Goal: Task Accomplishment & Management: Manage account settings

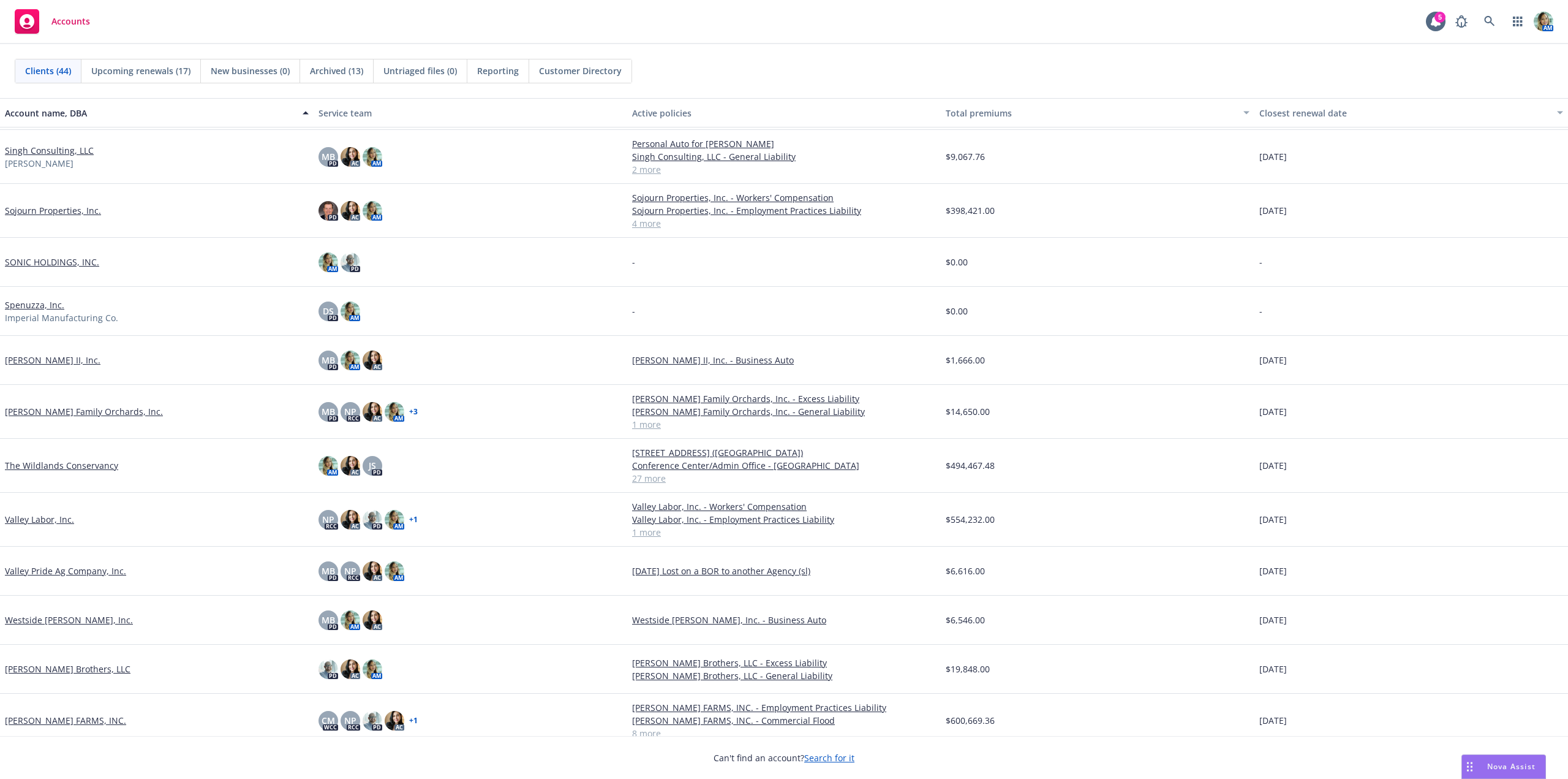
scroll to position [1583, 0]
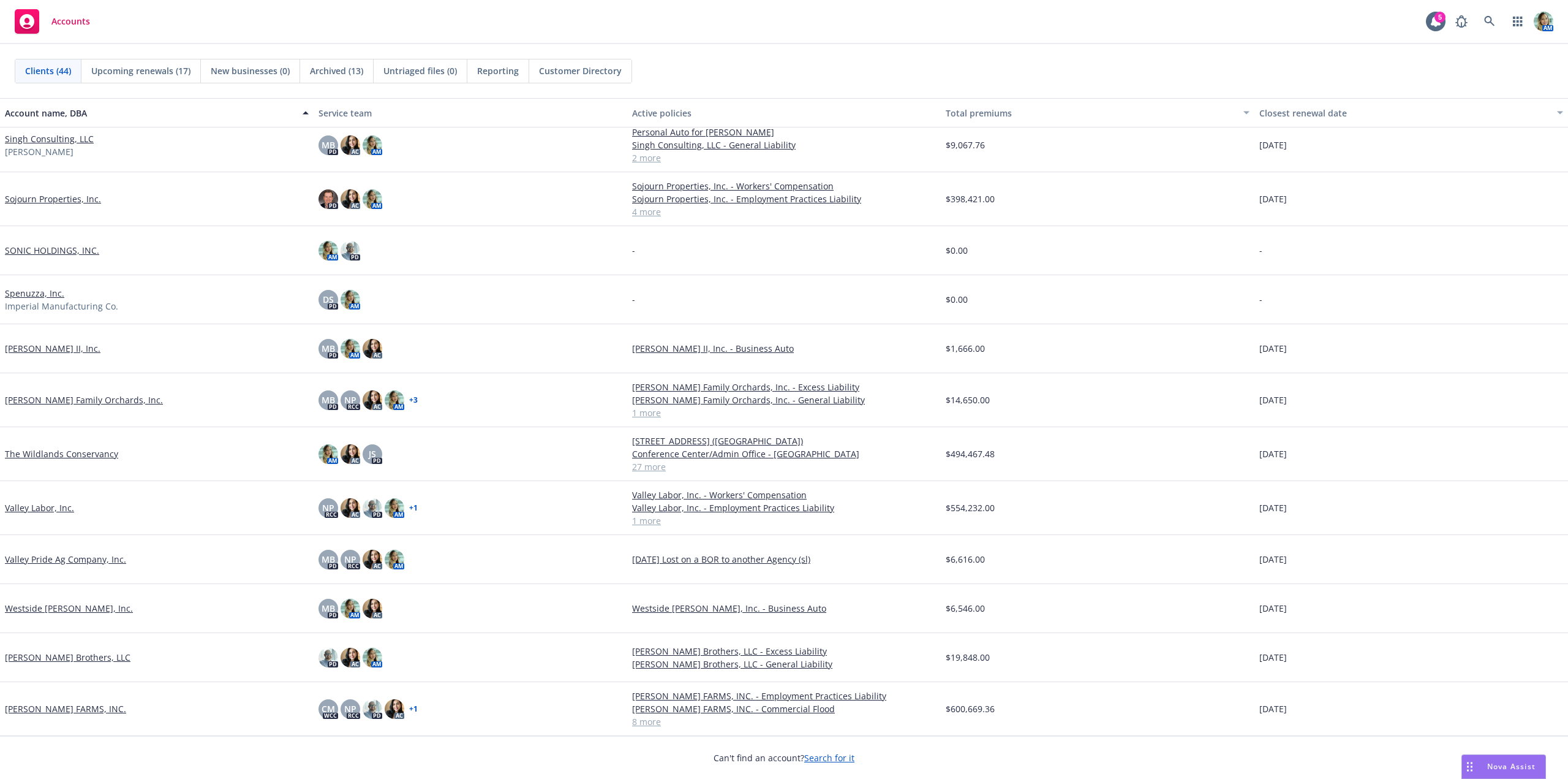
click at [96, 456] on link "The Wildlands Conservancy" at bounding box center [61, 454] width 114 height 13
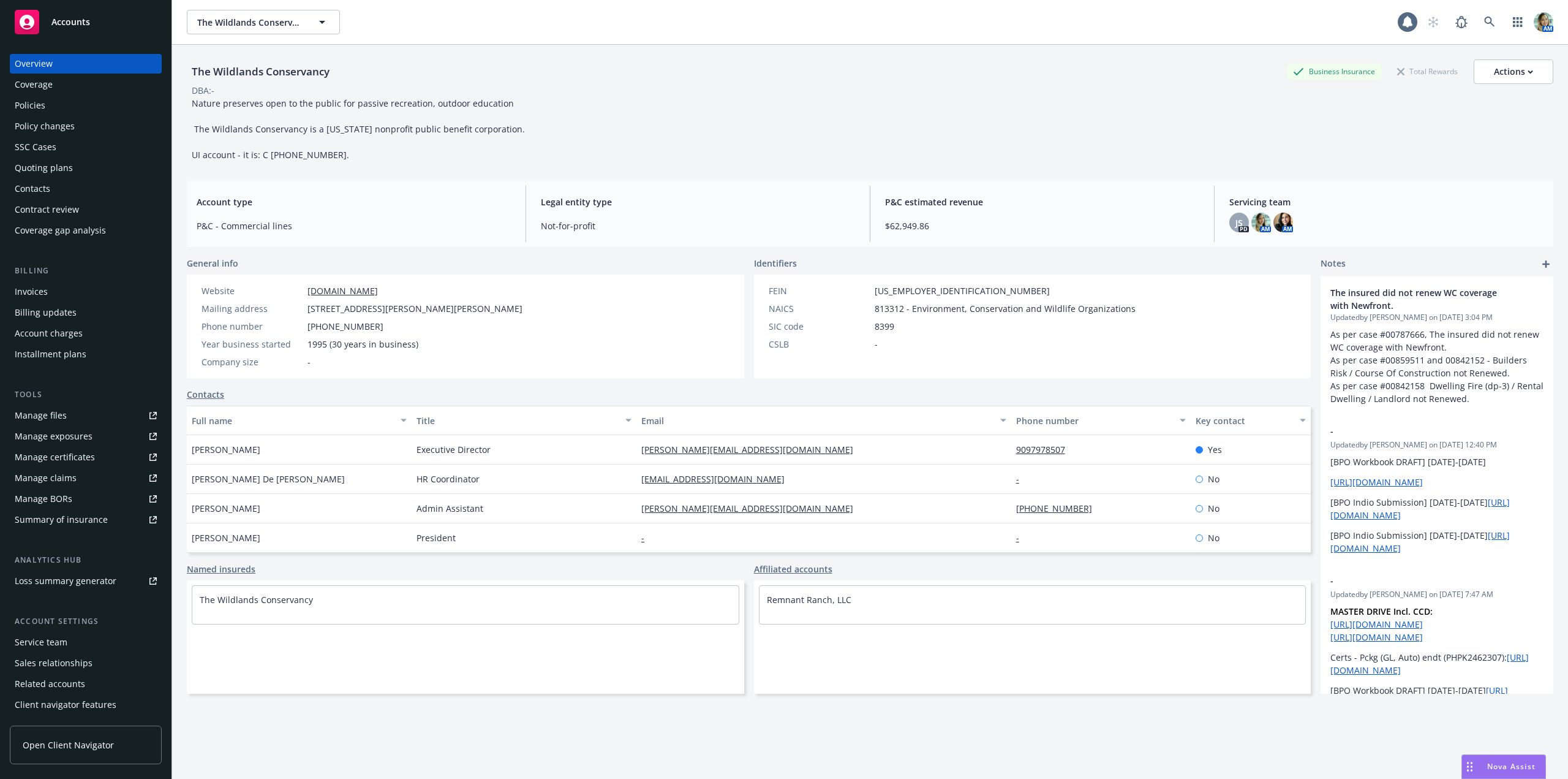
click at [38, 106] on div "Policies" at bounding box center [29, 105] width 30 height 20
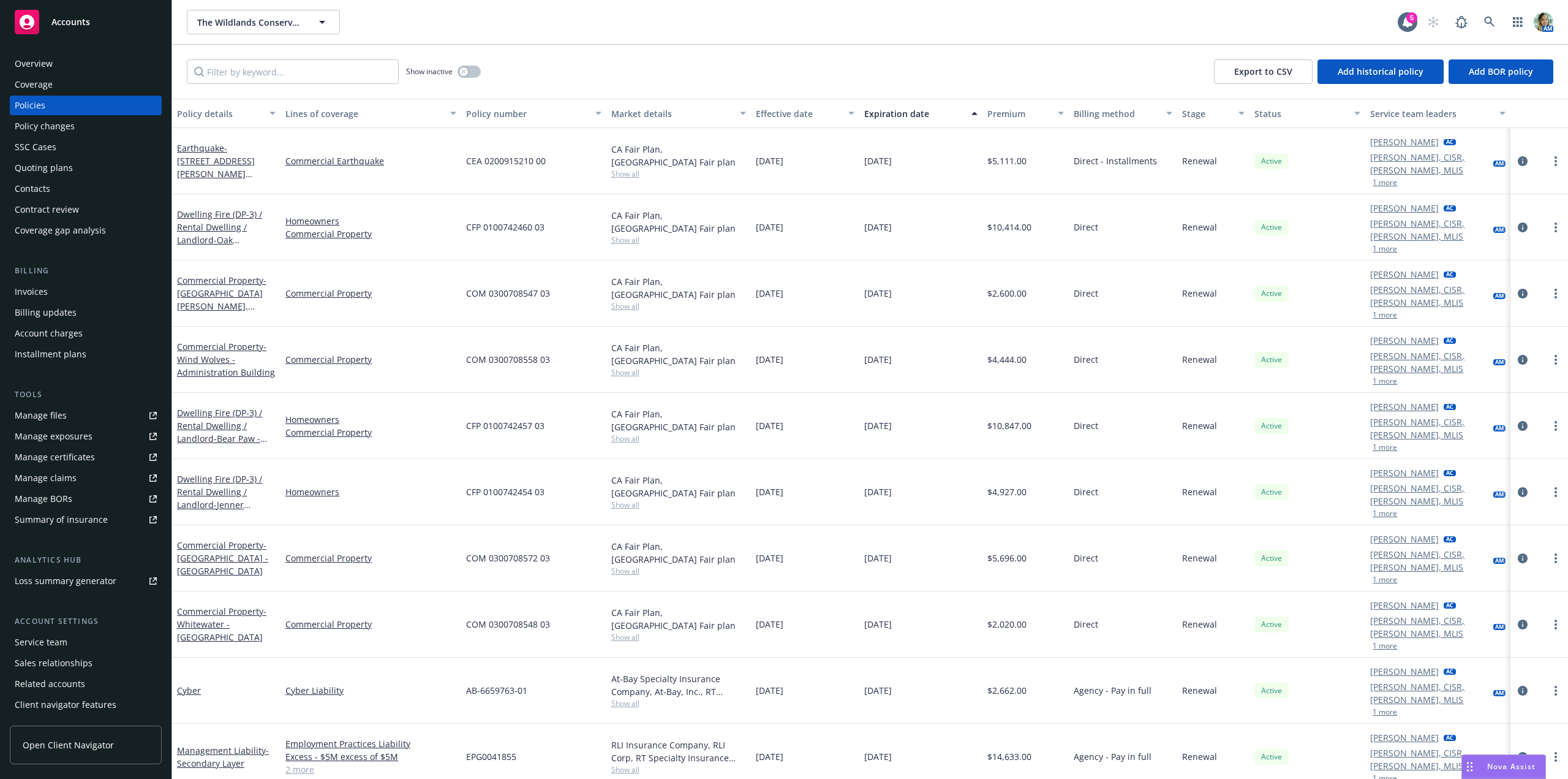
click at [45, 62] on div "Overview" at bounding box center [34, 64] width 38 height 20
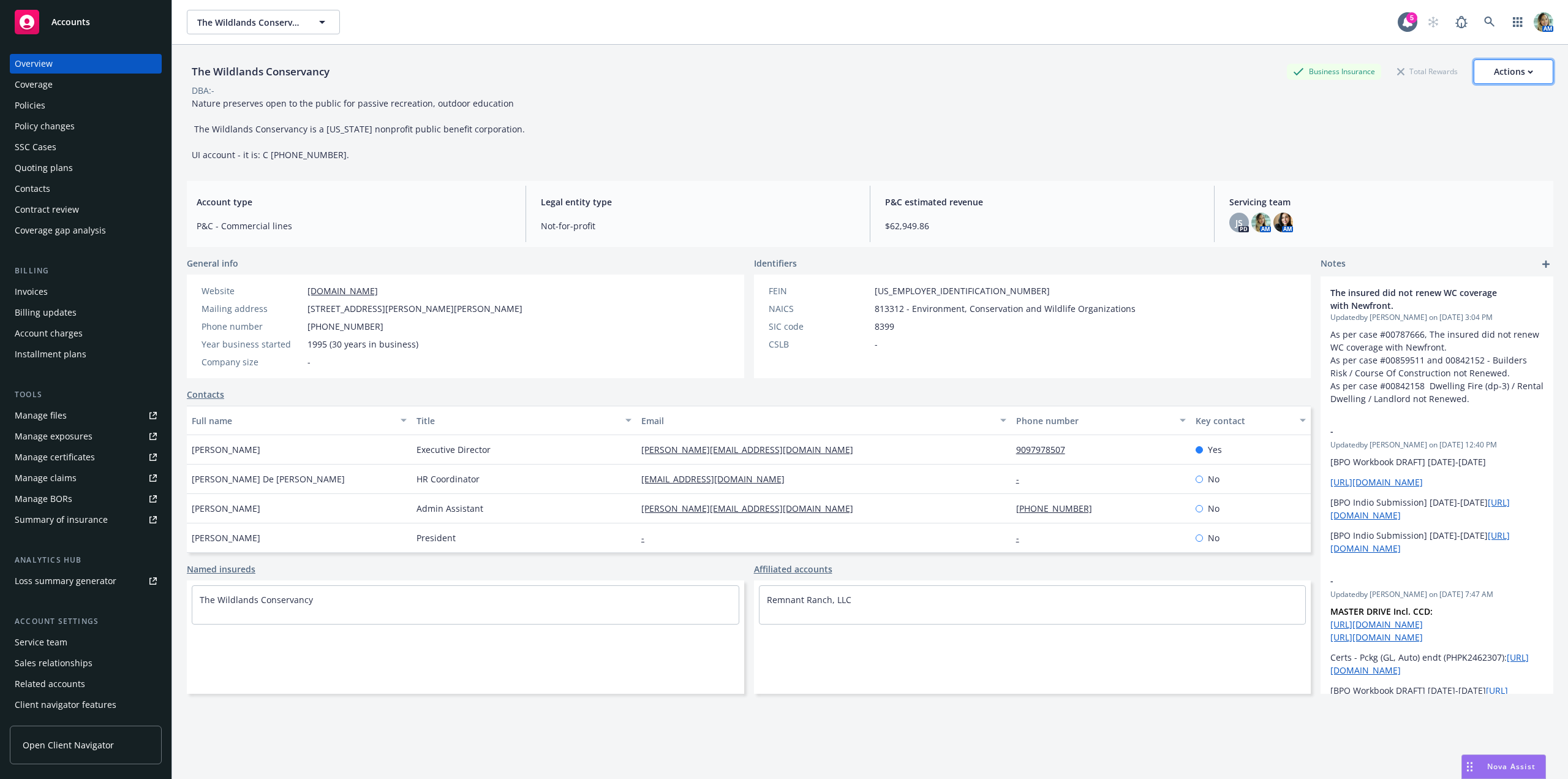
click at [1523, 74] on div "Actions" at bounding box center [1514, 71] width 39 height 23
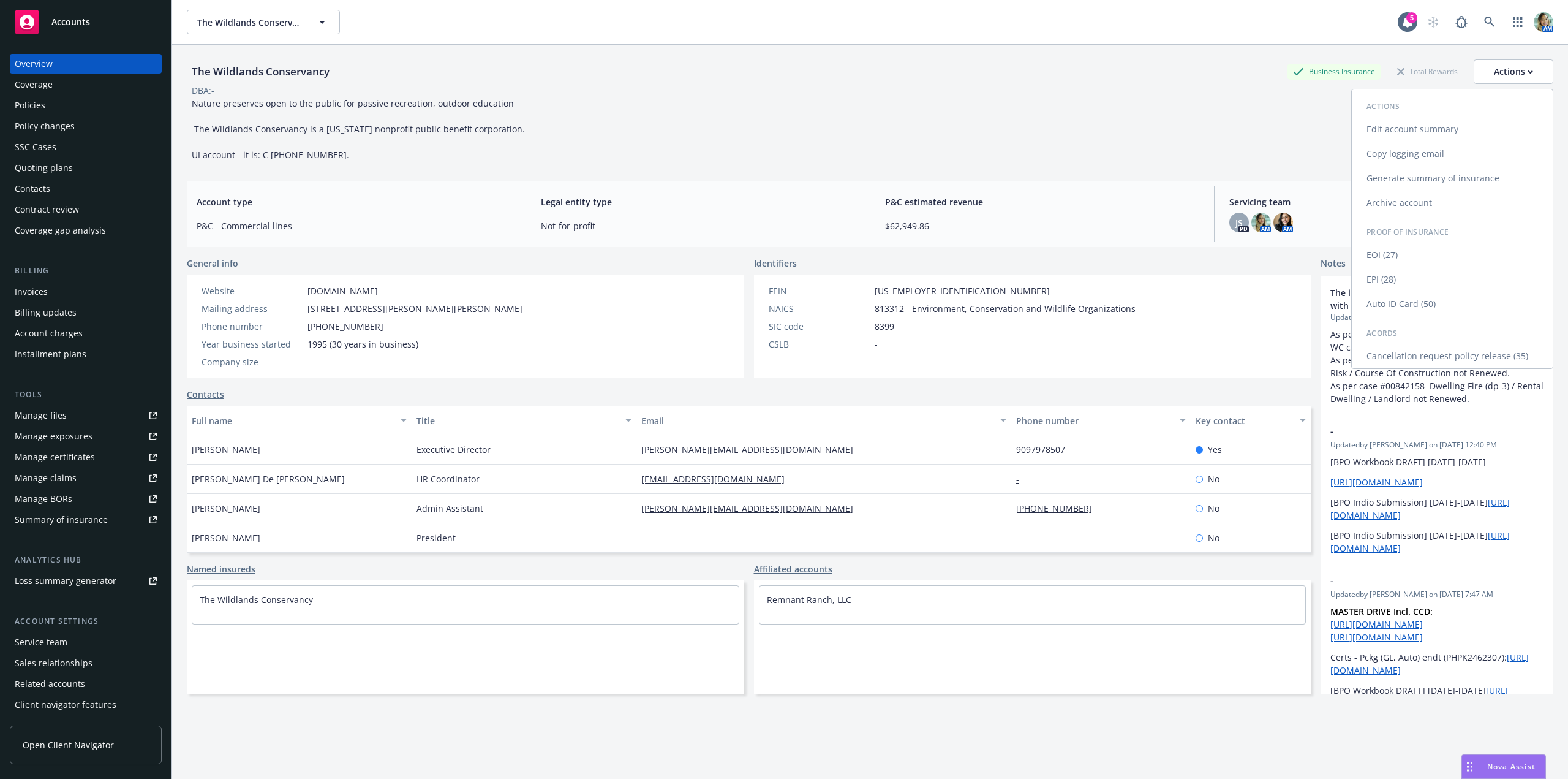
click at [1418, 351] on link "Cancellation request-policy release (35)" at bounding box center [1453, 356] width 201 height 25
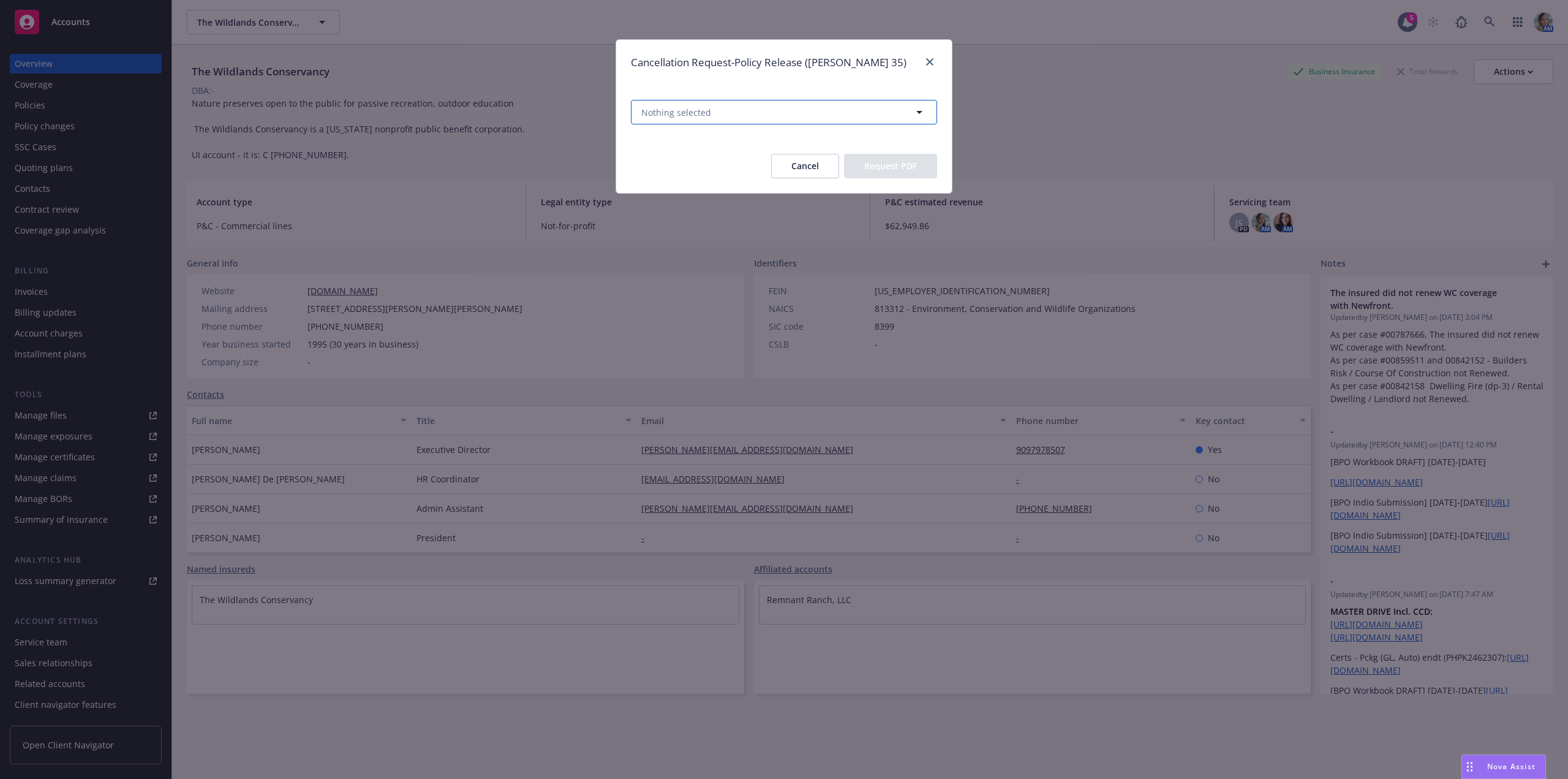
click at [748, 106] on button "Nothing selected" at bounding box center [784, 112] width 306 height 25
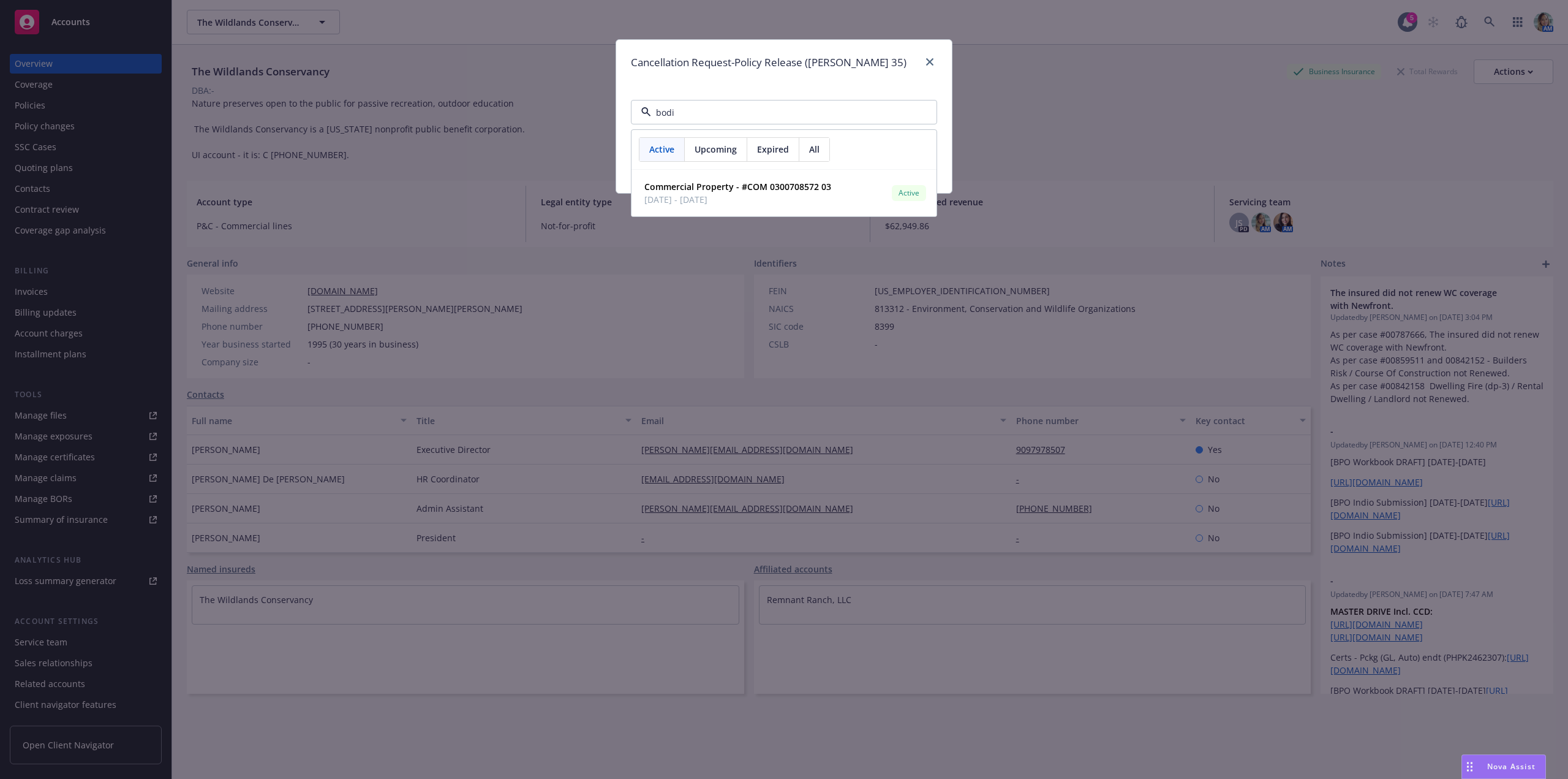
type input "bodie"
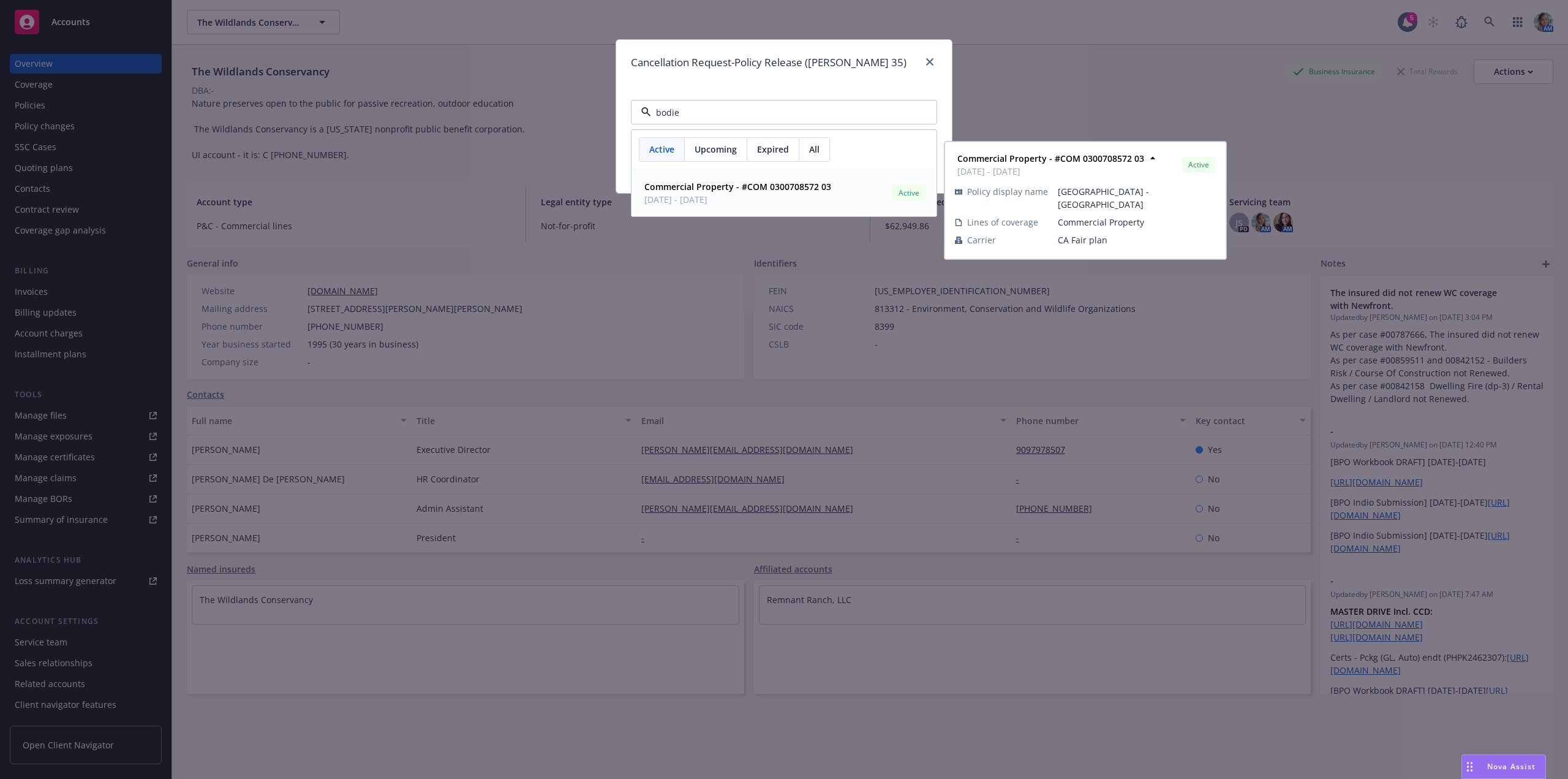
click at [719, 189] on strong "Commercial Property - #COM 0300708572 03" at bounding box center [738, 186] width 187 height 11
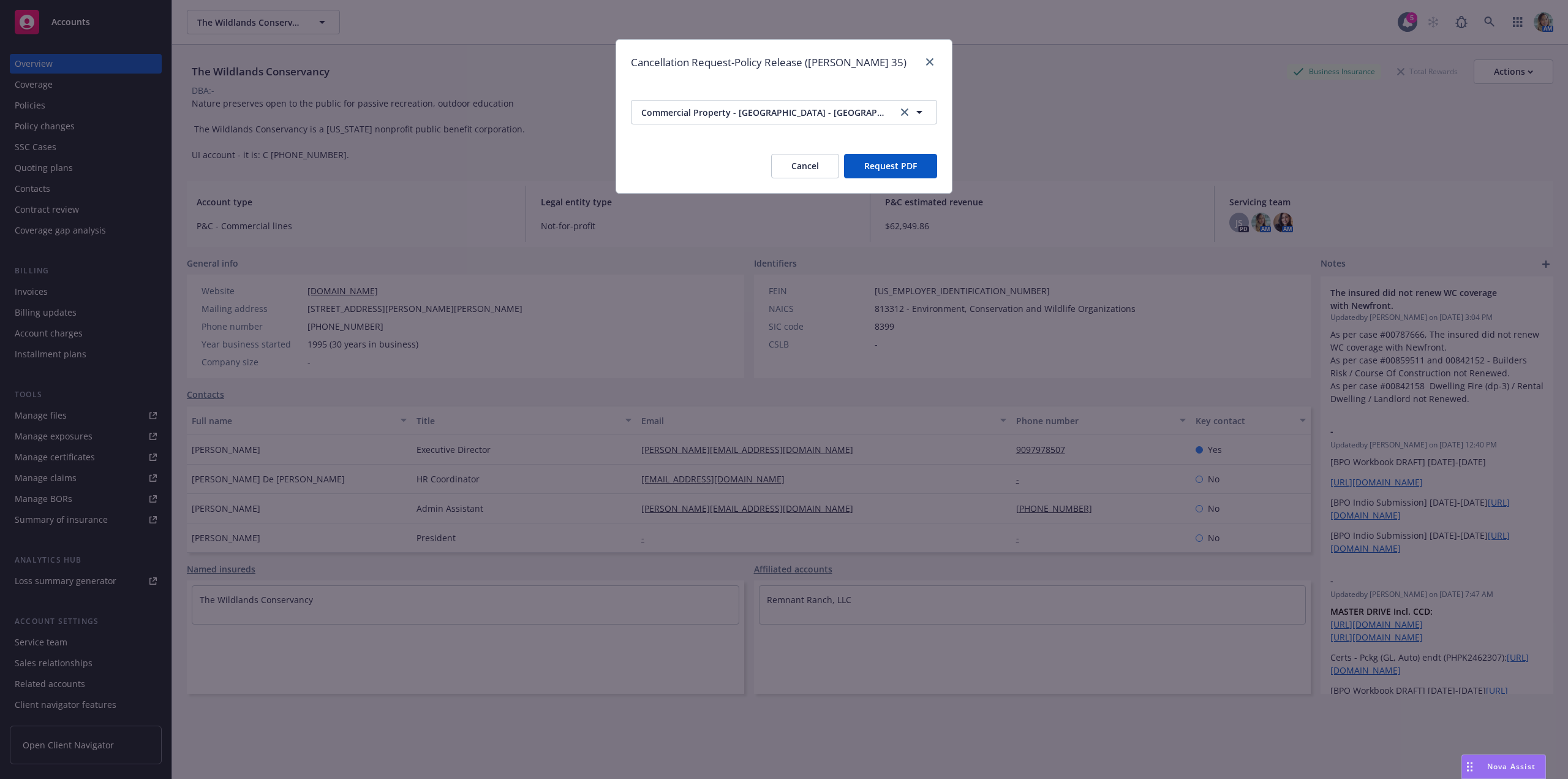
click at [903, 166] on button "Request PDF" at bounding box center [891, 166] width 93 height 25
click at [802, 160] on button "Cancel" at bounding box center [805, 166] width 68 height 25
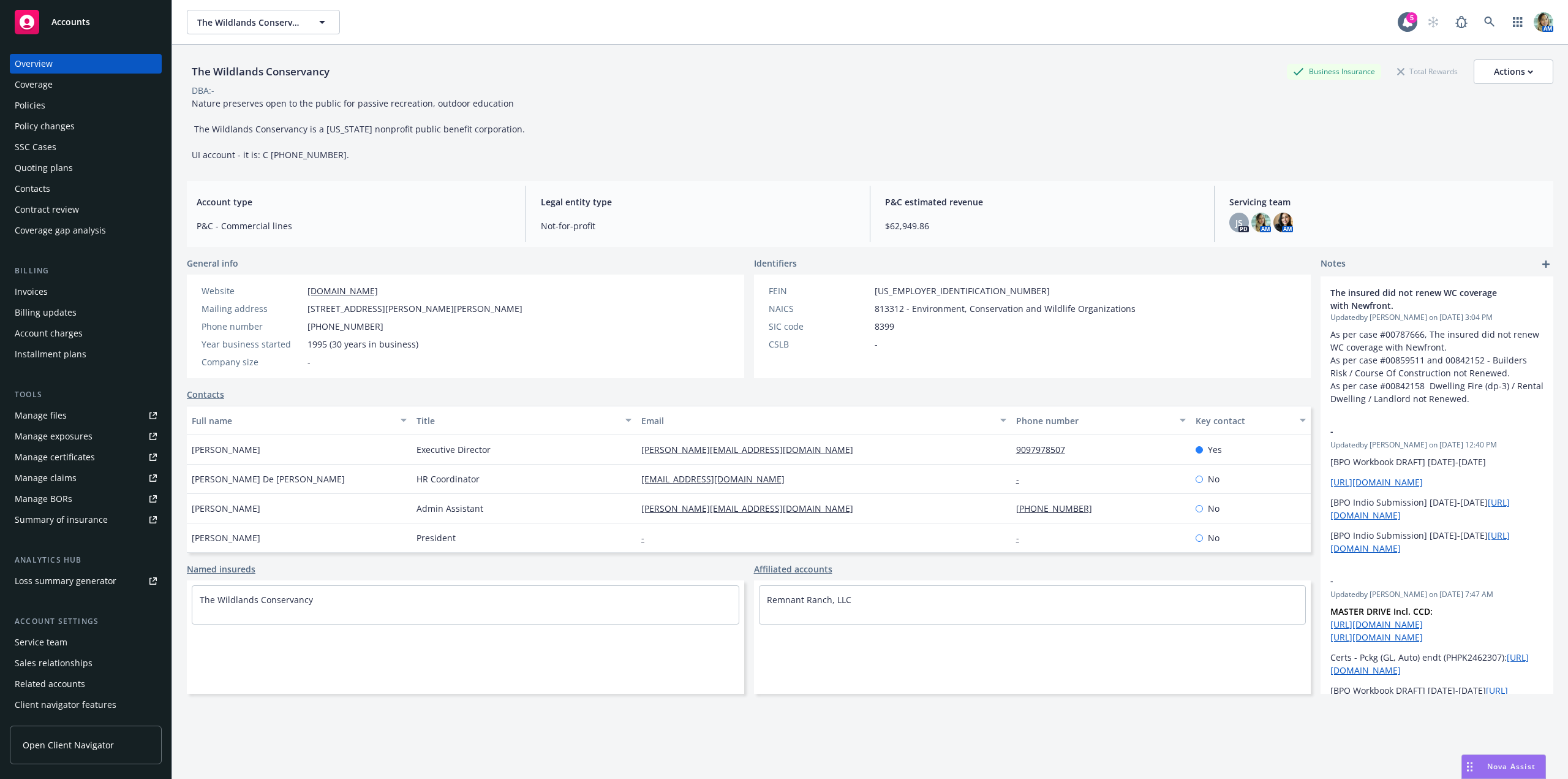
click at [65, 129] on div "Policy changes" at bounding box center [44, 126] width 60 height 20
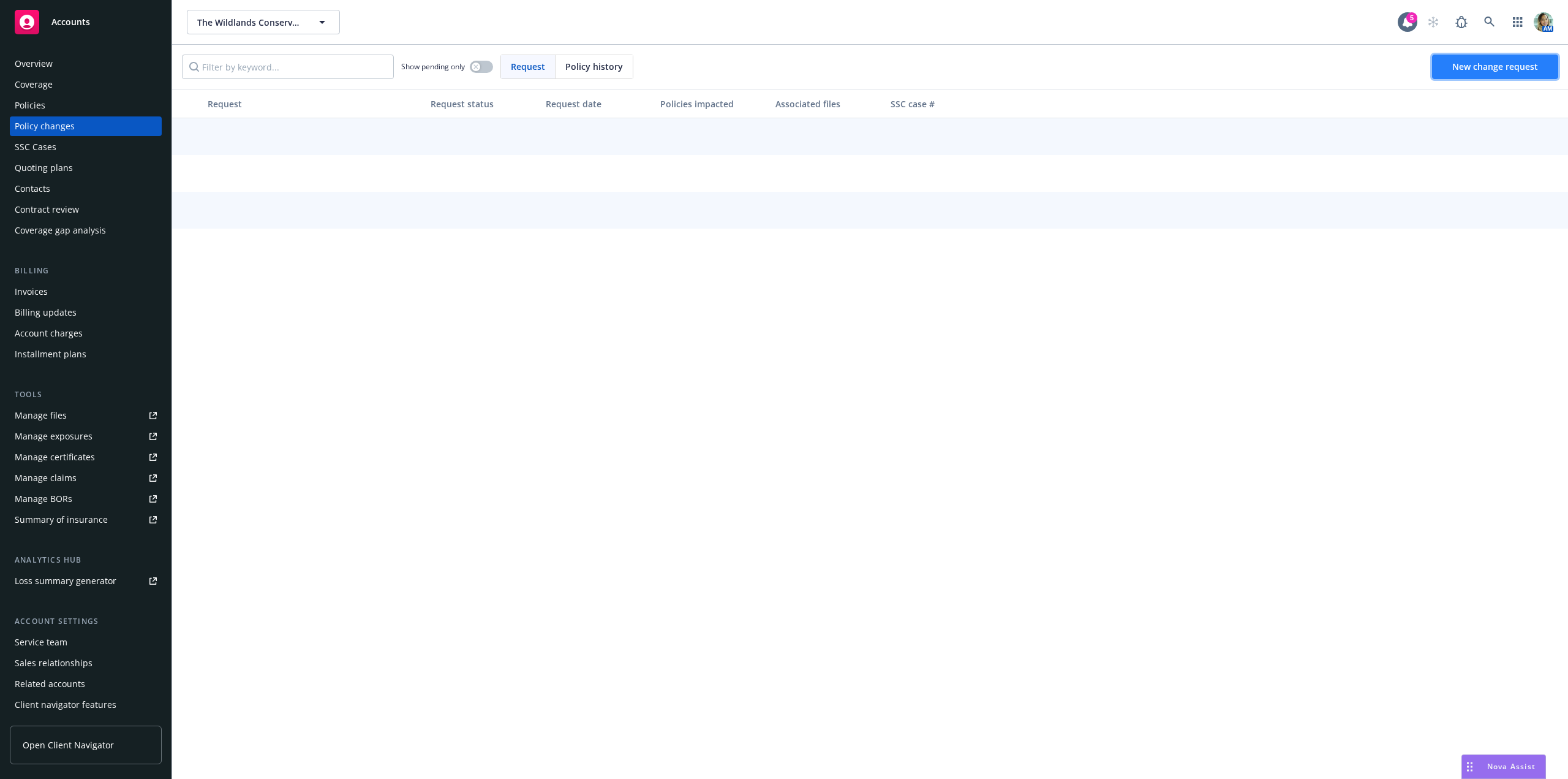
click at [1441, 65] on link "New change request" at bounding box center [1495, 67] width 126 height 25
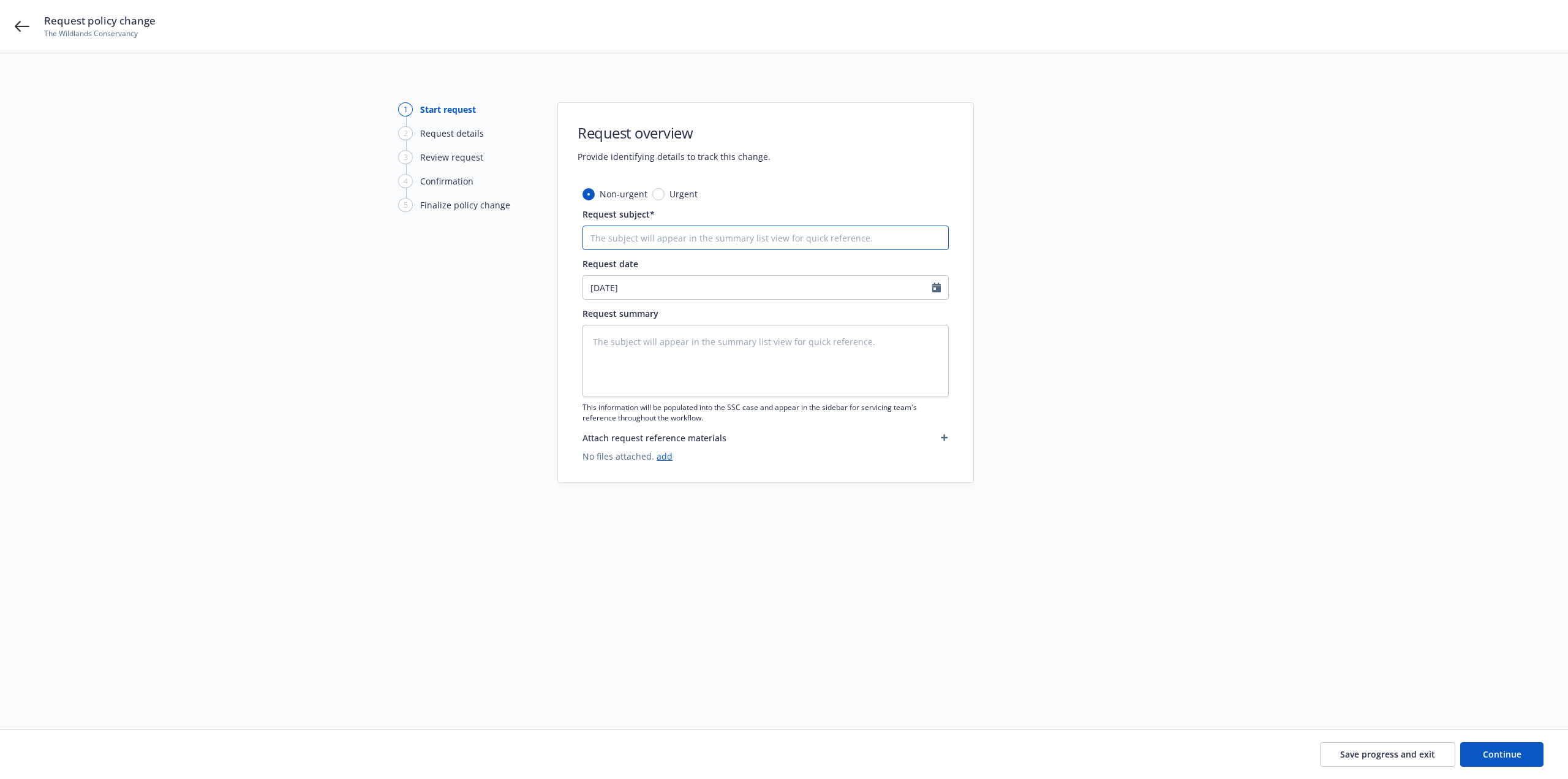
click at [621, 239] on input "Request subject*" at bounding box center [766, 238] width 366 height 25
type textarea "x"
type input "8"
type textarea "x"
type input "8/"
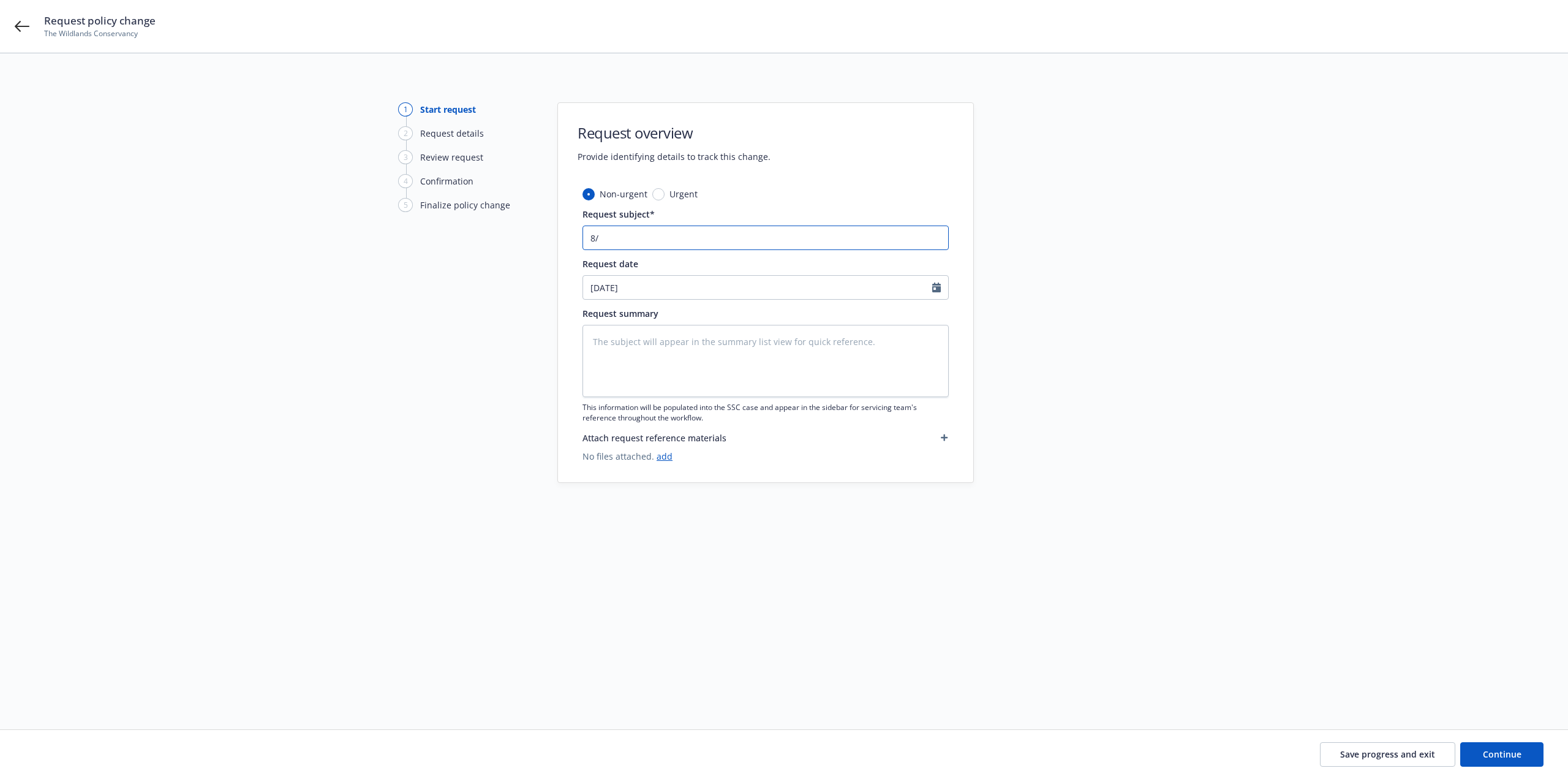
type textarea "x"
type input "8/2"
type textarea "x"
type input "8/21"
type textarea "x"
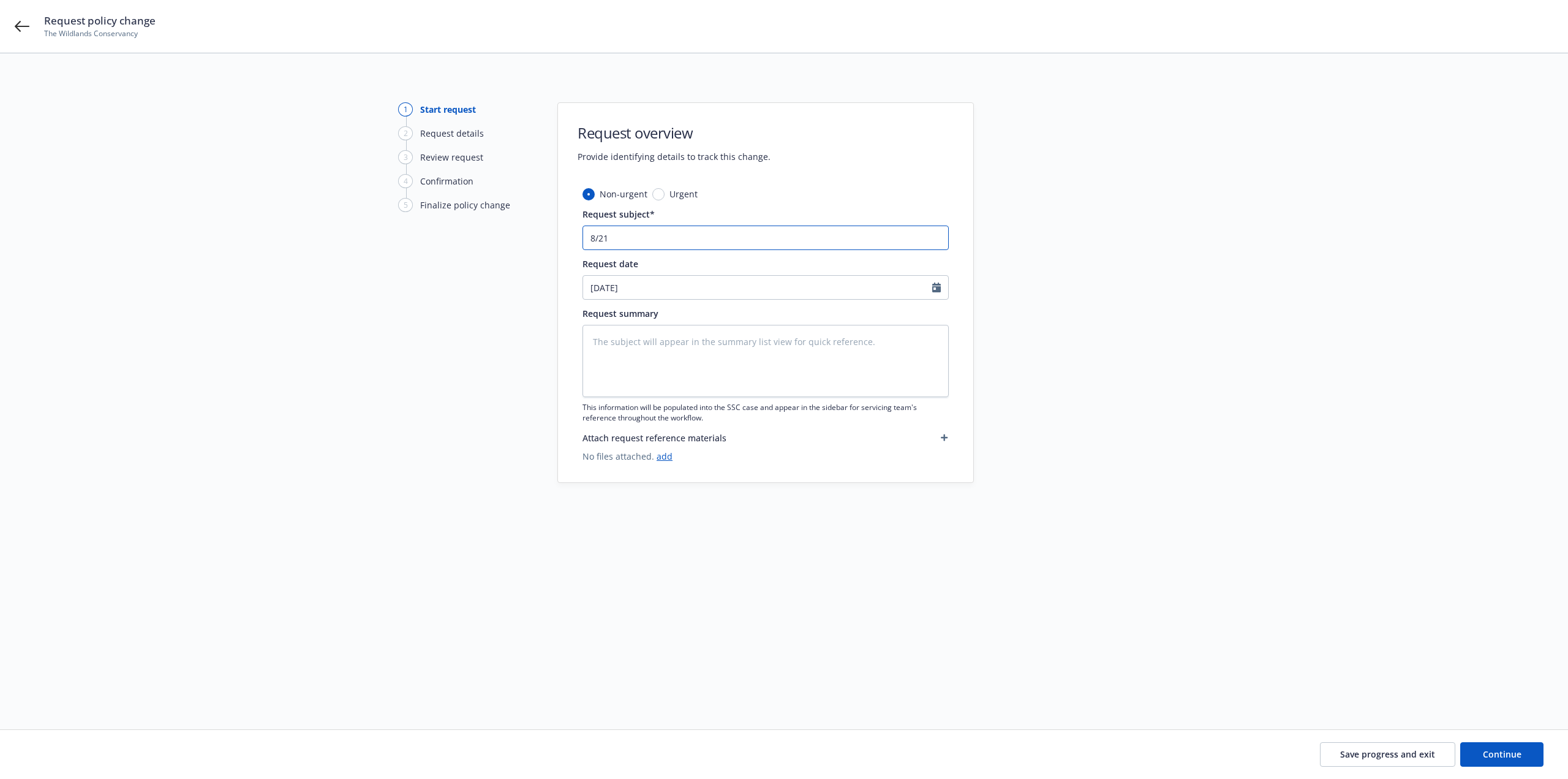
type input "8/21/"
type textarea "x"
type input "8/21/2"
type textarea "x"
type input "8/21/25"
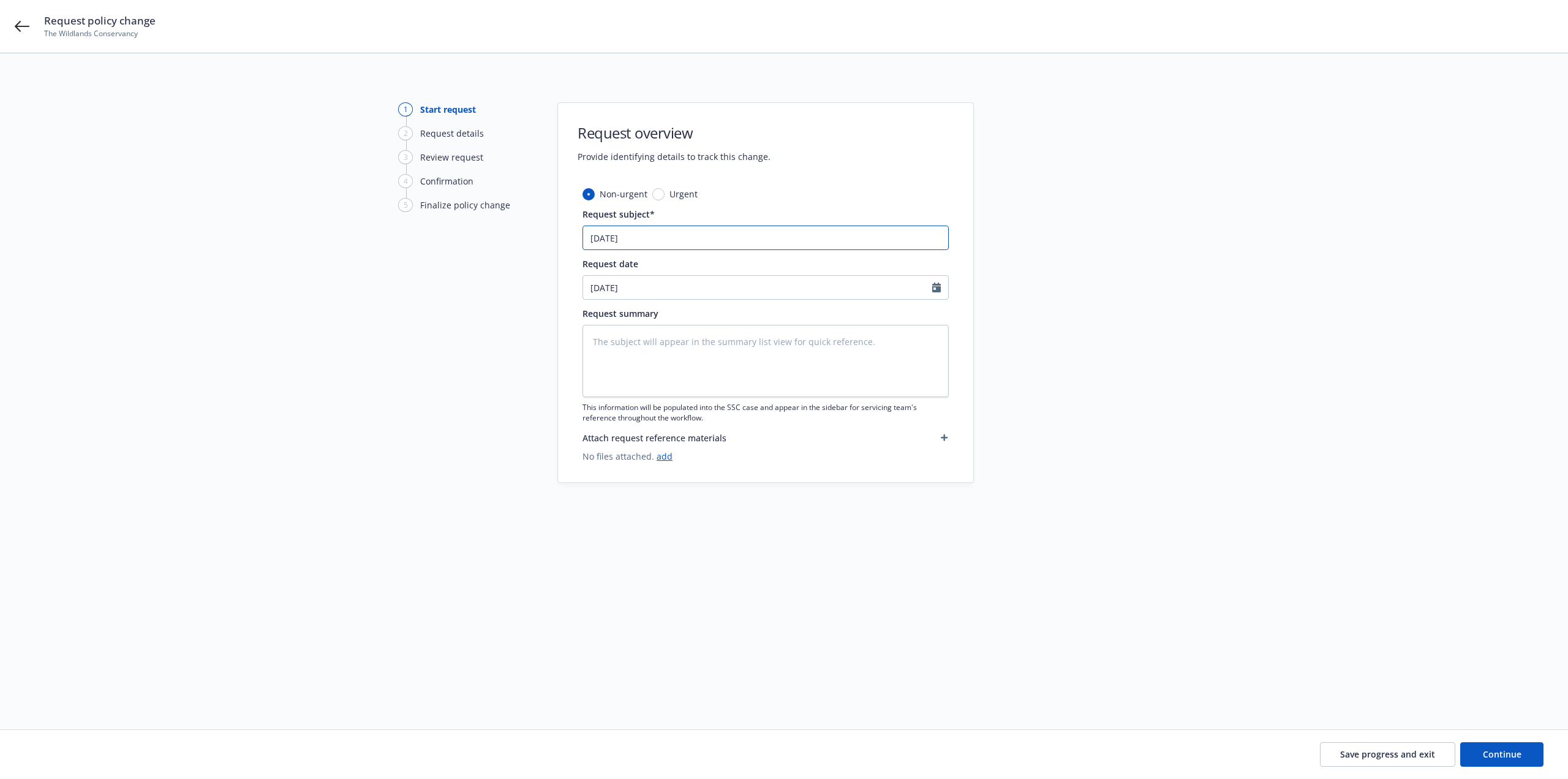
type textarea "x"
type input "8/21/25"
type textarea "x"
type input "8/21/25 P"
type textarea "x"
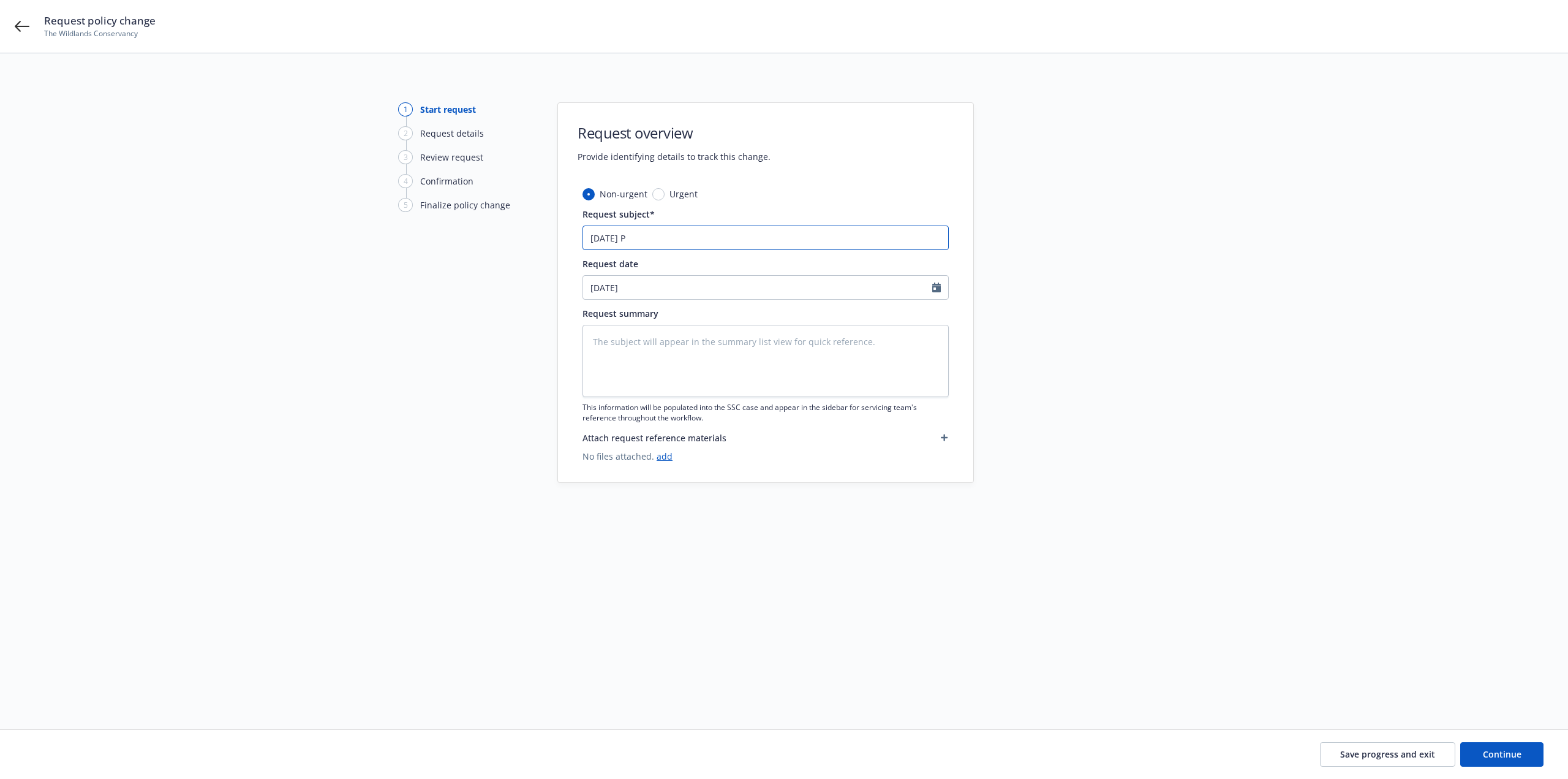
type input "8/21/25 PH"
type textarea "x"
type input "8/21/25 PHL"
type textarea "x"
type input "8/21/25 PHLY"
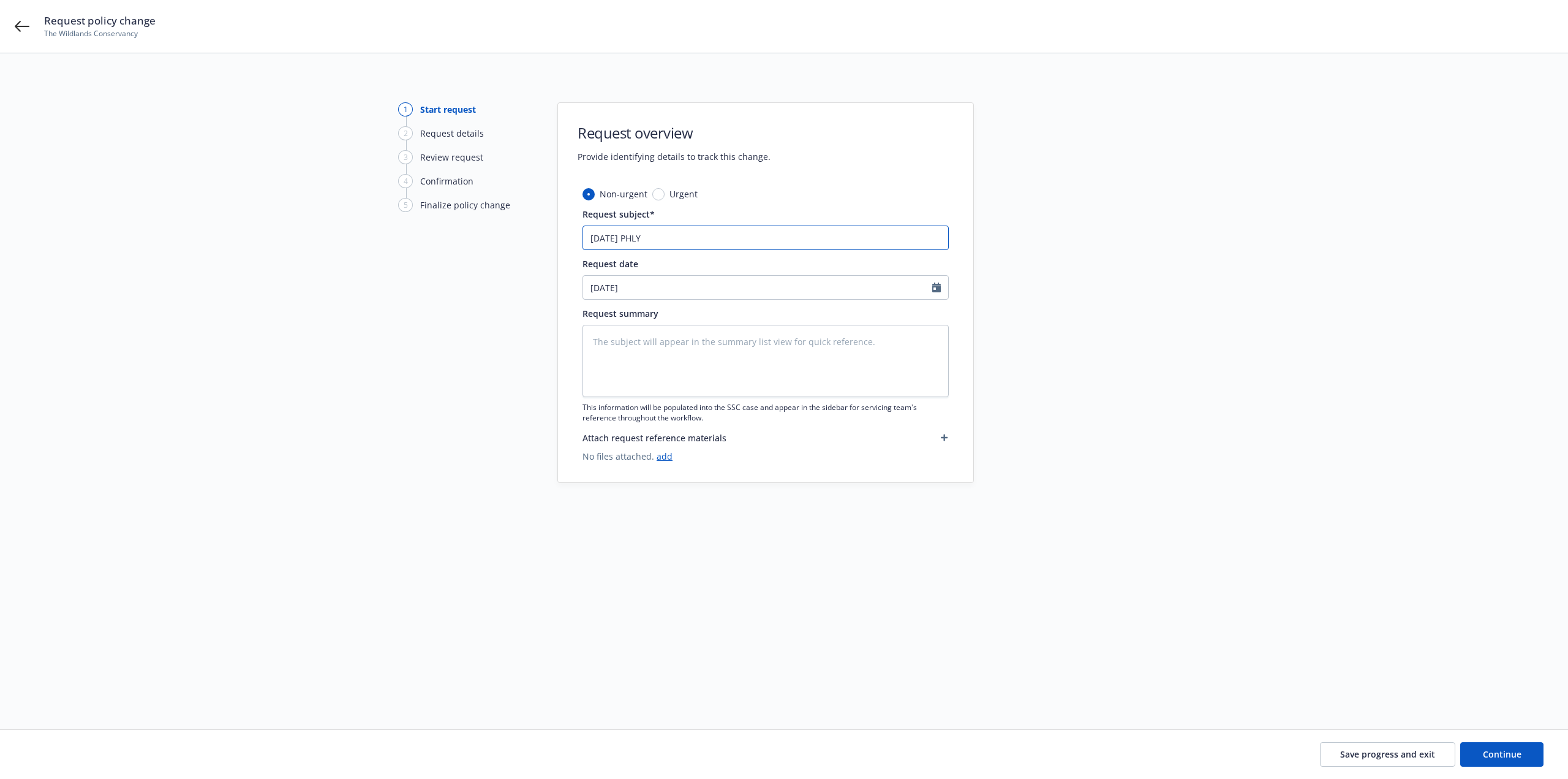
type textarea "x"
type input "8/21/25 PHLY"
type textarea "x"
type input "8/21/25 PHLY P"
type textarea "x"
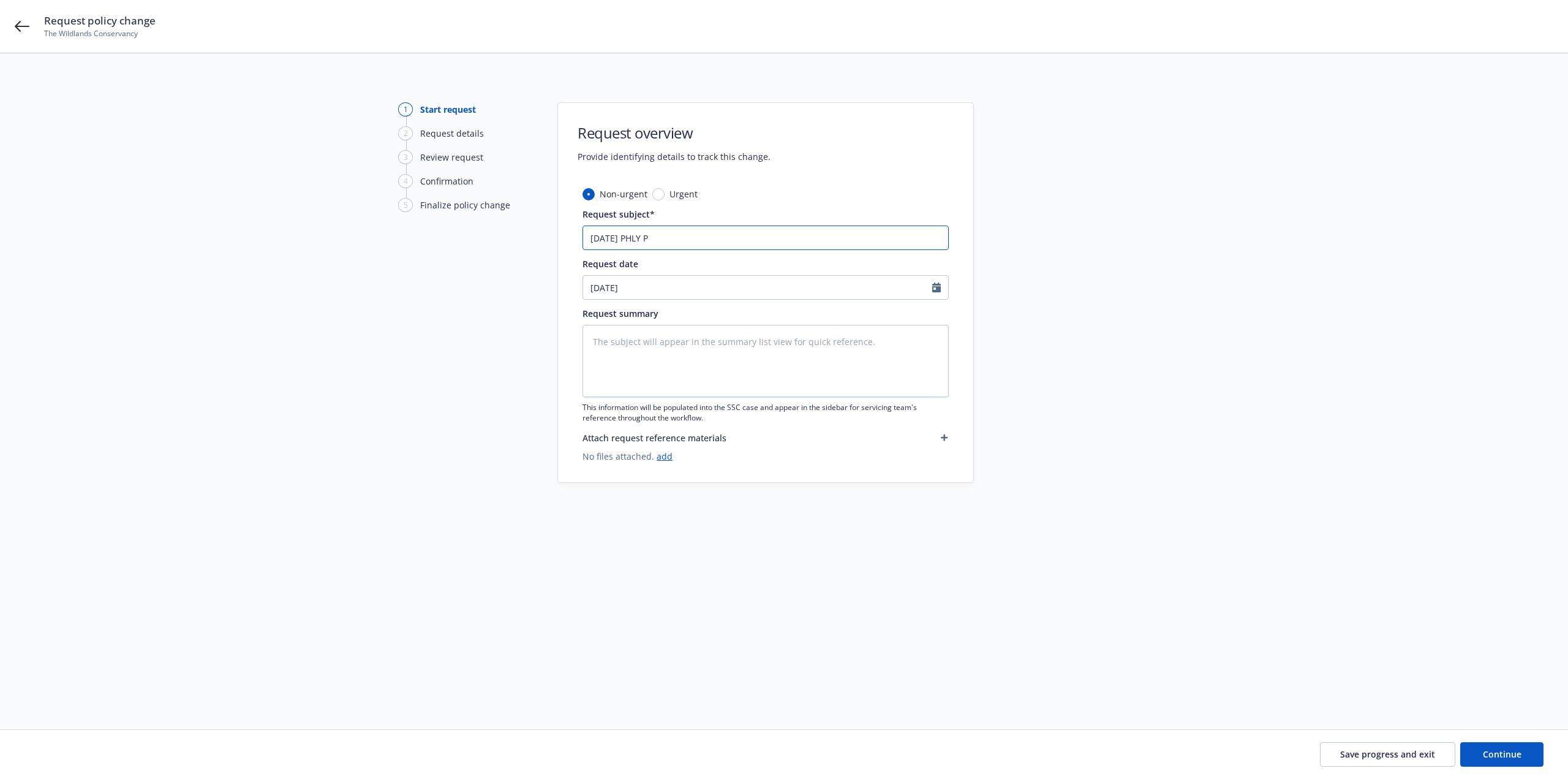
type input "8/21/25 PHLY Pa"
type textarea "x"
type input "8/21/25 PHLY Pac"
type textarea "x"
type input "8/21/25 PHLY Pack"
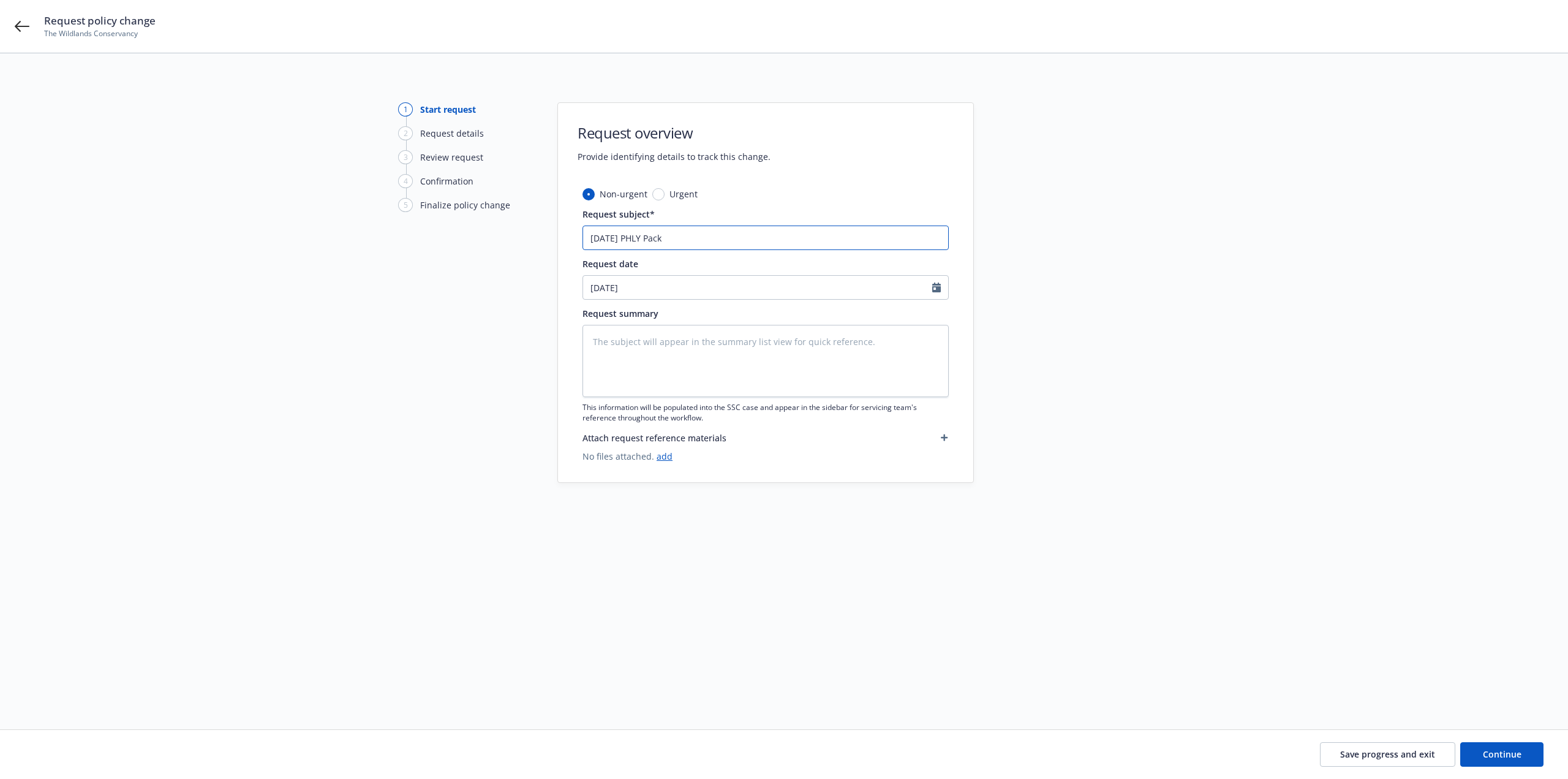
type textarea "x"
type input "8/21/25 PHLY Packa"
type textarea "x"
type input "8/21/25 PHLY Package"
type textarea "x"
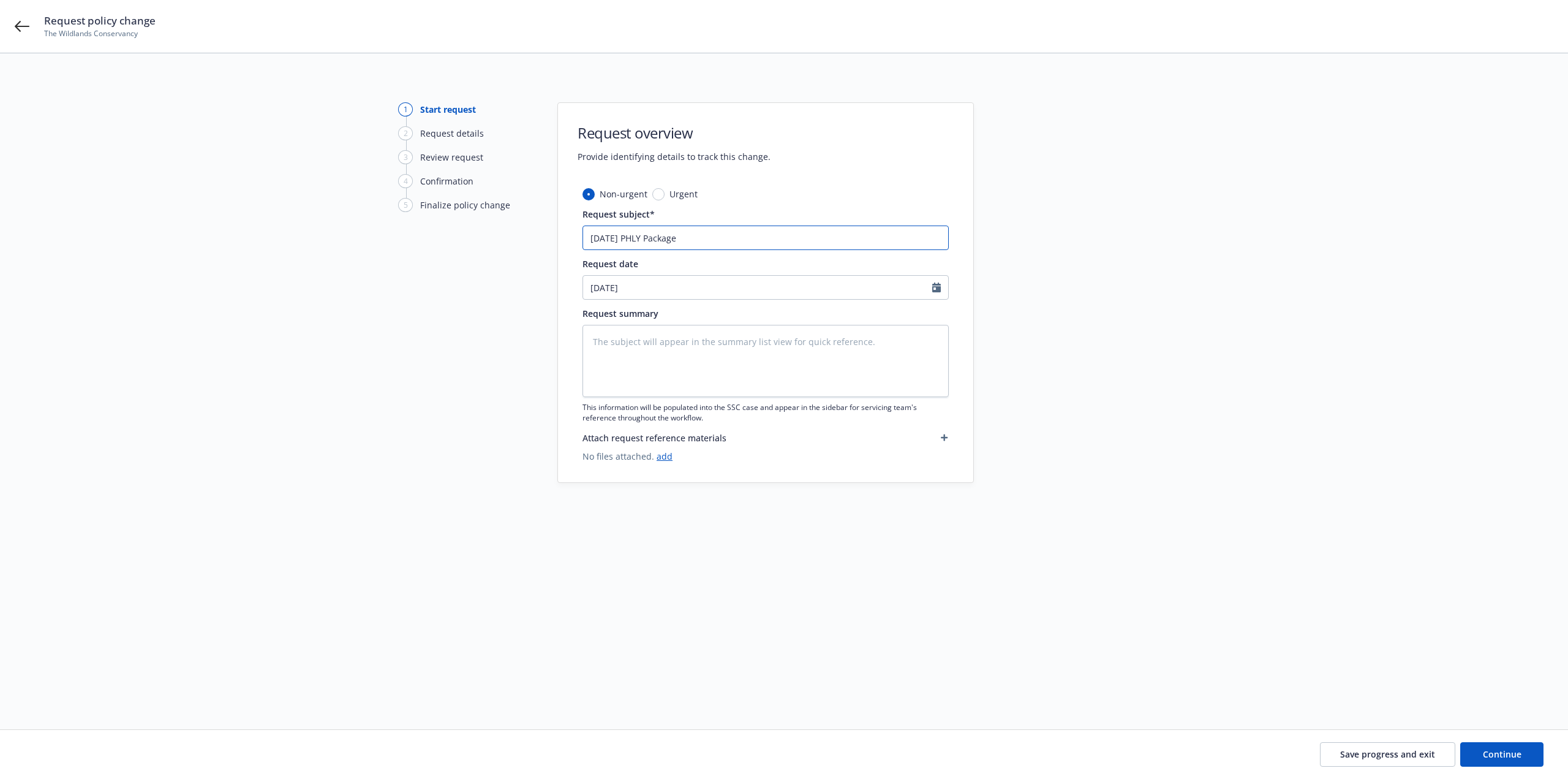
type input "8/21/25 PHLY Package"
type textarea "x"
type input "8/21/25 PHLY Package -"
type textarea "x"
type input "8/21/25 PHLY Package -"
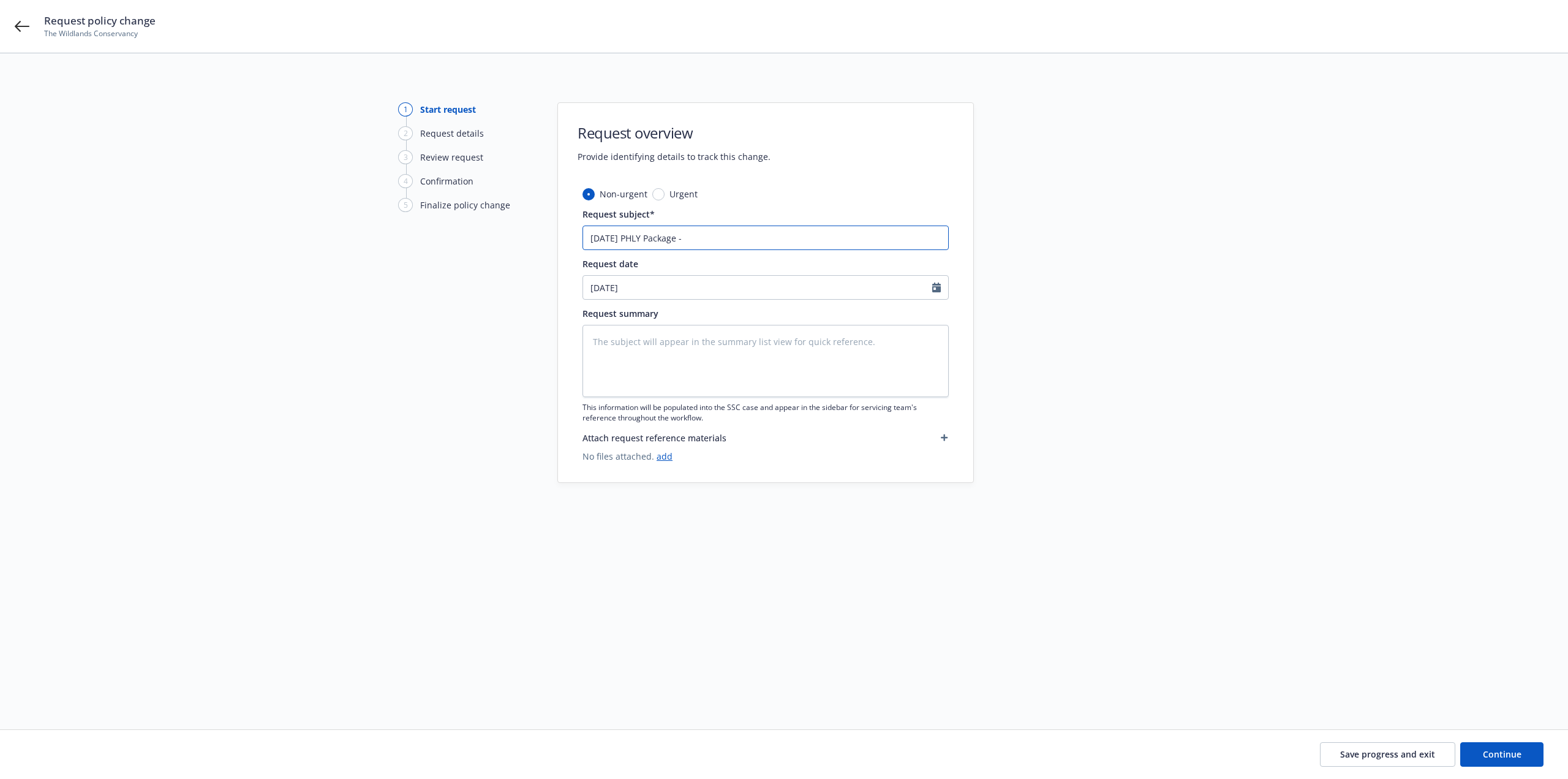
type textarea "x"
type input "8/21/25 PHLY Package - r"
type textarea "x"
type input "8/21/25 PHLY Package - re"
type textarea "x"
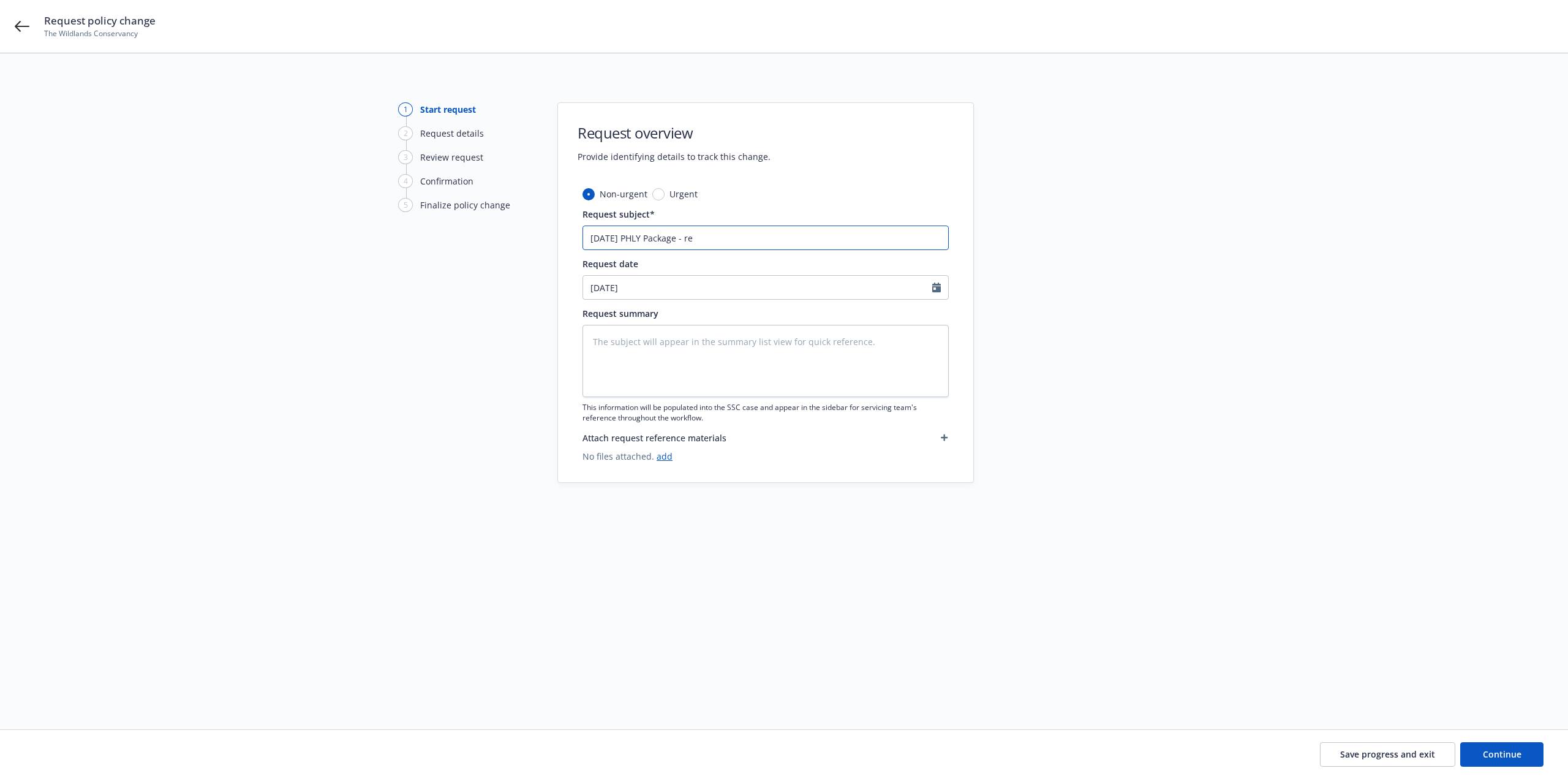
type input "8/21/25 PHLY Package - rem"
type textarea "x"
type input "8/21/25 PHLY Package - re"
type textarea "x"
type input "8/21/25 PHLY Package - r"
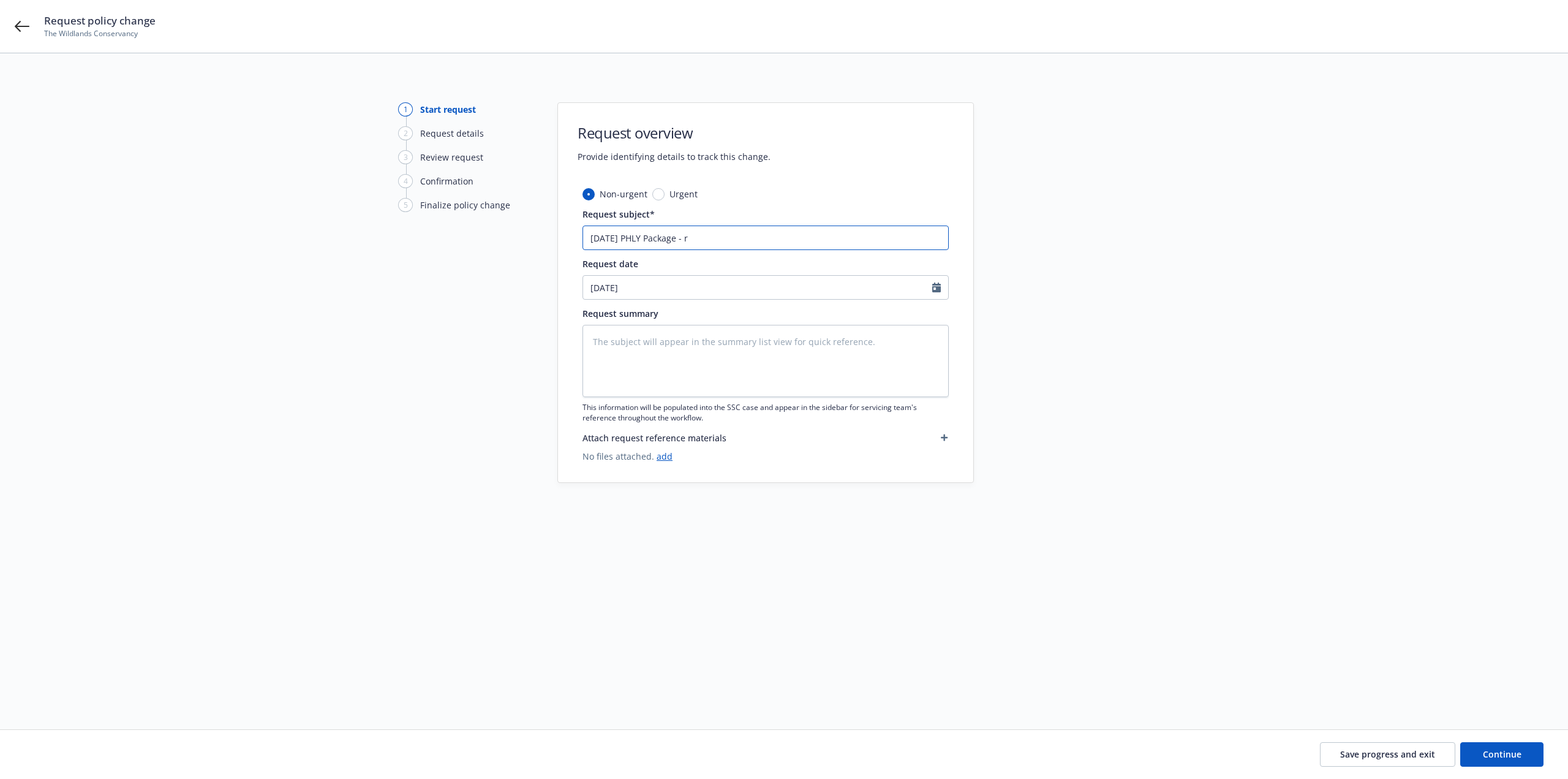
type textarea "x"
type input "8/21/25 PHLY Package -"
type textarea "x"
type input "8/21/25 PHLY Package - R"
type textarea "x"
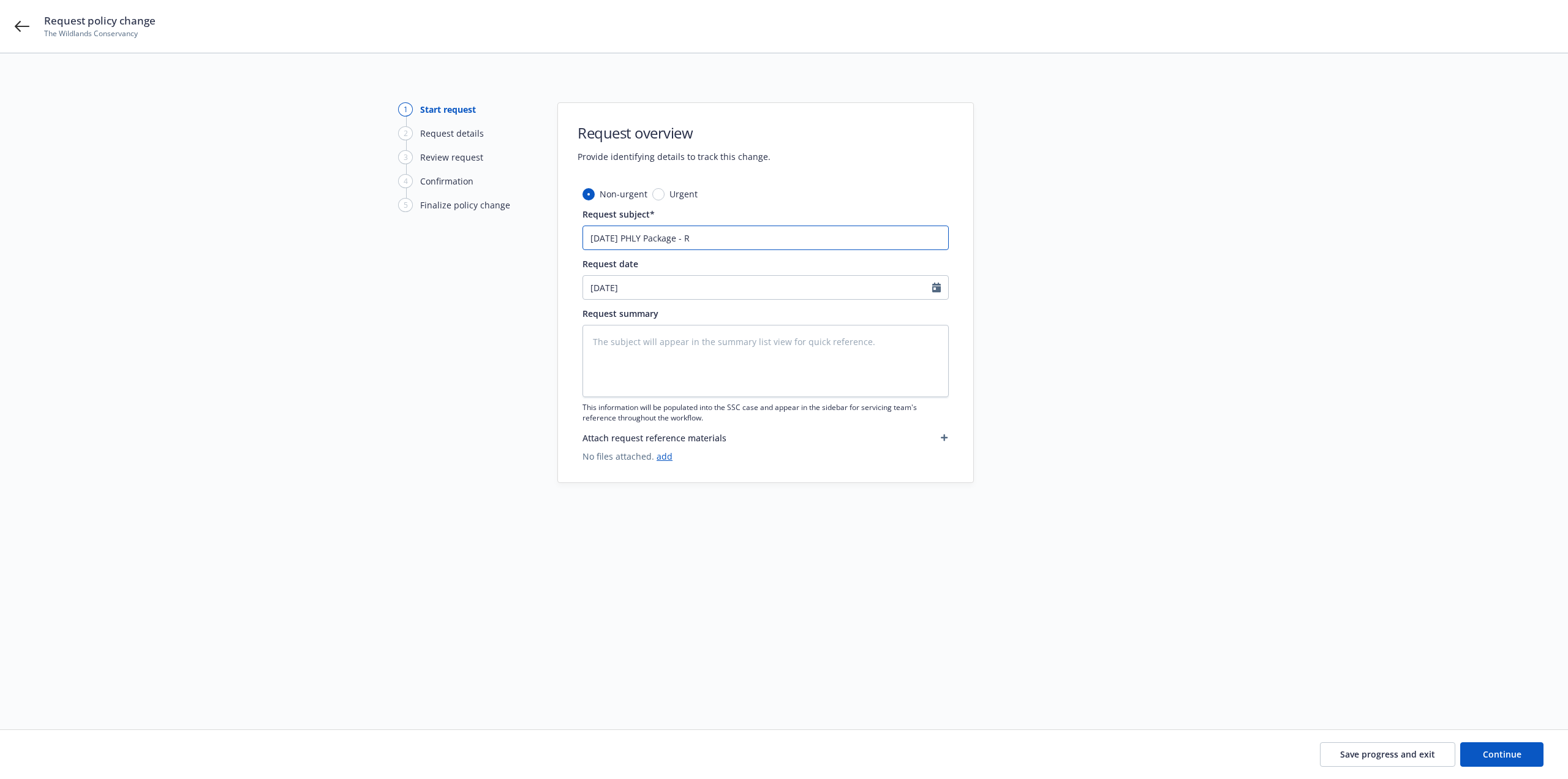
type input "8/21/25 PHLY Package - Re"
type textarea "x"
type input "8/21/25 PHLY Package - Rem"
type textarea "x"
type input "8/21/25 PHLY Package - Remo"
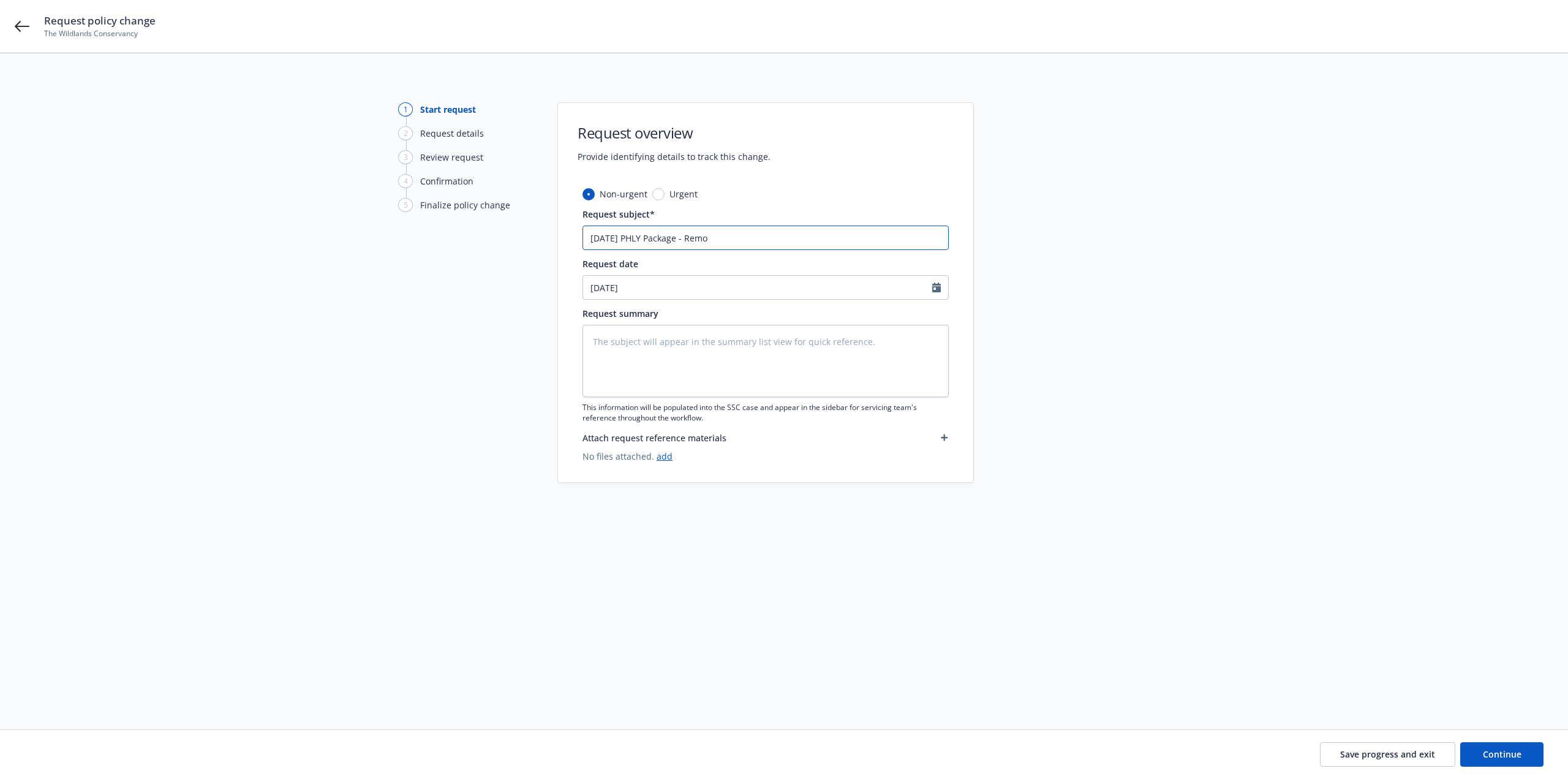
type textarea "x"
type input "8/21/25 PHLY Package - Remove"
type textarea "x"
type input "8/21/25 PHLY Package - Remove"
type textarea "x"
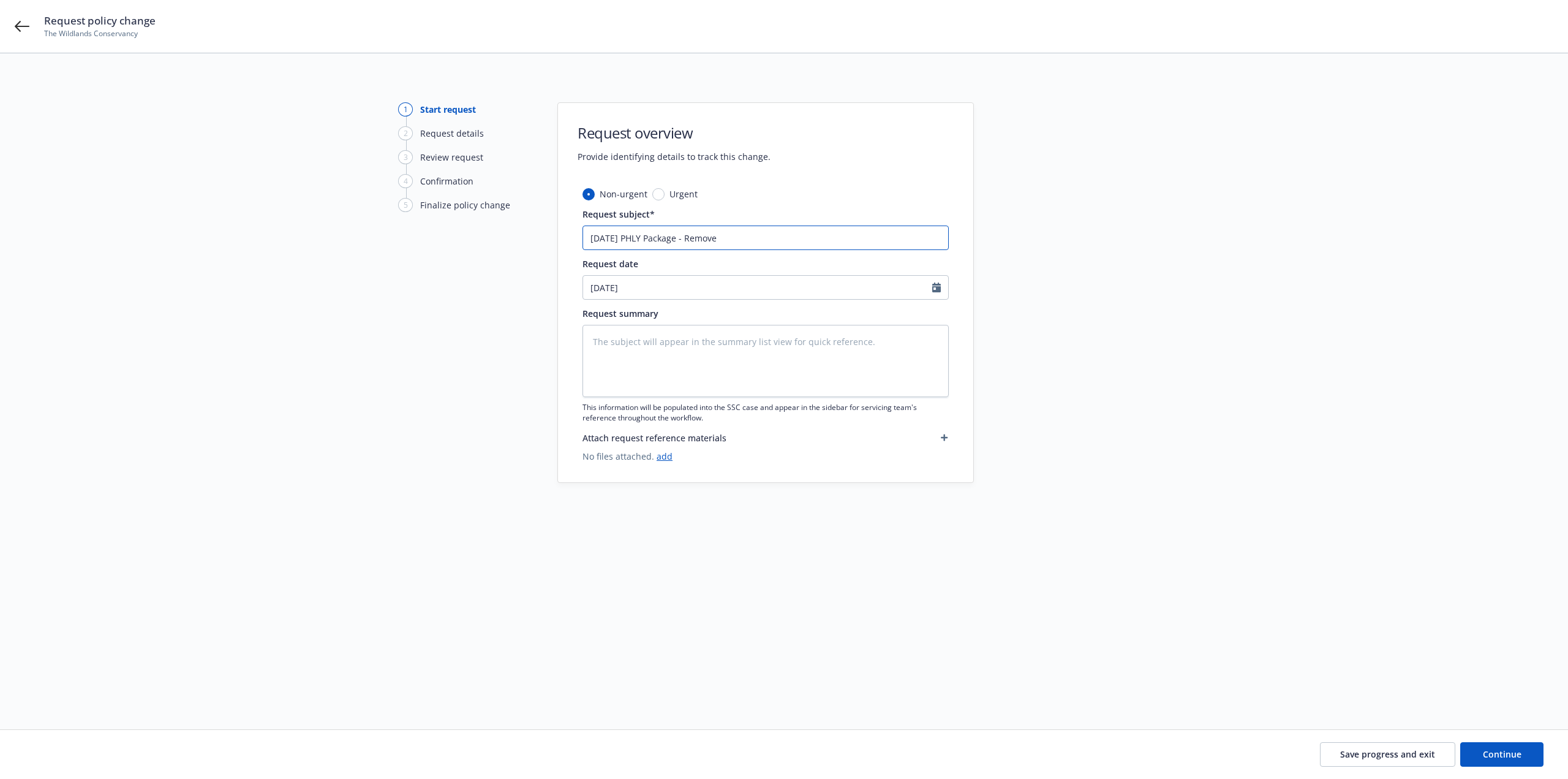
type input "8/21/25 PHLY Package - Remove 1"
type textarea "x"
type input "8/21/25 PHLY Package - Remove 18"
type textarea "x"
type input "8/21/25 PHLY Package - Remove 187"
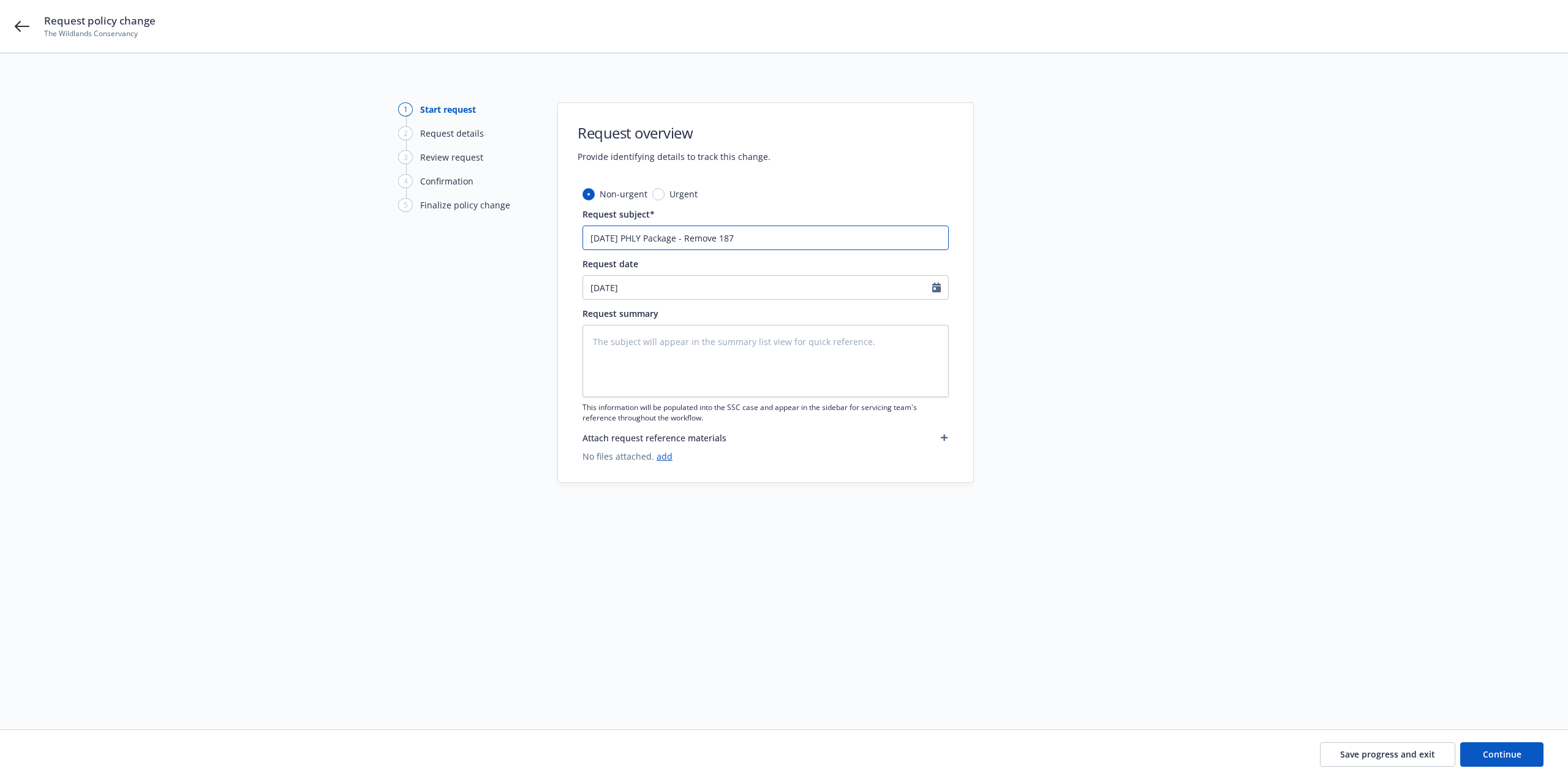
type textarea "x"
type input "8/21/25 PHLY Package - Remove 187"
type textarea "x"
type input "8/21/25 PHLY Package - Remove 187 A"
type textarea "x"
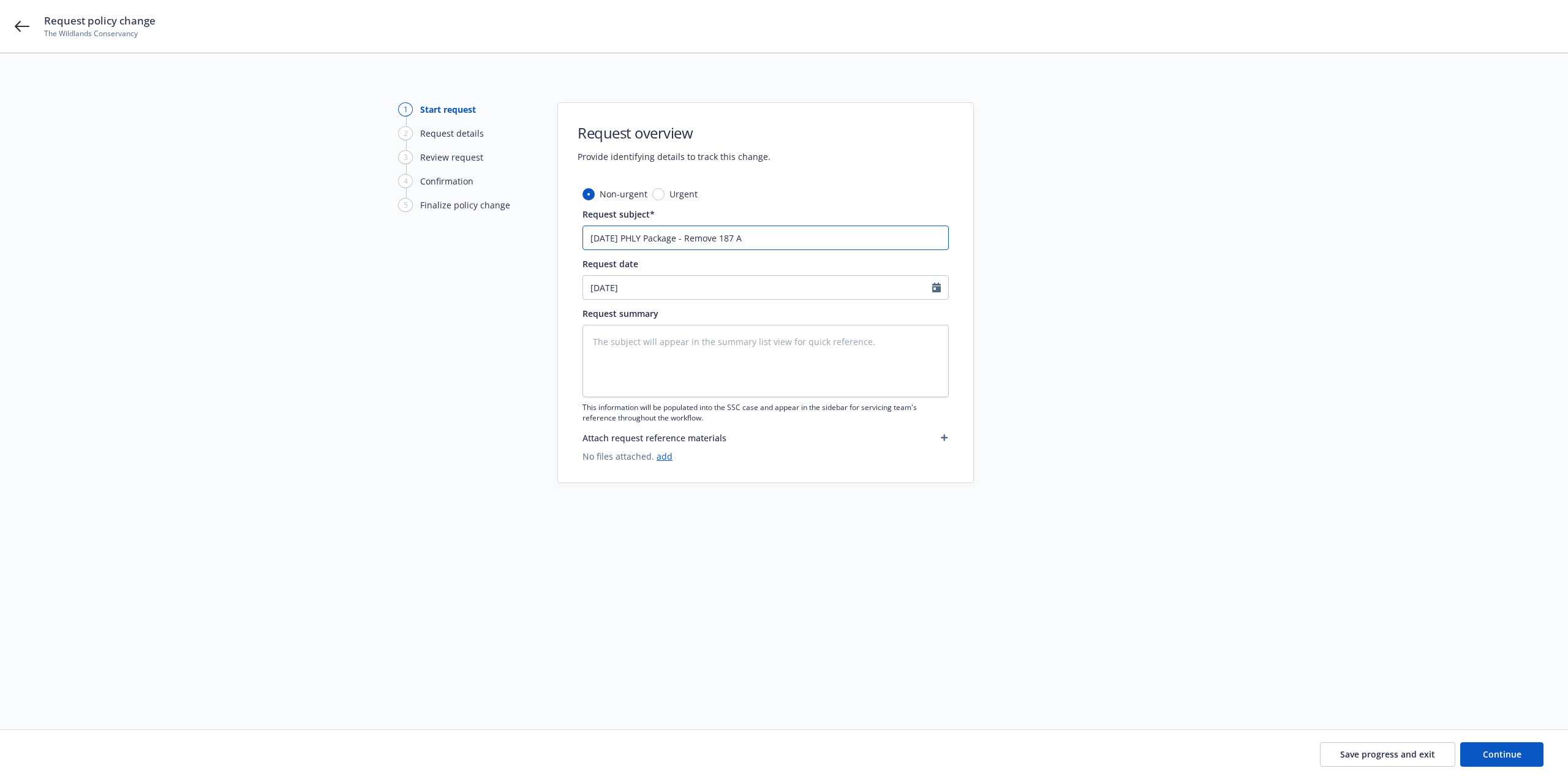
type input "8/21/25 PHLY Package - Remove 187 Ac"
type textarea "x"
type input "8/21/25 PHLY Package - Remove 187 Acr"
type textarea "x"
type input "8/21/25 PHLY Package - Remove 187 Acre"
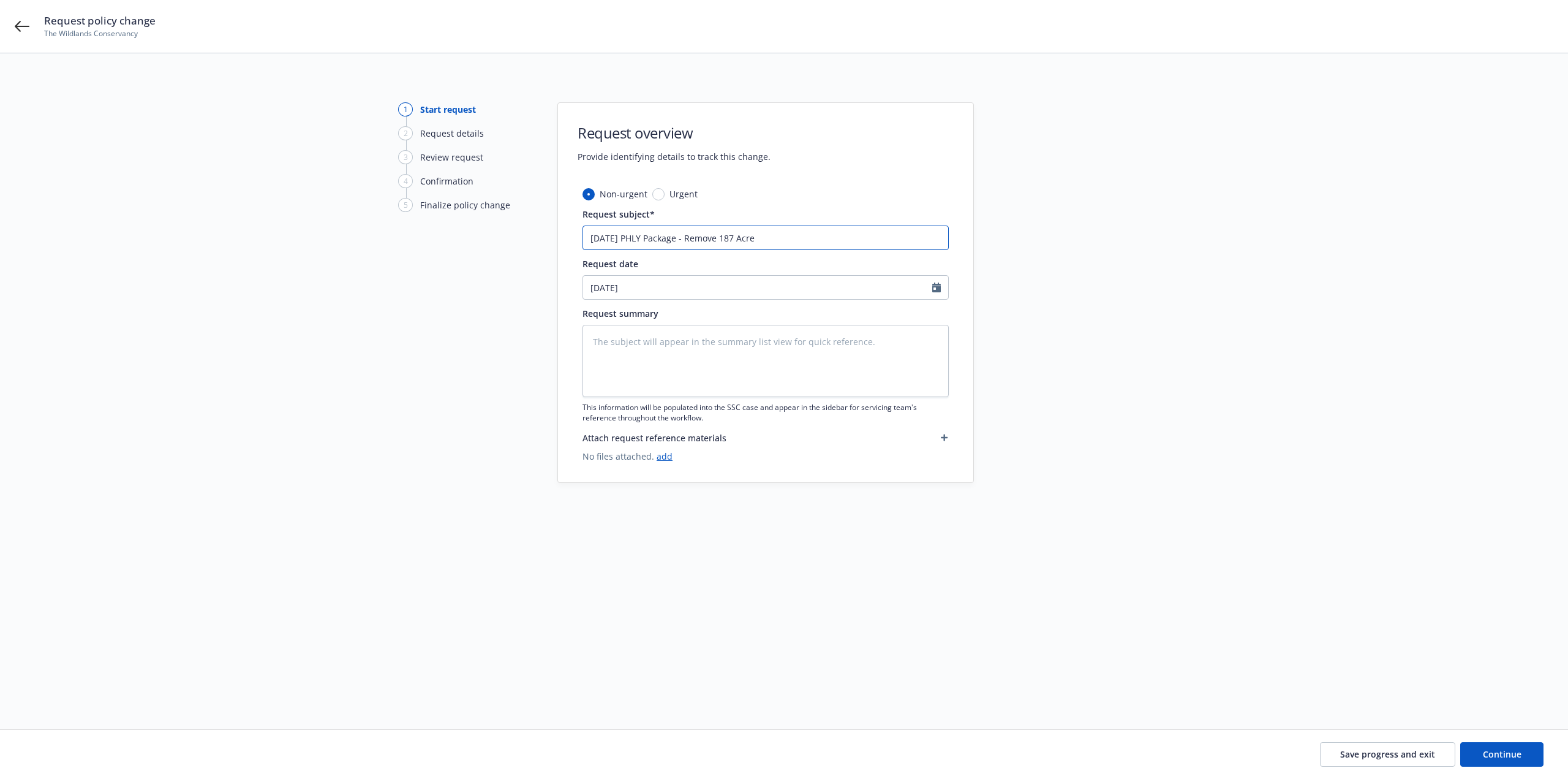
type textarea "x"
type input "8/21/25 PHLY Package - Remove 187 Acres"
type textarea "x"
type input "8/21/25 PHLY Package - Remove 187 Acres"
type textarea "x"
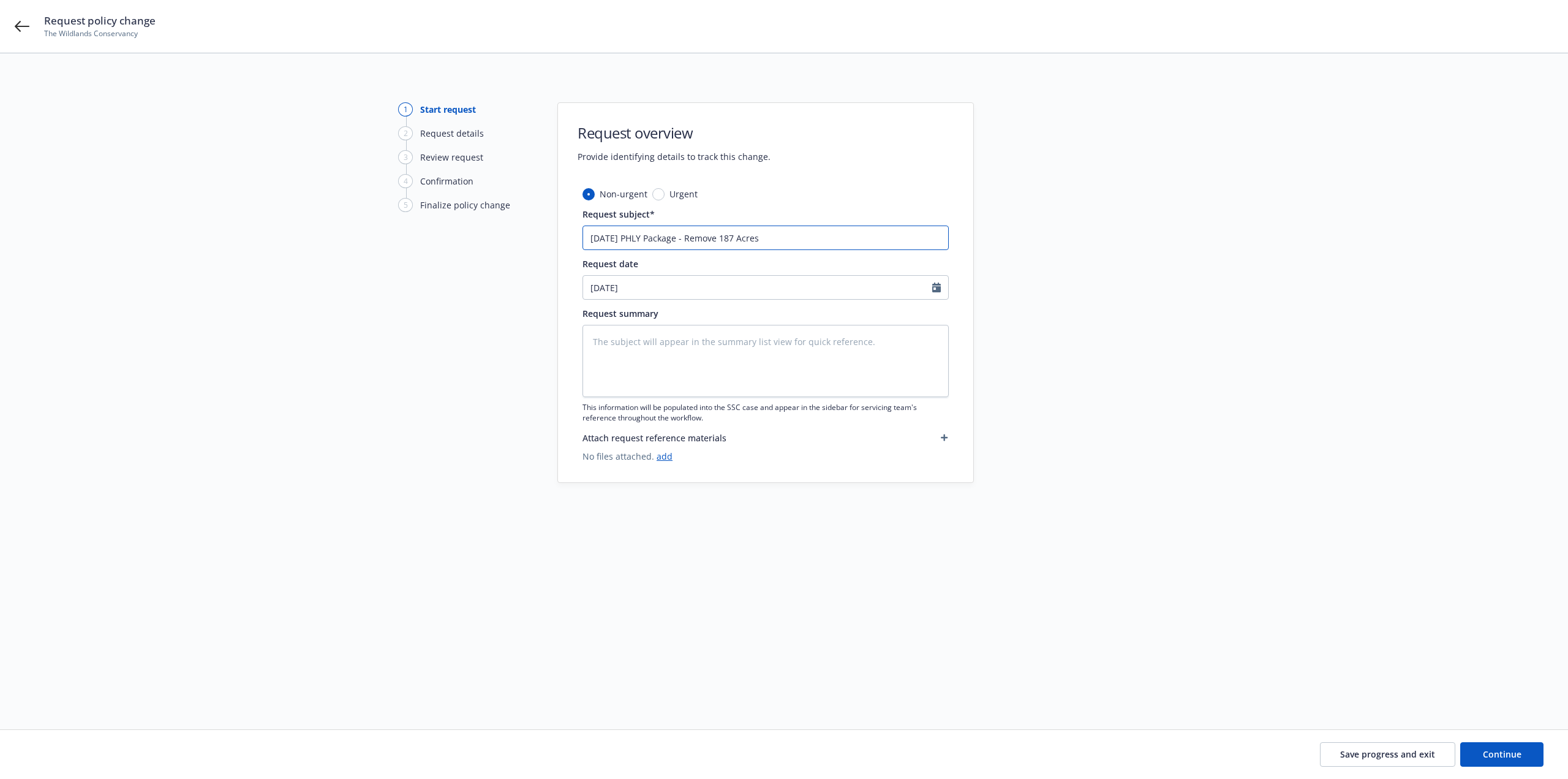
type input "8/21/25 PHLY Package - Remove 187 Acres i"
type textarea "x"
type input "8/21/25 PHLY Package - Remove 187 Acres in"
type textarea "x"
type input "8/21/25 PHLY Package - Remove 187 Acres in"
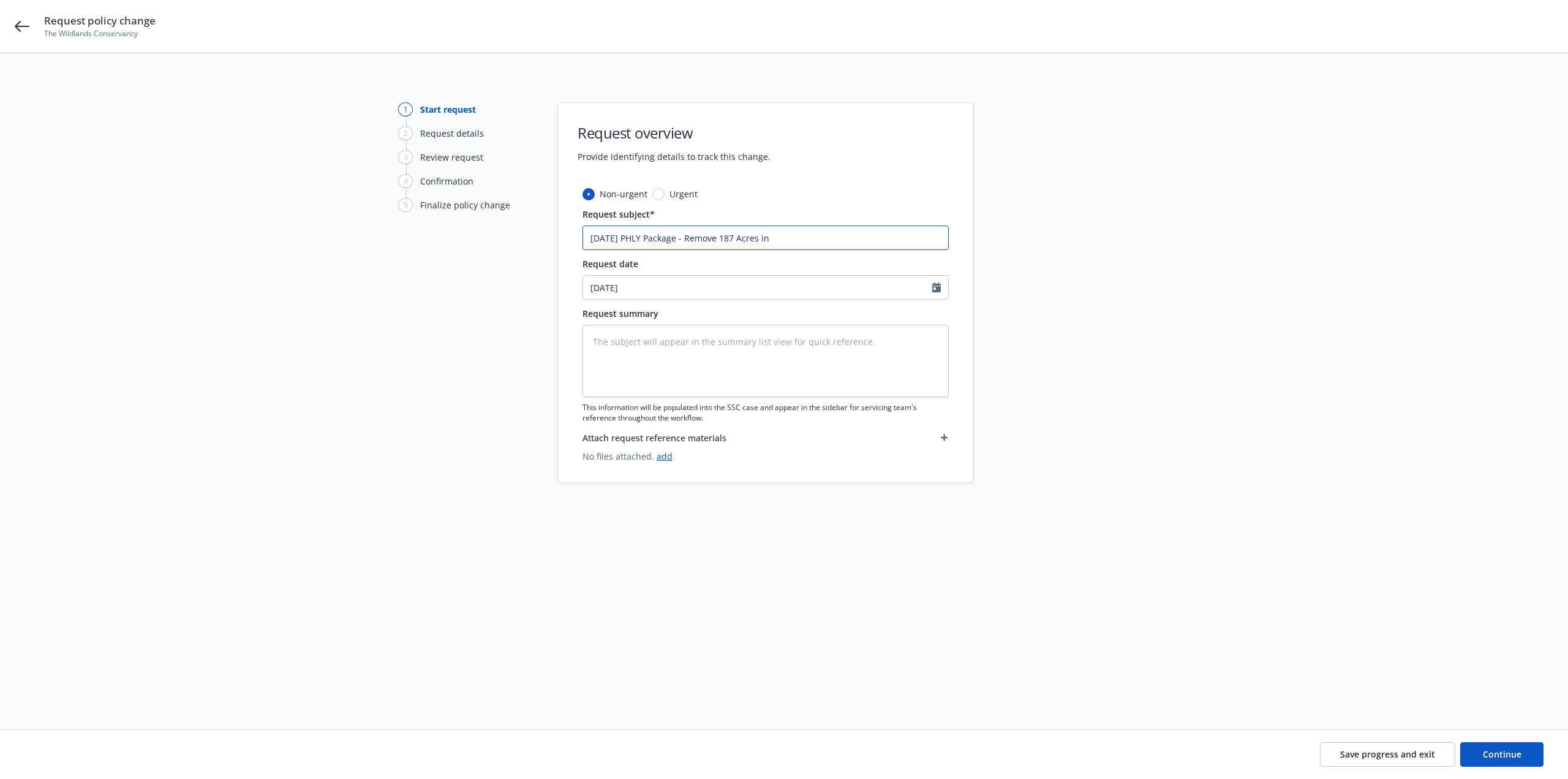
type textarea "x"
type input "8/21/25 PHLY Package - Remove 187 Acres in B"
type textarea "x"
type input "8/21/25 PHLY Package - Remove 187 Acres in Bri"
type textarea "x"
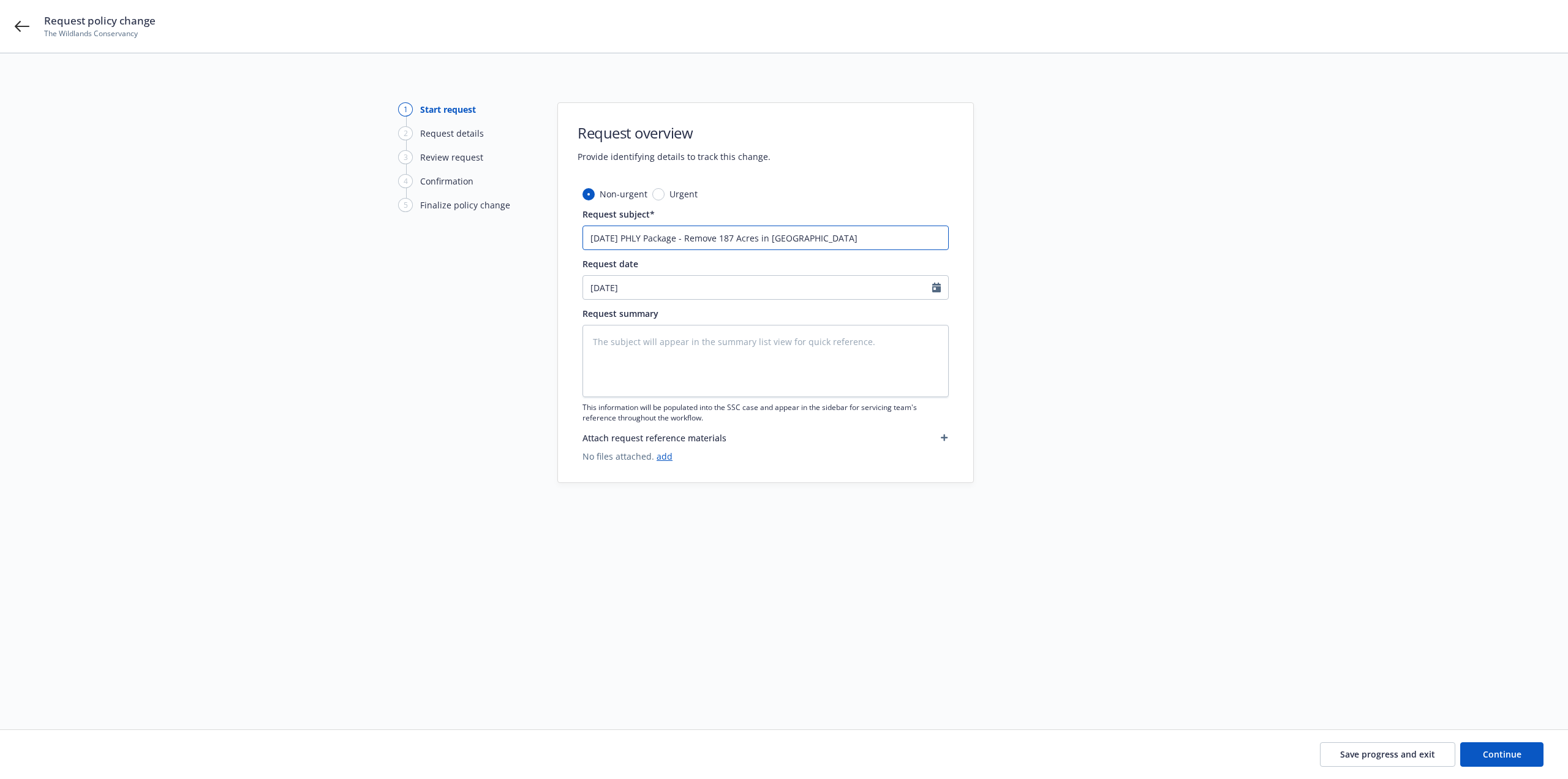
type input "8/21/25 PHLY Package - Remove 187 Acres in Brid"
type textarea "x"
type input "8/21/25 PHLY Package - Remove 187 Acres in Bridg"
type textarea "x"
type input "8/21/25 PHLY Package - Remove 187 Acres in Bridge"
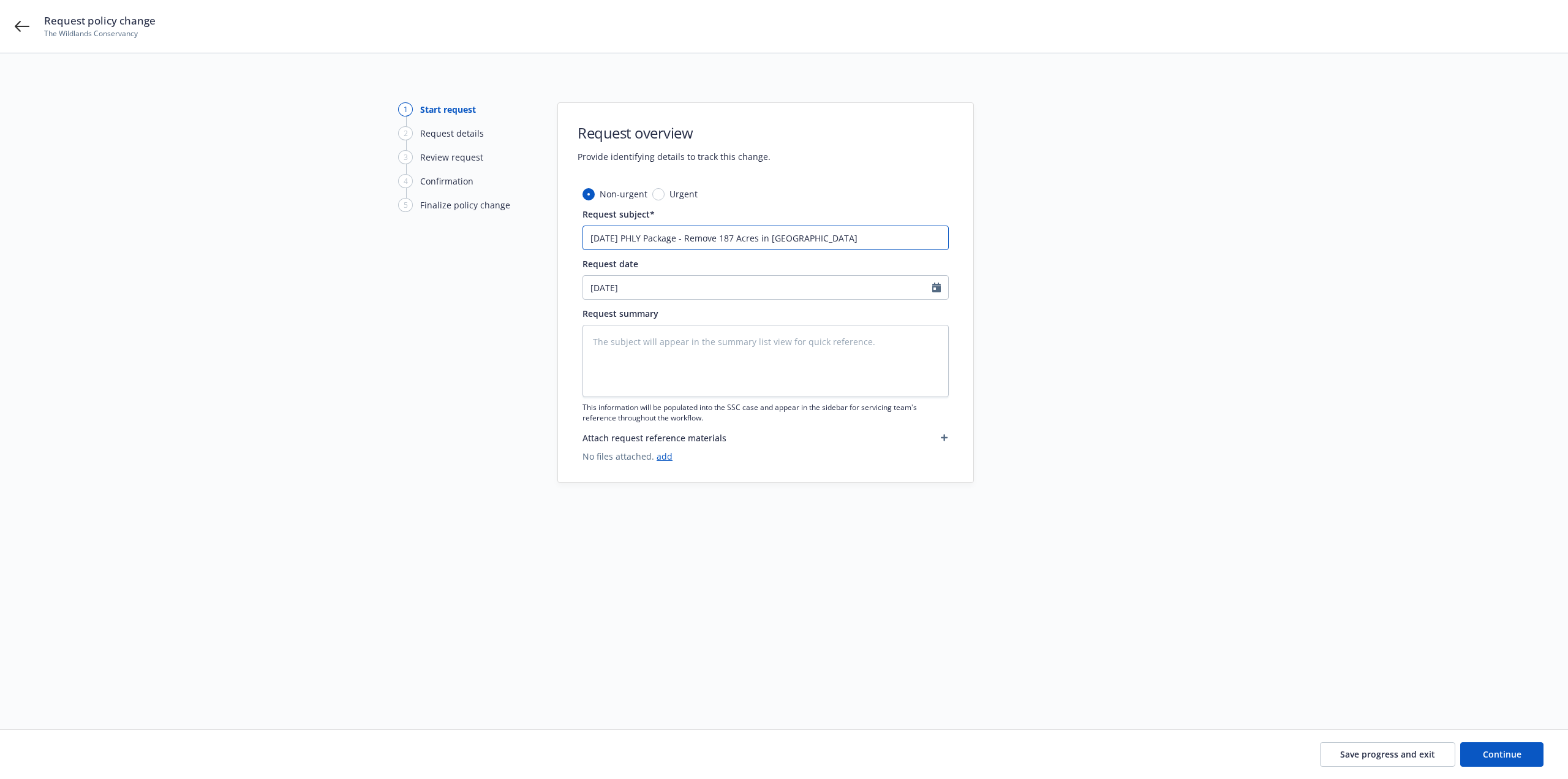
type textarea "x"
type input "8/21/25 PHLY Package - Remove 187 Acres in Bridgep"
type textarea "x"
type input "8/21/25 PHLY Package - Remove 187 Acres in Bridgepo"
type textarea "x"
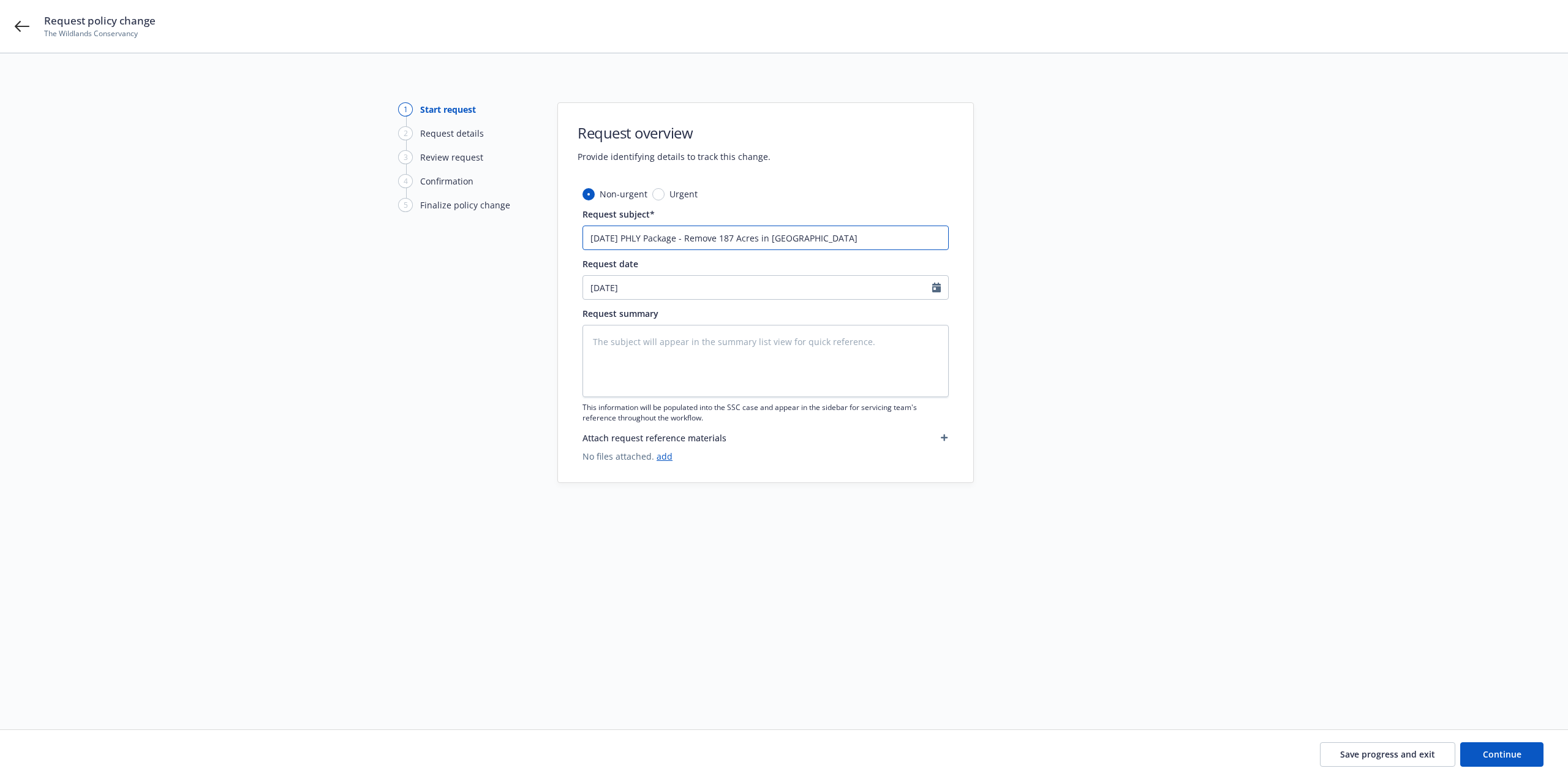
type input "8/21/25 PHLY Package - Remove 187 Acres in Bridgepor"
type textarea "x"
type input "8/21/25 PHLY Package - Remove 187 Acres in Bridgeport"
type textarea "x"
type input "8/21/25 PHLY Package - Remove 187 Acres in Bridgeport,"
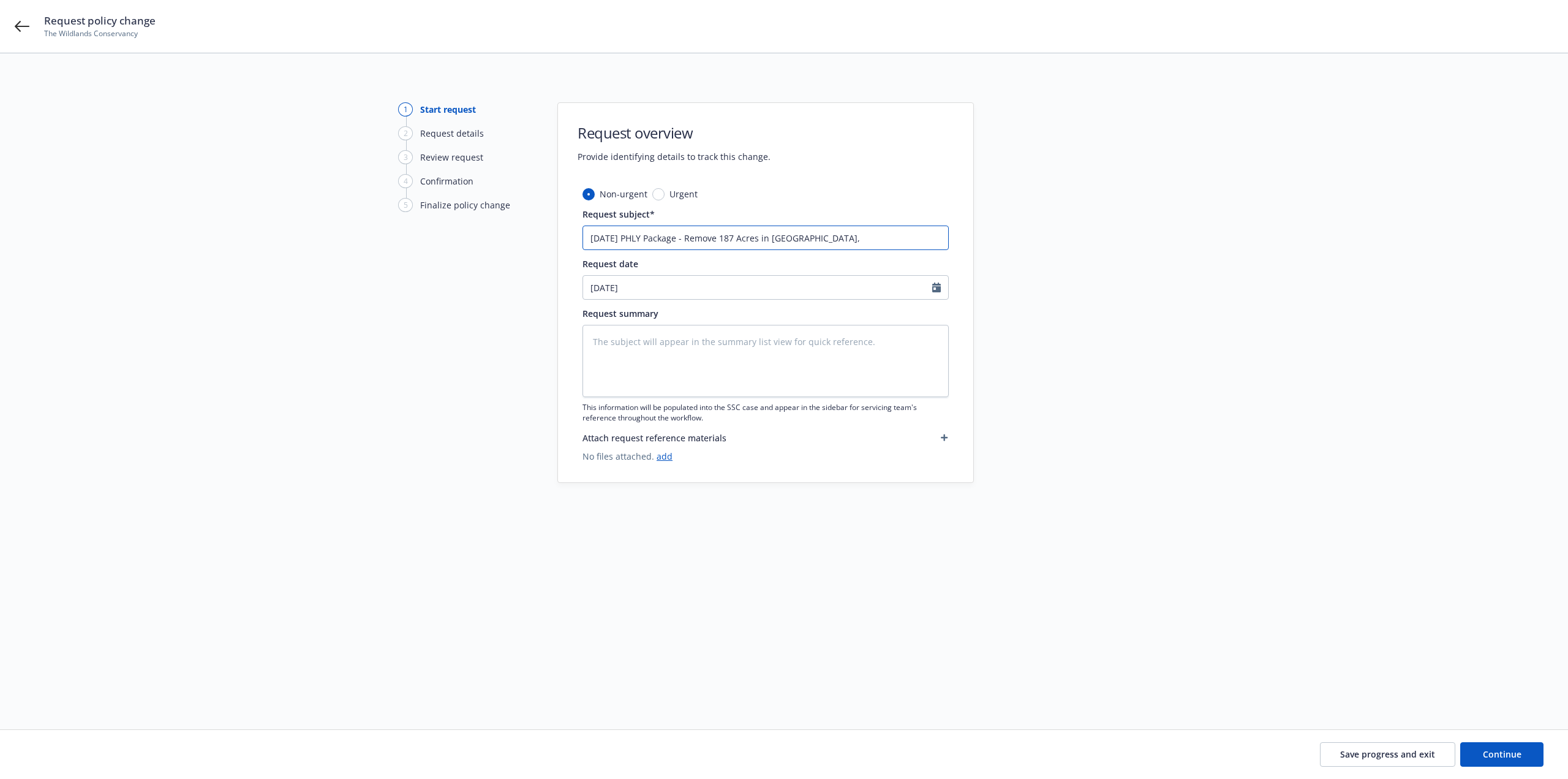
type textarea "x"
type input "8/21/25 PHLY Package - Remove 187 Acres in Bridgeport,"
type textarea "x"
type input "8/21/25 PHLY Package - Remove 187 Acres in Bridgeport, C"
type textarea "x"
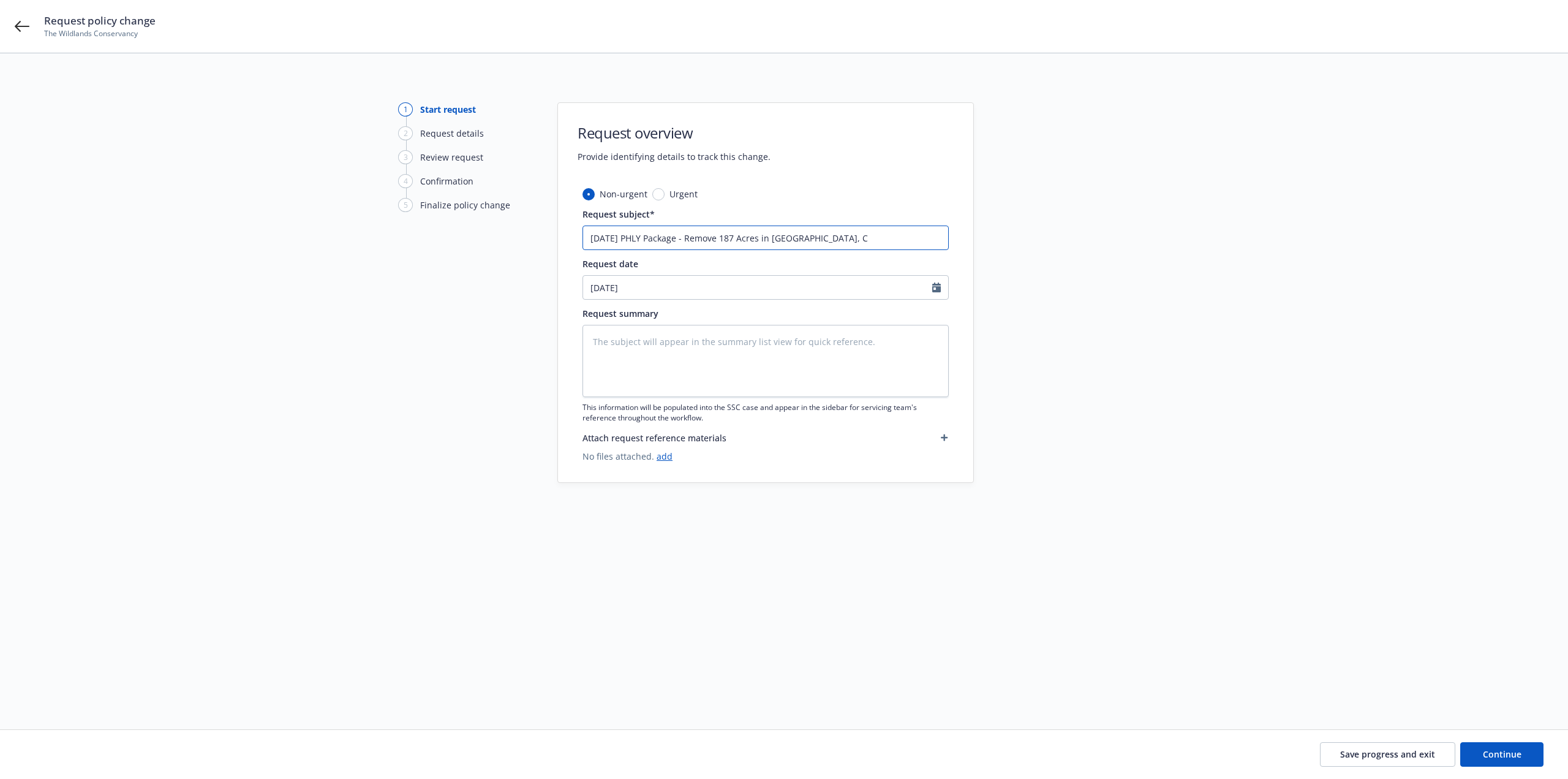
type input "8/21/25 PHLY Package - Remove 187 Acres in Bridgeport, CA"
type textarea "x"
type input "8/21/25 PHLY Package - Remove 187 Acres in Bridgeport, CA"
type textarea "x"
type input "8/21/25 PHLY Package - Remove 187 Acres in Bridgeport, CA ("
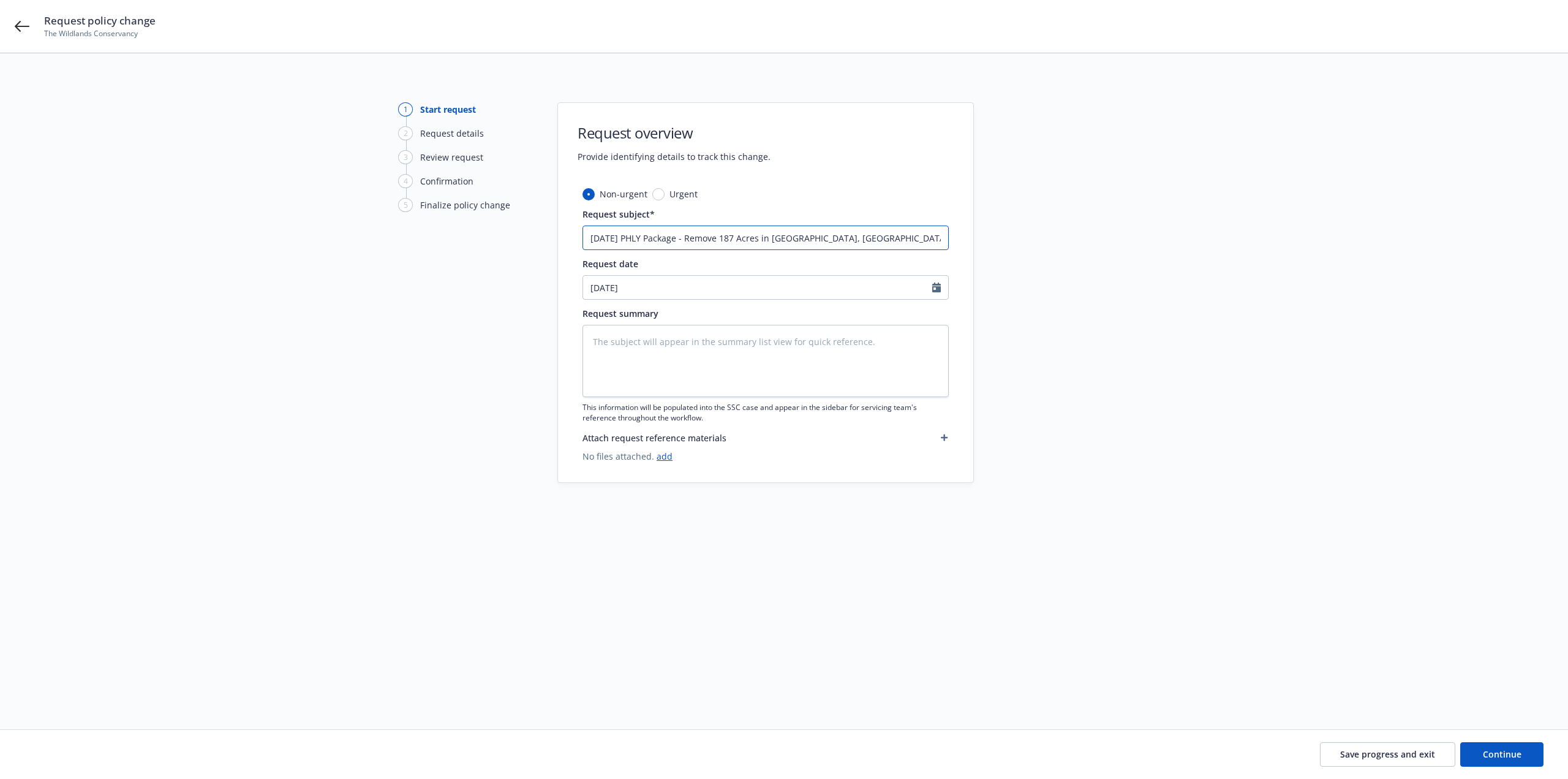
type textarea "x"
type input "8/21/25 PHLY Package - Remove 187 Acres in Bridgeport, CA (b"
type textarea "x"
type input "8/21/25 PHLY Package - Remove 187 Acres in Bridgeport, CA (bo"
type textarea "x"
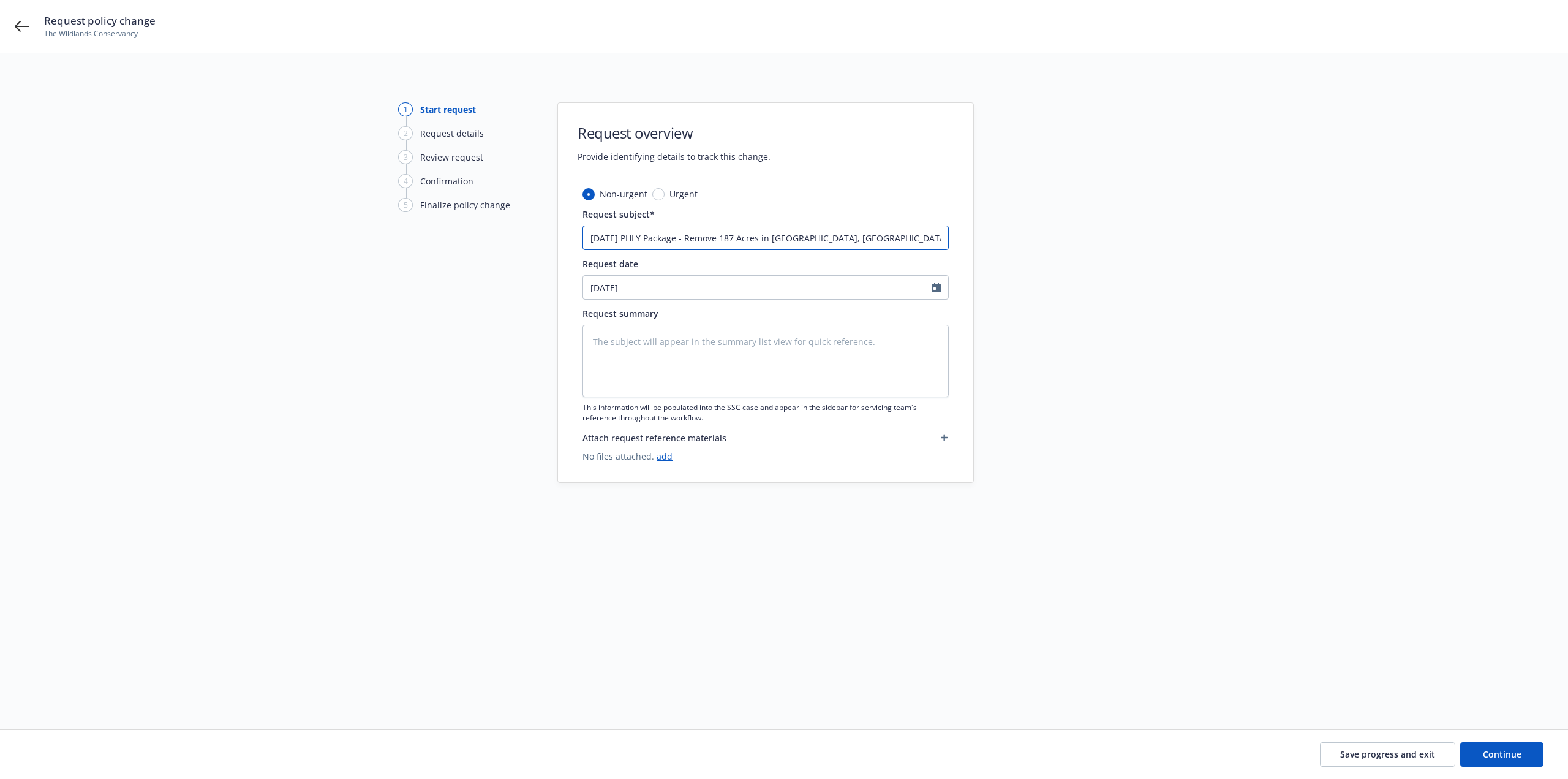
type input "8/21/25 PHLY Package - Remove 187 Acres in Bridgeport, CA (bodi"
type textarea "x"
type input "8/21/25 PHLY Package - Remove 187 Acres in Bridgeport, CA (bodie"
type textarea "x"
type input "8/21/25 PHLY Package - Remove 187 Acres in Bridgeport, CA (bodie"
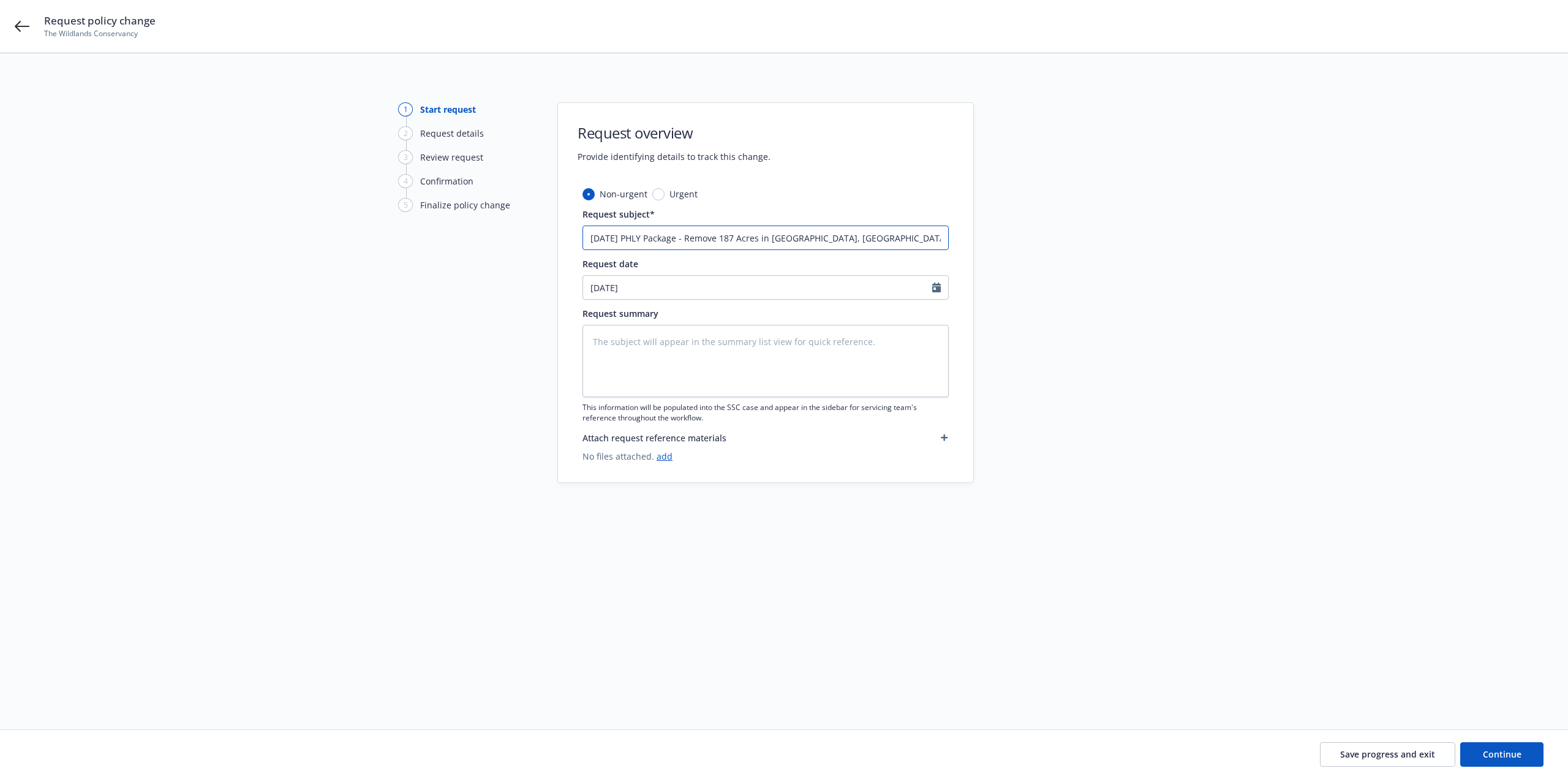
type textarea "x"
type input "8/21/25 PHLY Package - Remove 187 Acres in Bridgeport, CA (bodie"
type textarea "x"
type input "8/21/25 PHLY Package - Remove 187 Acres in Bridgeport, CA (bodi"
type textarea "x"
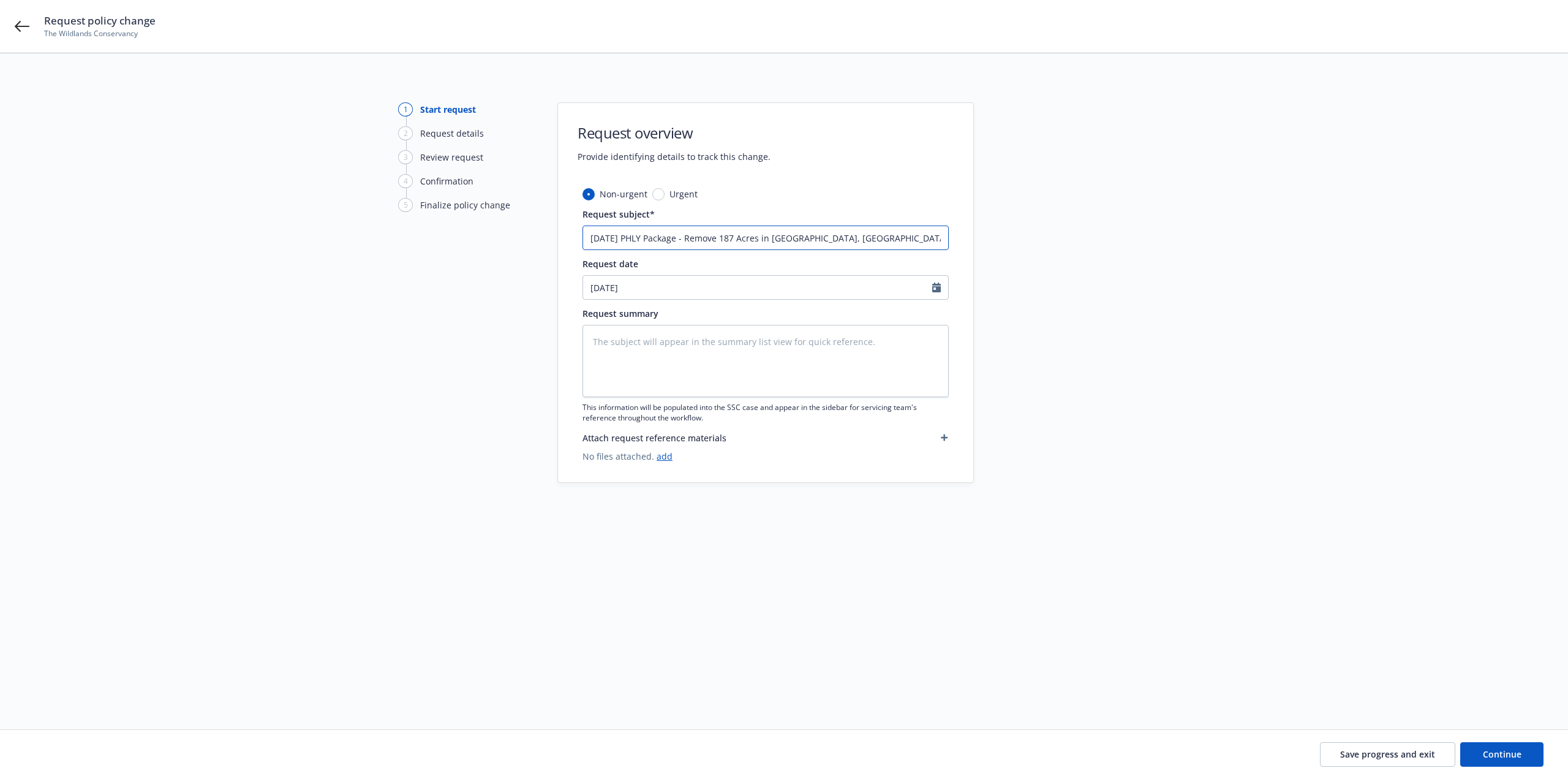
type input "8/21/25 PHLY Package - Remove 187 Acres in Bridgeport, CA (bod"
type textarea "x"
type input "8/21/25 PHLY Package - Remove 187 Acres in Bridgeport, CA (bo"
type textarea "x"
type input "8/21/25 PHLY Package - Remove 187 Acres in Bridgeport, CA (b"
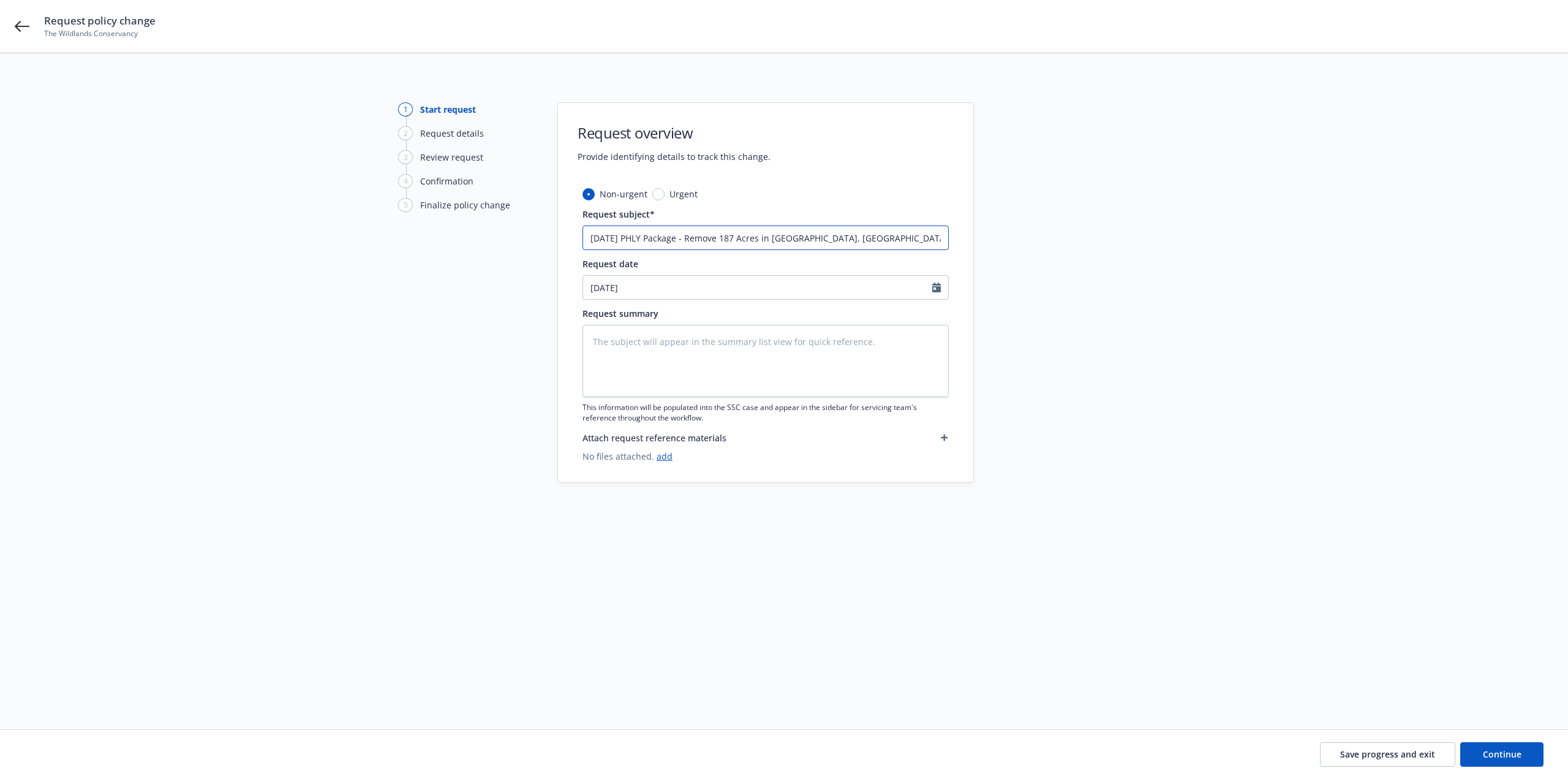
type textarea "x"
type input "8/21/25 PHLY Package - Remove 187 Acres in Bridgeport, CA ("
type textarea "x"
type input "8/21/25 PHLY Package - Remove 187 Acres in Bridgeport, CA (B"
type textarea "x"
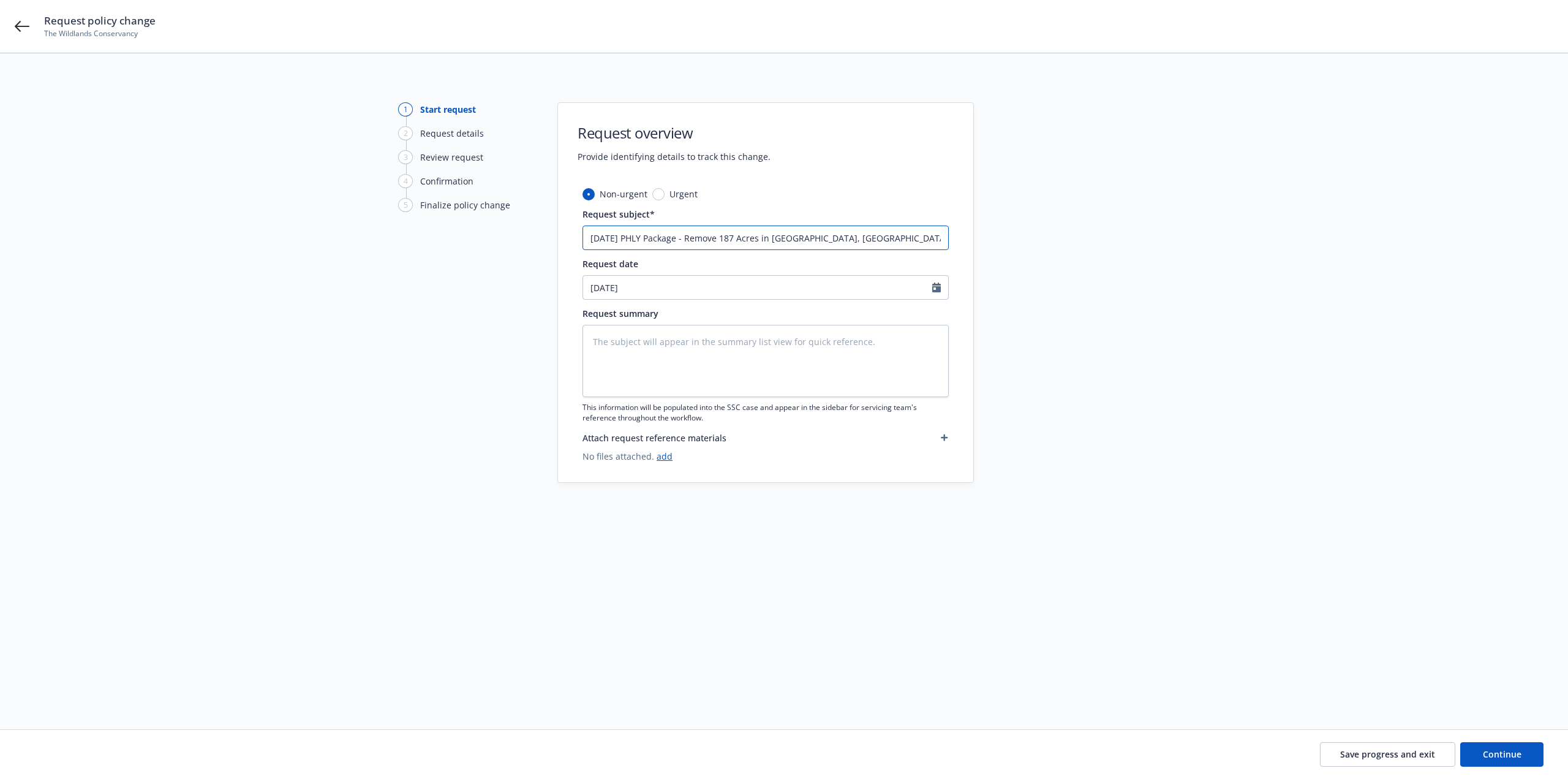
type input "8/21/25 PHLY Package - Remove 187 Acres in Bridgeport, CA (Bo"
type textarea "x"
type input "8/21/25 PHLY Package - Remove 187 Acres in Bridgeport, CA (Bod"
type textarea "x"
type input "8/21/25 PHLY Package - Remove 187 Acres in Bridgeport, CA (Bodi"
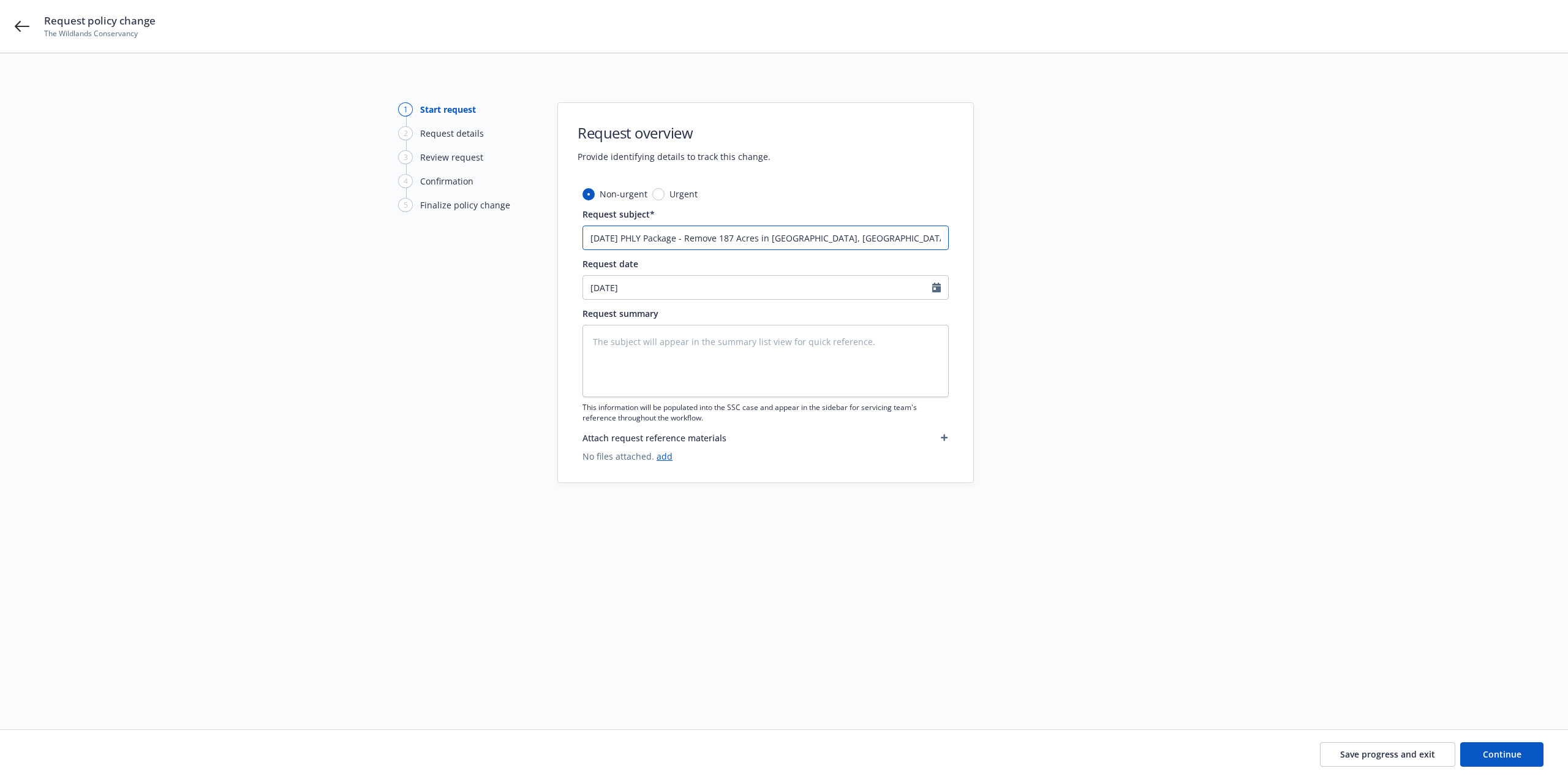
type textarea "x"
type input "8/21/25 PHLY Package - Remove 187 Acres in Bridgeport, CA (Bodie"
type textarea "x"
type input "8/21/25 PHLY Package - Remove 187 Acres in Bridgeport, CA (Bodie"
type textarea "x"
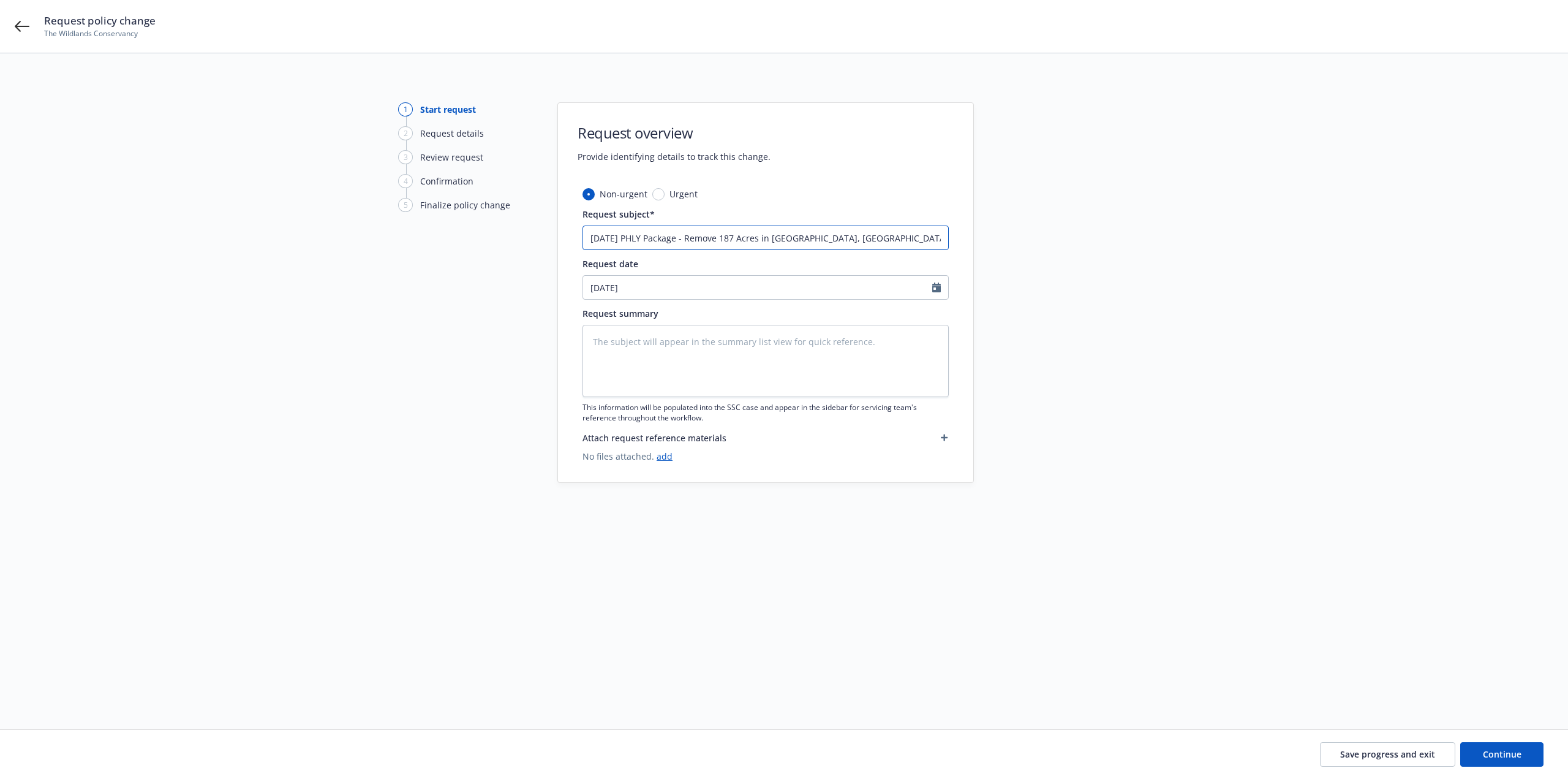
type input "8/21/25 PHLY Package - Remove 187 Acres in Bridgeport, CA (Bodie hi"
type textarea "x"
type input "8/21/25 PHLY Package - Remove 187 Acres in Bridgeport, CA (Bodie hil"
type textarea "x"
type input "8/21/25 PHLY Package - Remove 187 Acres in Bridgeport, CA (Bodie hi"
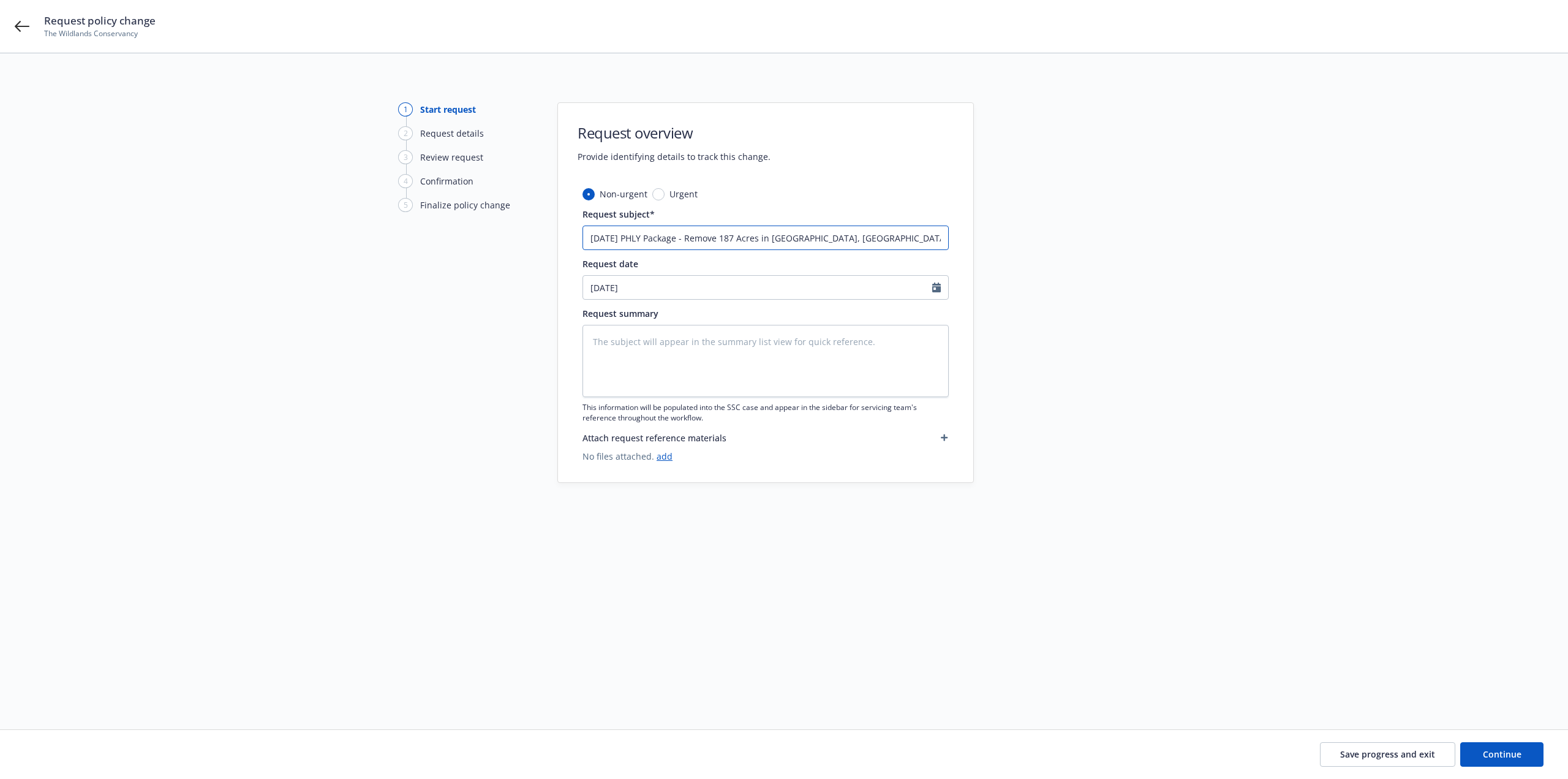
type textarea "x"
type input "8/21/25 PHLY Package - Remove 187 Acres in Bridgeport, CA (Bodie h"
type textarea "x"
type input "8/21/25 PHLY Package - Remove 187 Acres in Bridgeport, CA (Bodie"
type textarea "x"
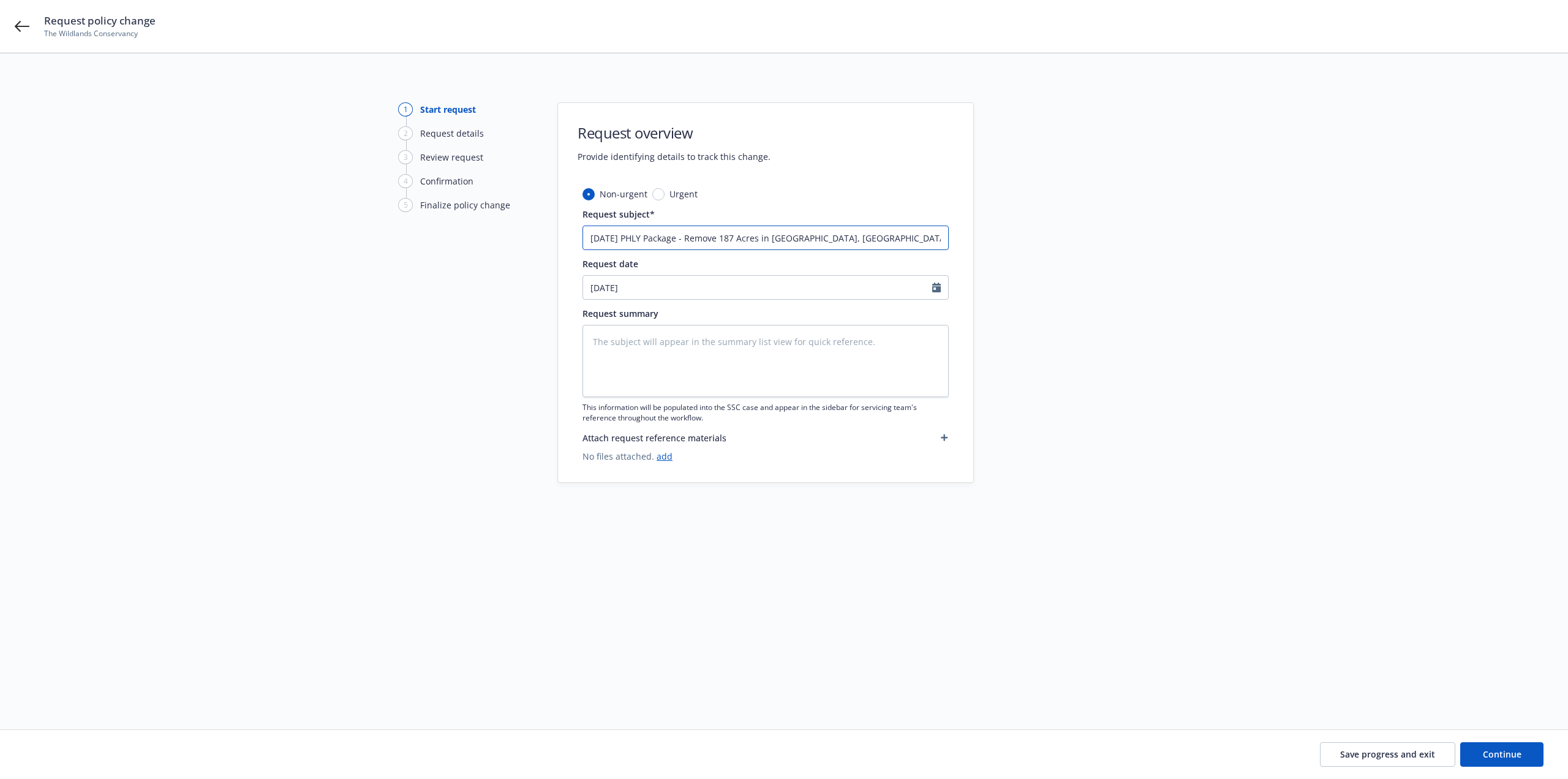
type input "8/21/25 PHLY Package - Remove 187 Acres in Bridgeport, CA (Bodie H"
type textarea "x"
type input "8/21/25 PHLY Package - Remove 187 Acres in Bridgeport, CA (Bodie Hi"
type textarea "x"
type input "8/21/25 PHLY Package - Remove 187 Acres in Bridgeport, CA (Bodie Hil"
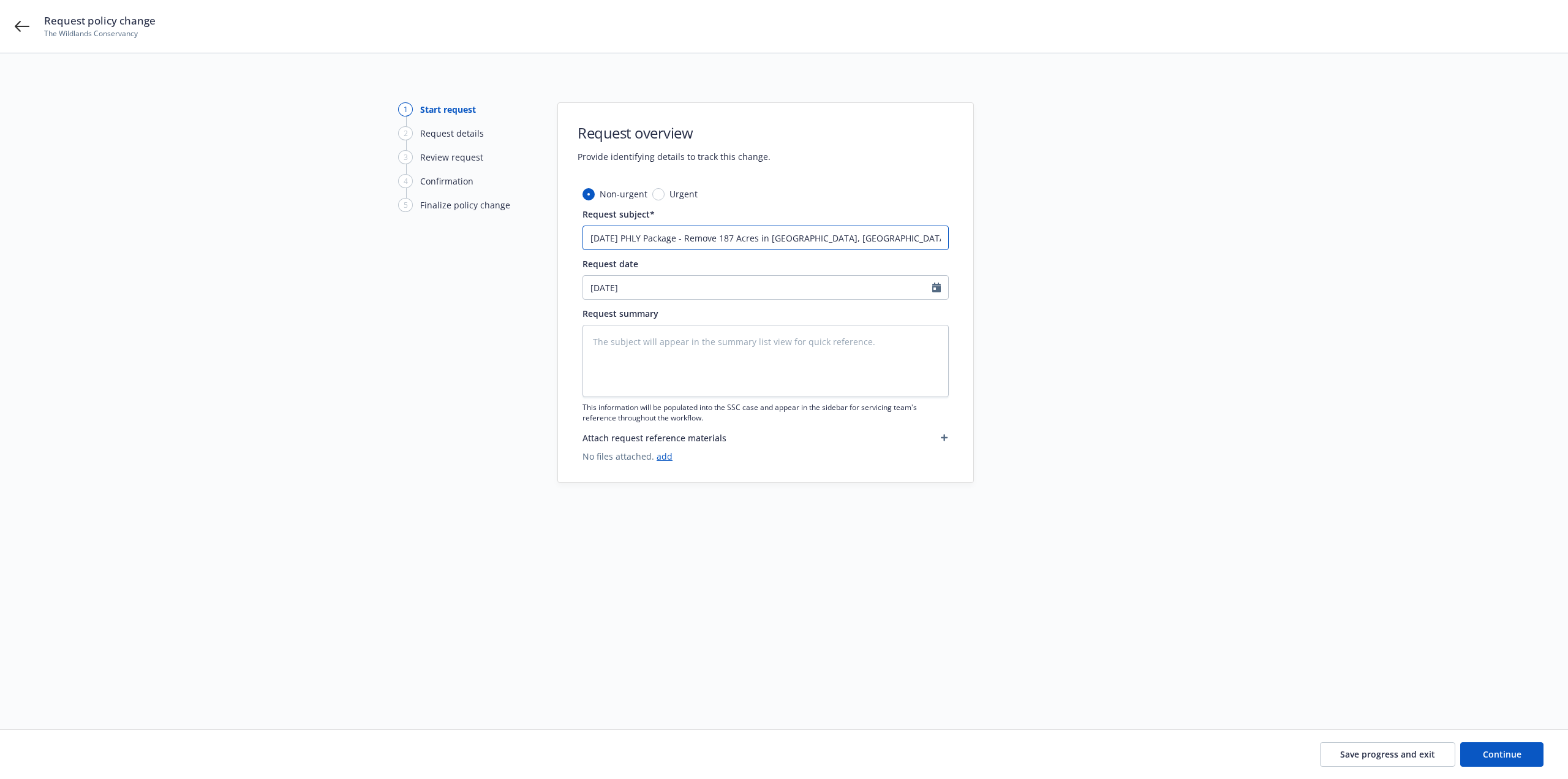
type textarea "x"
type input "8/21/25 PHLY Package - Remove 187 Acres in Bridgeport, CA (Bodie Hill"
type textarea "x"
type input "8/21/25 PHLY Package - Remove 187 Acres in Bridgeport, CA (Bodie Hills"
type textarea "x"
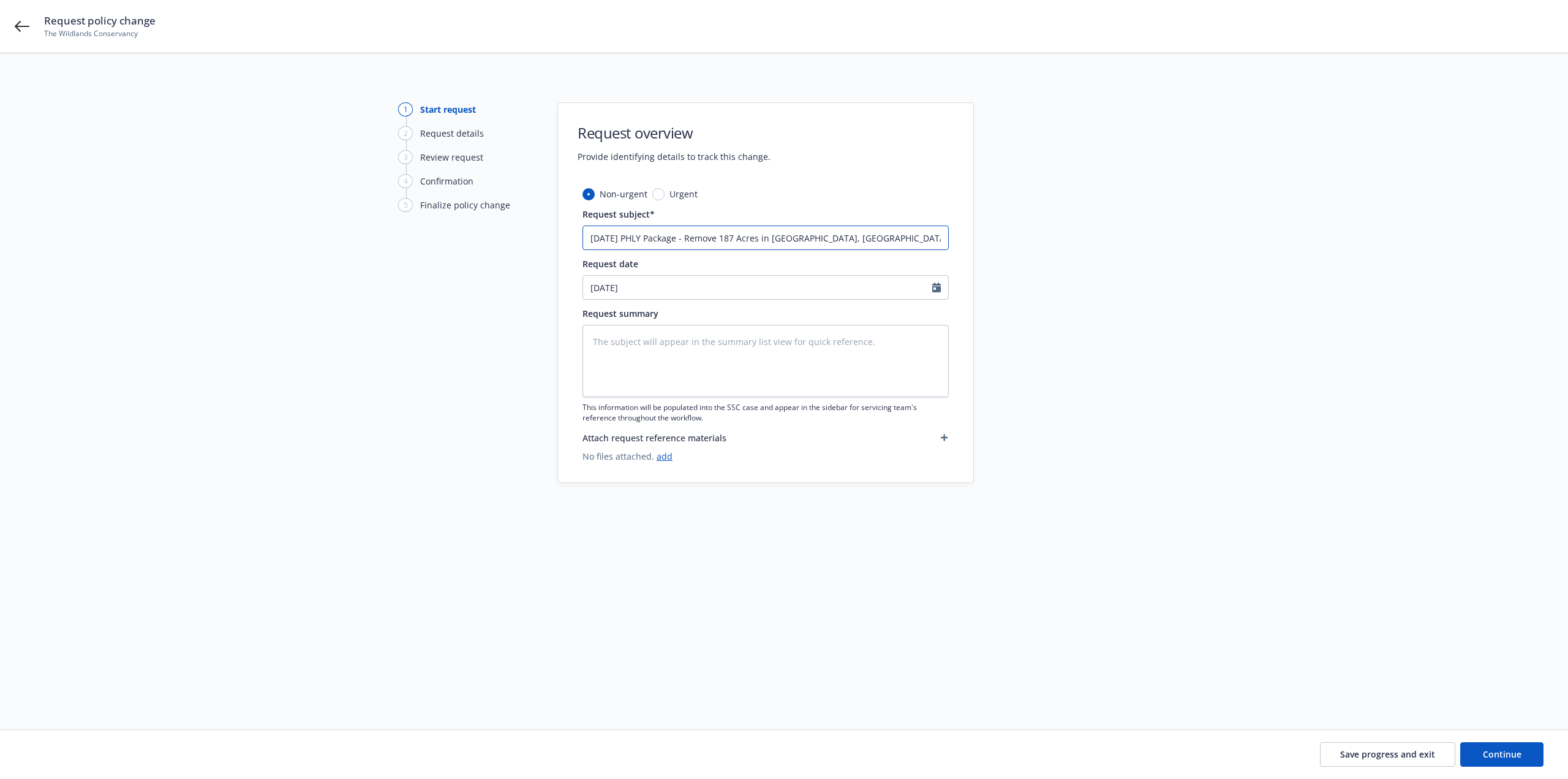
type input "8/21/25 PHLY Package - Remove 187 Acres in Bridgeport, CA (Bodie Hills"
type textarea "x"
type input "8/21/25 PHLY Package - Remove 187 Acres in Bridgeport, CA (Bodie Hills"
type textarea "x"
type input "8/21/25 PHLY Package - Remove 187 Acres in Bridgeport, CA (Bodie Hills)"
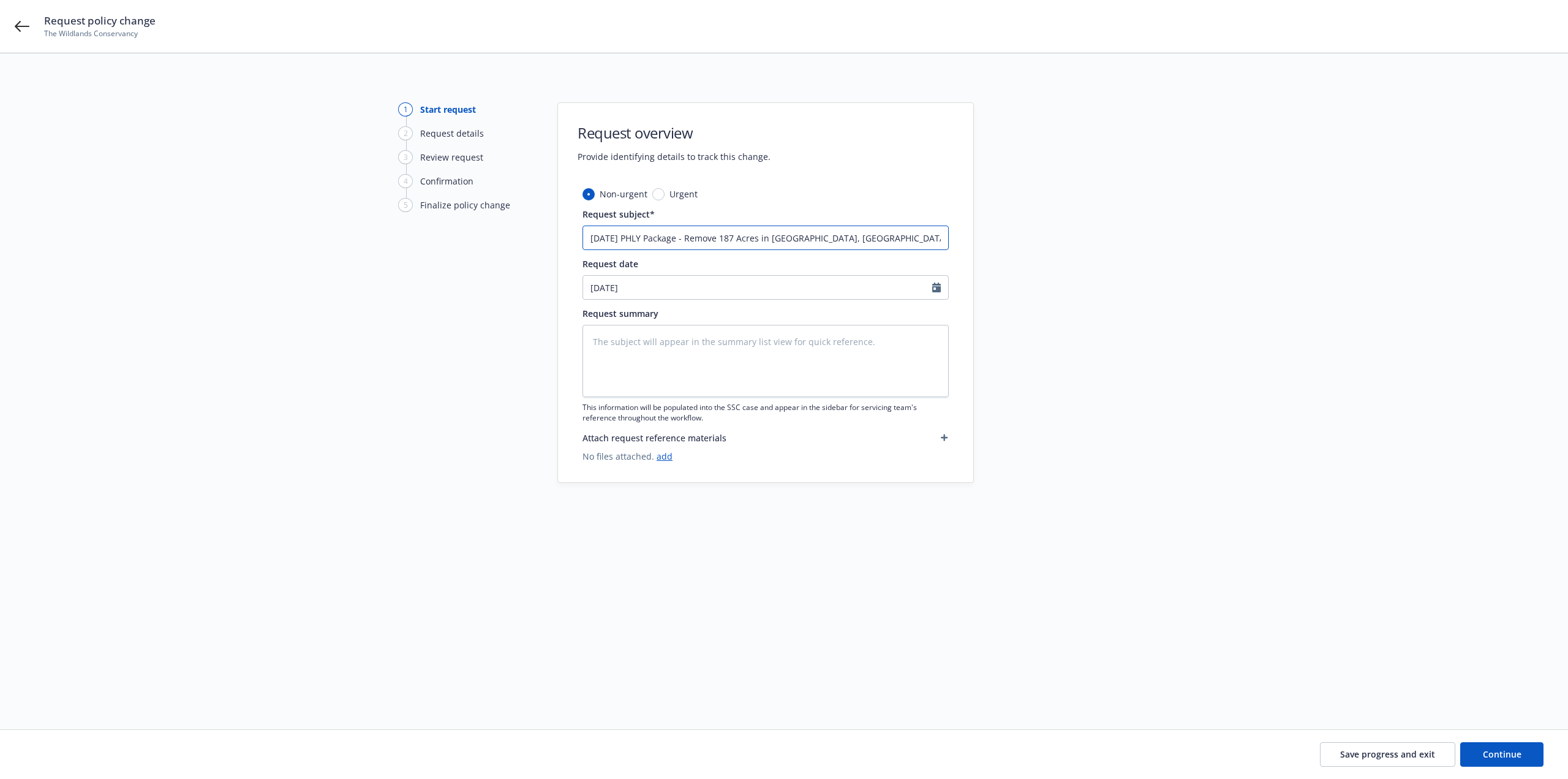
type textarea "x"
type input "8/21/25 PHLY Package - Remove 187 Acres in Bridgeport, CA (Bodie Hills)"
type textarea "x"
type input "8/21/25 PHLY Package - Remove 187 Acres in Bridgeport, CA (Bodie Hills) S"
type textarea "x"
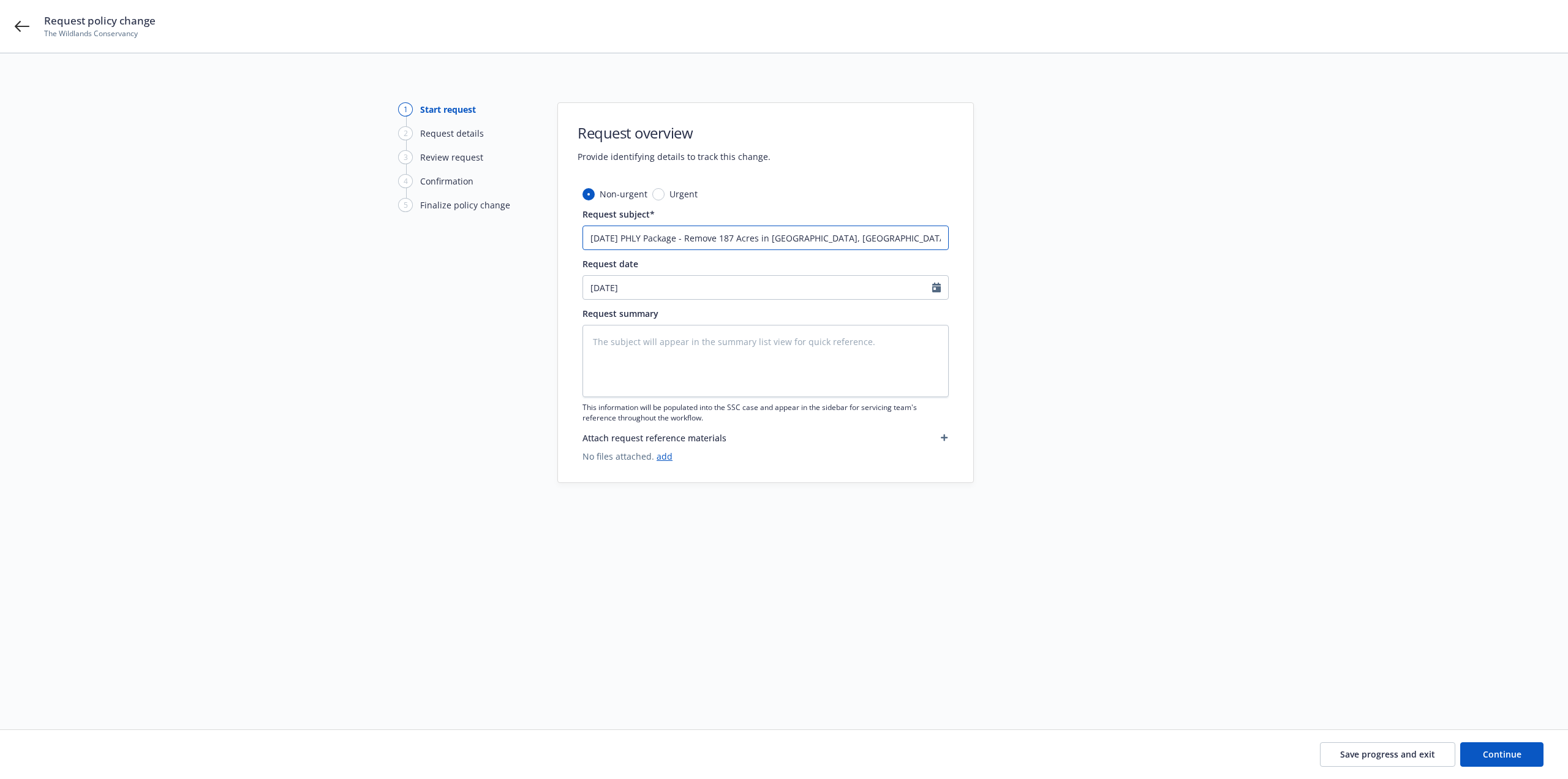
type input "8/21/25 PHLY Package - Remove 187 Acres in Bridgeport, CA (Bodie Hills) So"
type textarea "x"
type input "8/21/25 PHLY Package - Remove 187 Acres in Bridgeport, CA (Bodie Hills) Sol"
type textarea "x"
drag, startPoint x: 900, startPoint y: 241, endPoint x: 584, endPoint y: 242, distance: 316.0
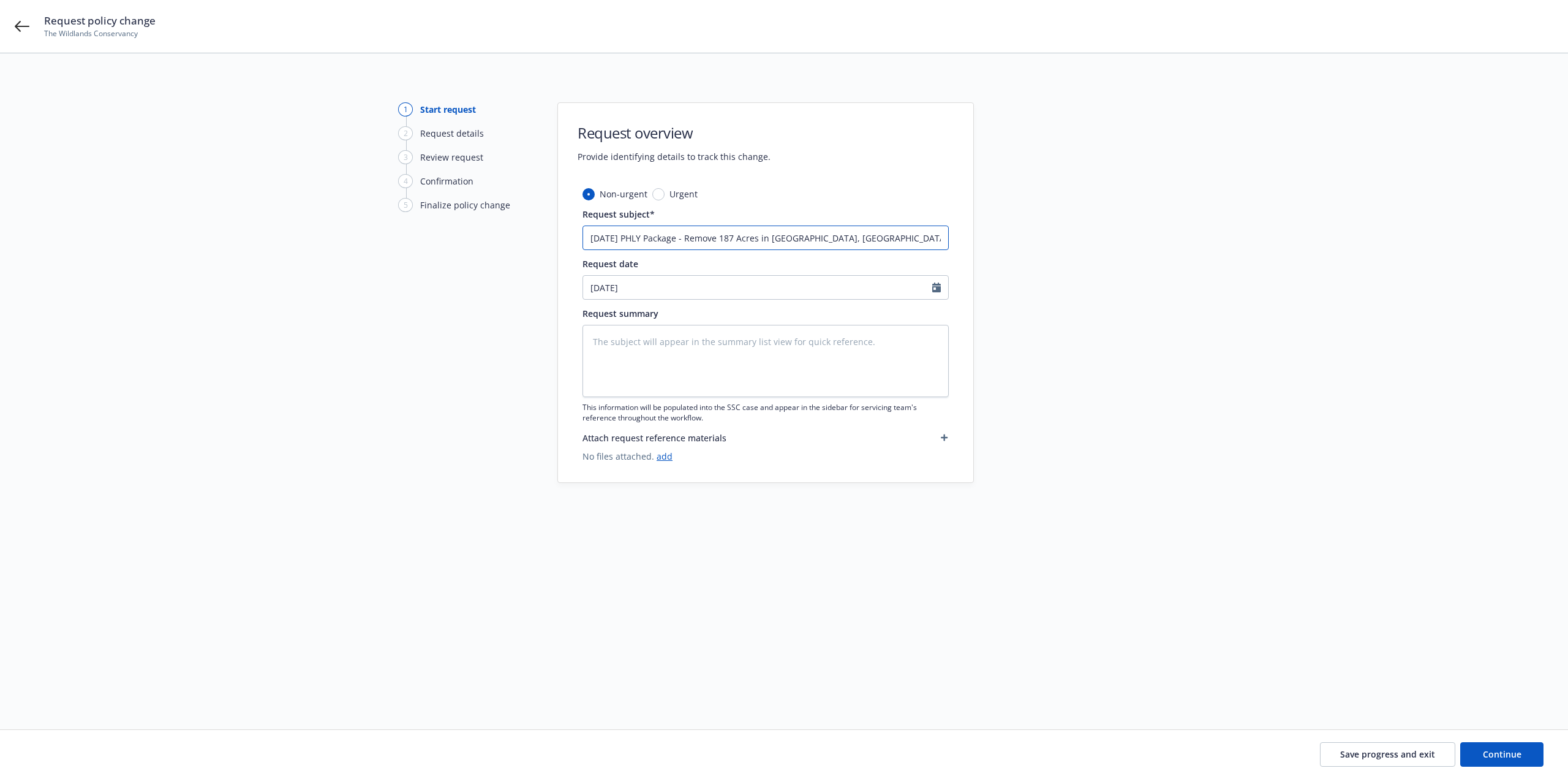
click at [584, 242] on input "8/21/25 PHLY Package - Remove 187 Acres in Bridgeport, CA (Bodie Hills) Sold" at bounding box center [766, 238] width 366 height 25
type input "8/21/25 PHLY Package - Remove 187 Acres in Bridgeport, CA (Bodie Hills) Sold"
click at [717, 368] on textarea at bounding box center [766, 360] width 366 height 72
paste textarea "8/21/25 PHLY Package - Remove 187 Acres in Bridgeport, CA (Bodie Hills) Sold"
type textarea "x"
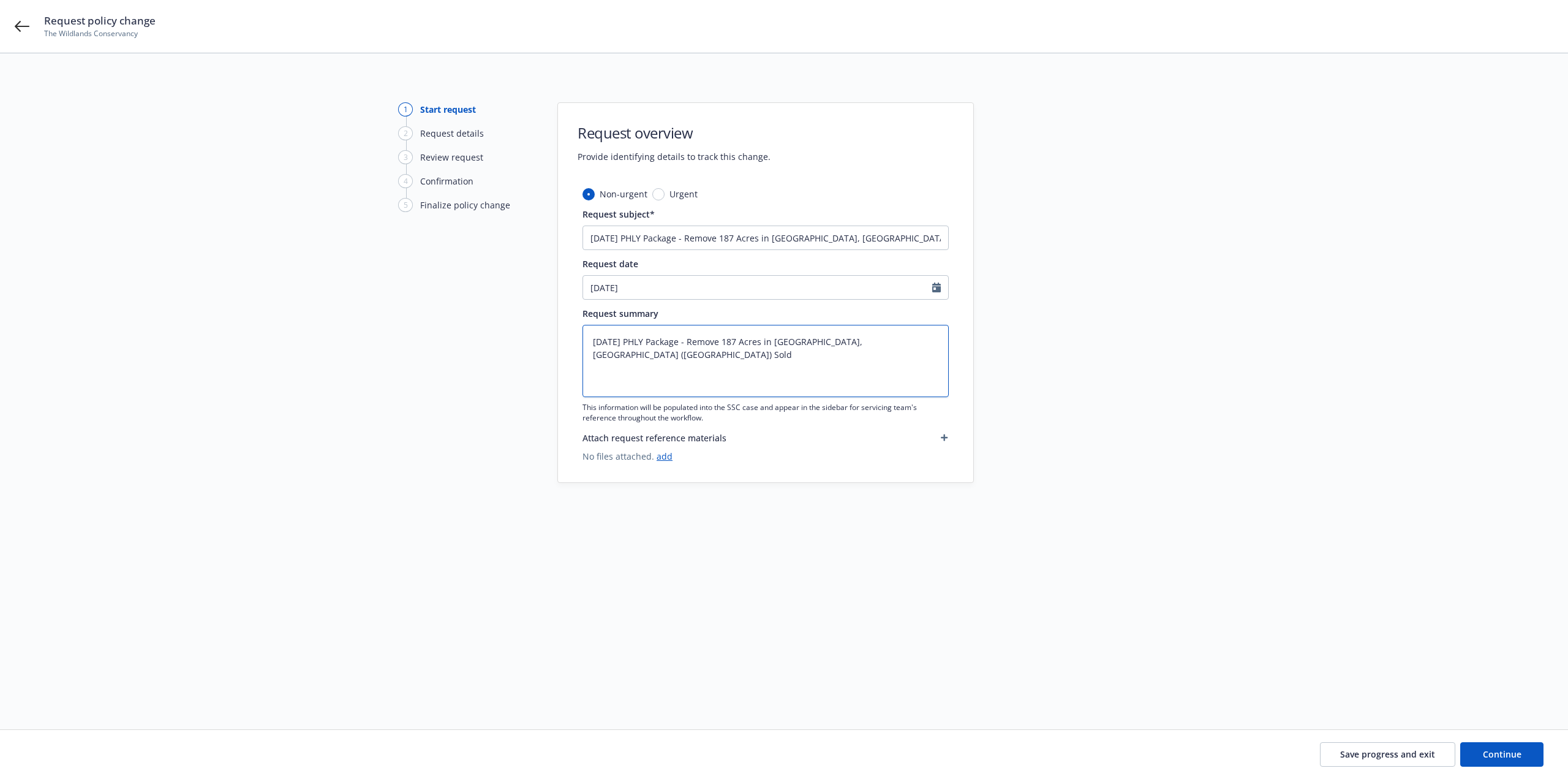
drag, startPoint x: 783, startPoint y: 376, endPoint x: 1097, endPoint y: 439, distance: 320.3
click at [786, 376] on textarea "8/21/25 PHLY Package - Remove 187 Acres in Bridgeport, CA (Bodie Hills) Sold" at bounding box center [766, 360] width 366 height 72
type textarea "8/21/25 PHLY Package - Remove 187 Acres in Bridgeport, CA (Bodie Hills) Sold"
click at [1512, 760] on button "Continue" at bounding box center [1502, 754] width 83 height 25
type textarea "x"
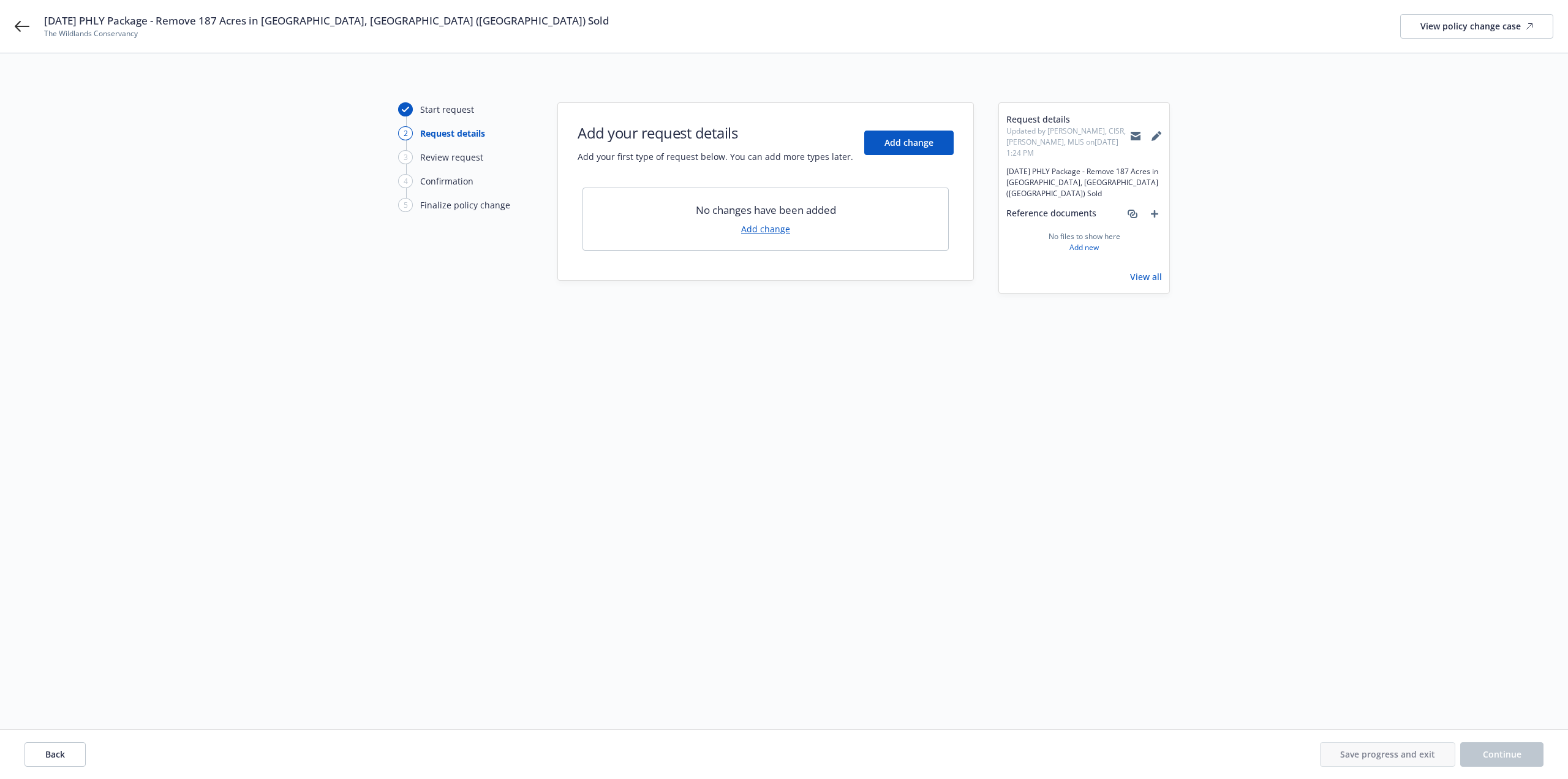
click at [761, 231] on link "Add change" at bounding box center [766, 229] width 49 height 13
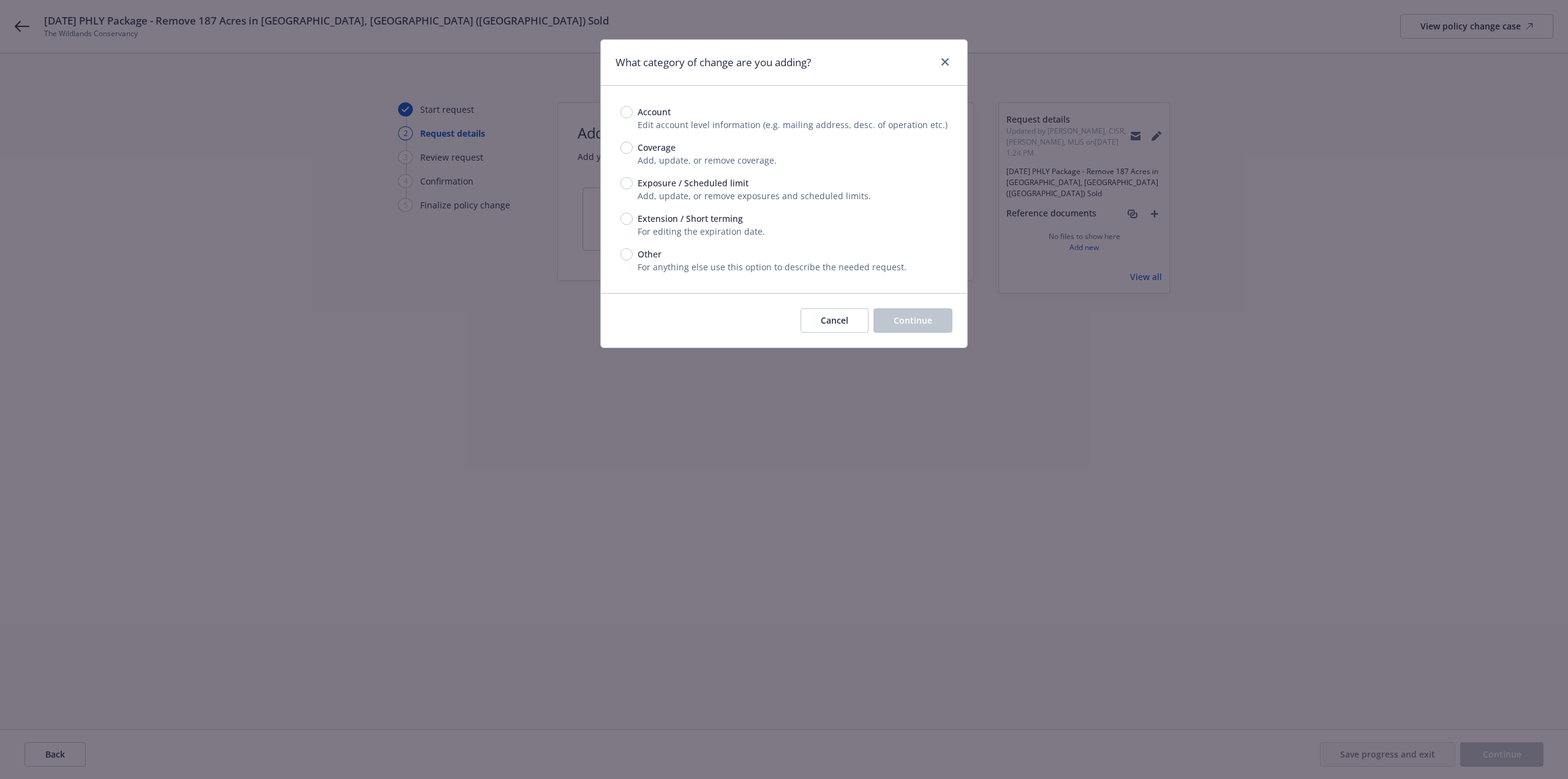
click at [637, 182] on span "Exposure / Scheduled limit" at bounding box center [691, 183] width 116 height 13
click at [633, 182] on input "Exposure / Scheduled limit" at bounding box center [627, 183] width 12 height 12
radio input "true"
click at [908, 325] on span "Continue" at bounding box center [913, 320] width 38 height 11
type textarea "x"
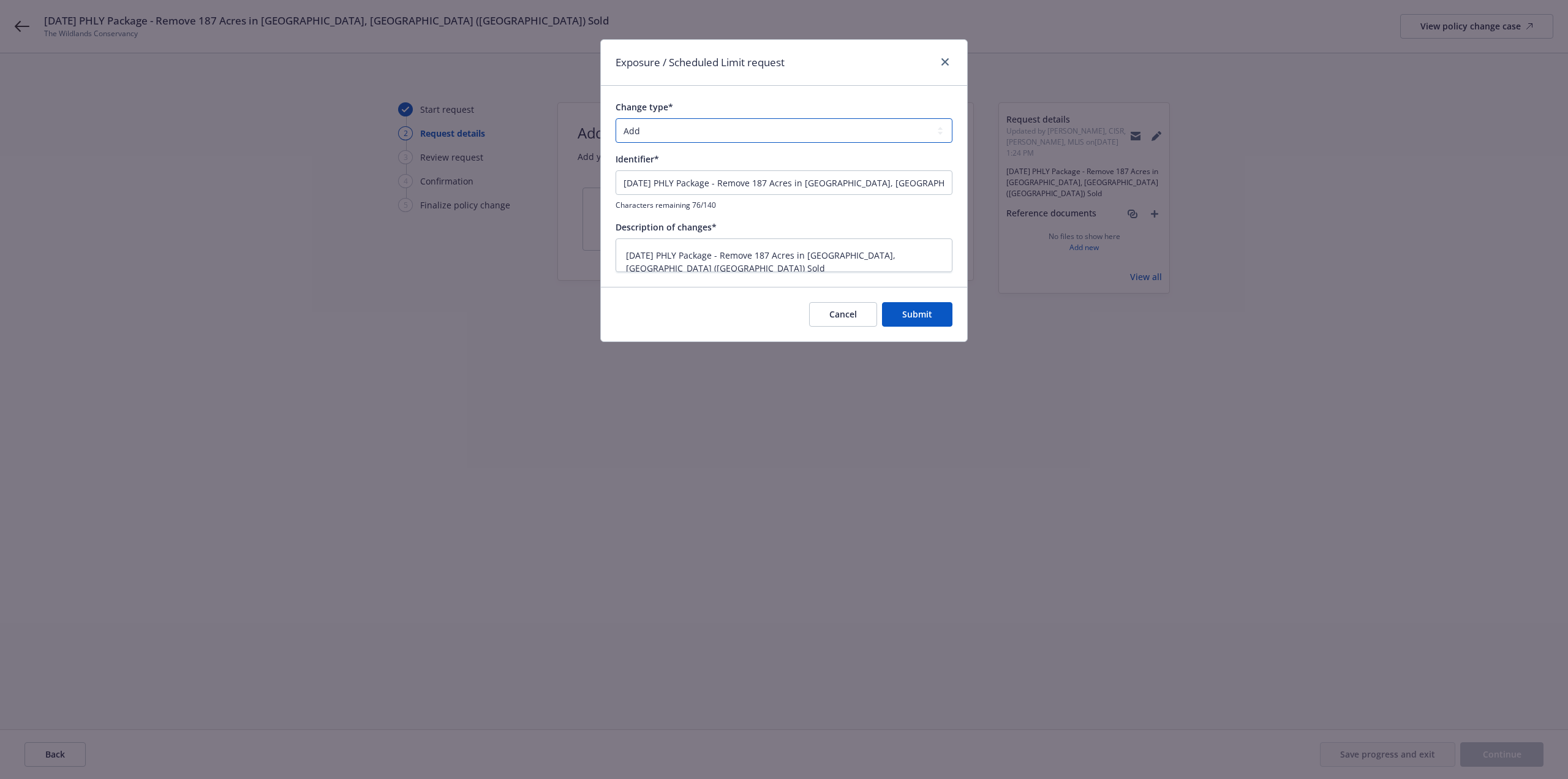
click at [658, 137] on select "Add Audit Change Remove" at bounding box center [784, 131] width 337 height 25
click at [616, 119] on select "Add Audit Change Remove" at bounding box center [784, 131] width 337 height 25
click at [919, 312] on span "Submit" at bounding box center [917, 314] width 30 height 11
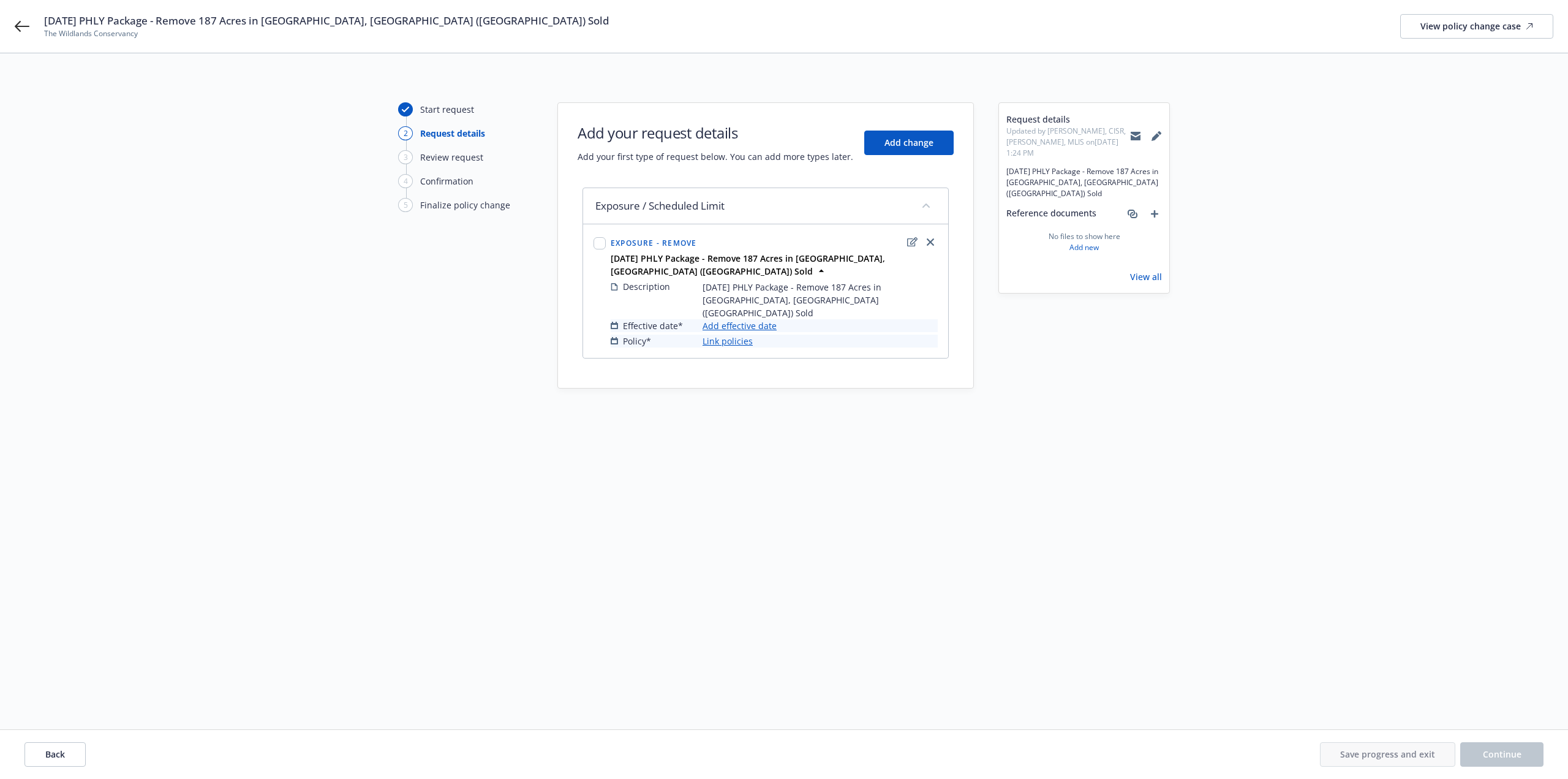
click at [762, 320] on link "Add effective date" at bounding box center [739, 326] width 74 height 13
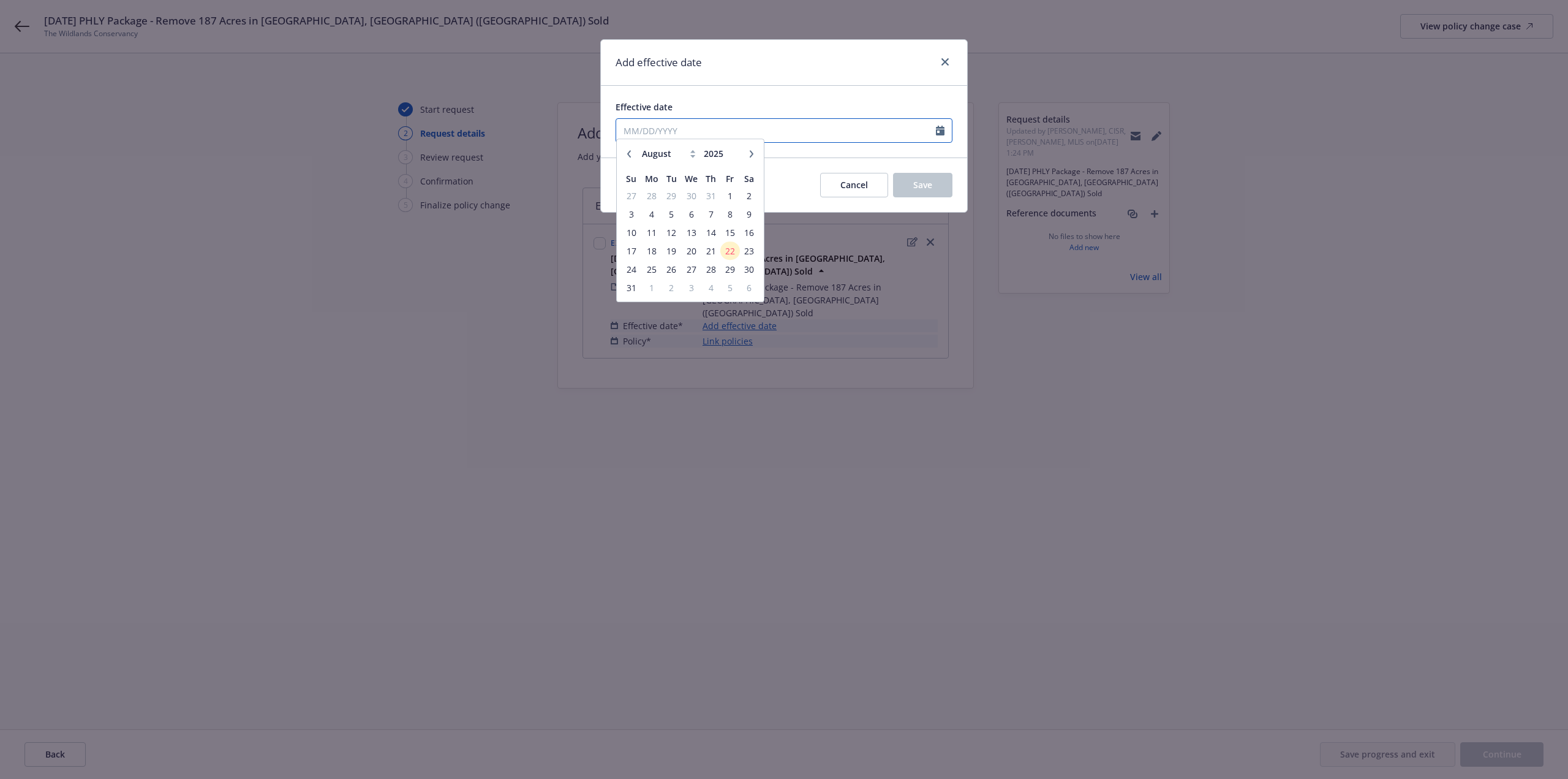
click at [691, 132] on input "Effective date" at bounding box center [775, 130] width 319 height 23
click at [711, 257] on span "21" at bounding box center [711, 257] width 16 height 16
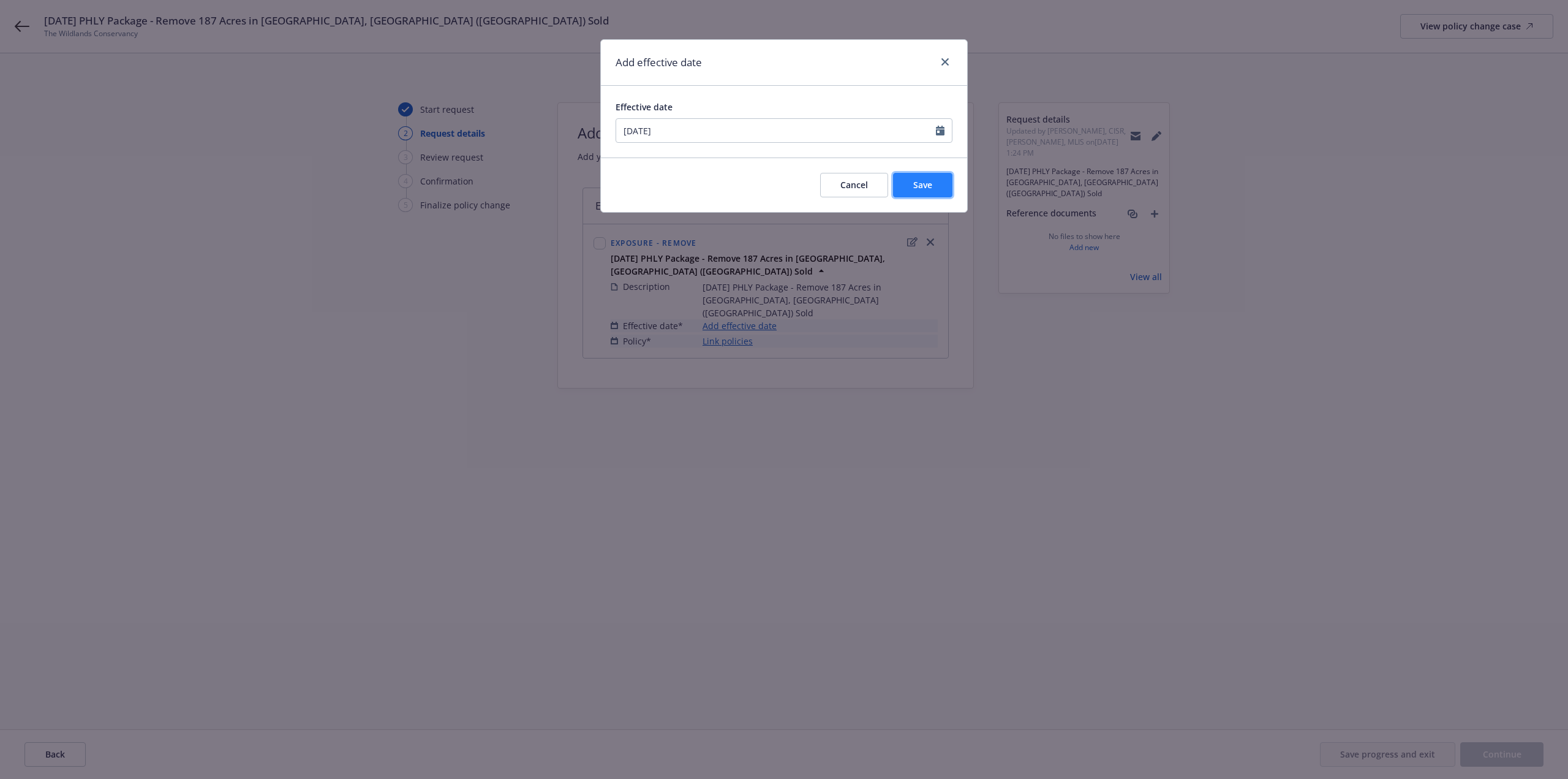
click at [916, 187] on span "Save" at bounding box center [922, 185] width 19 height 11
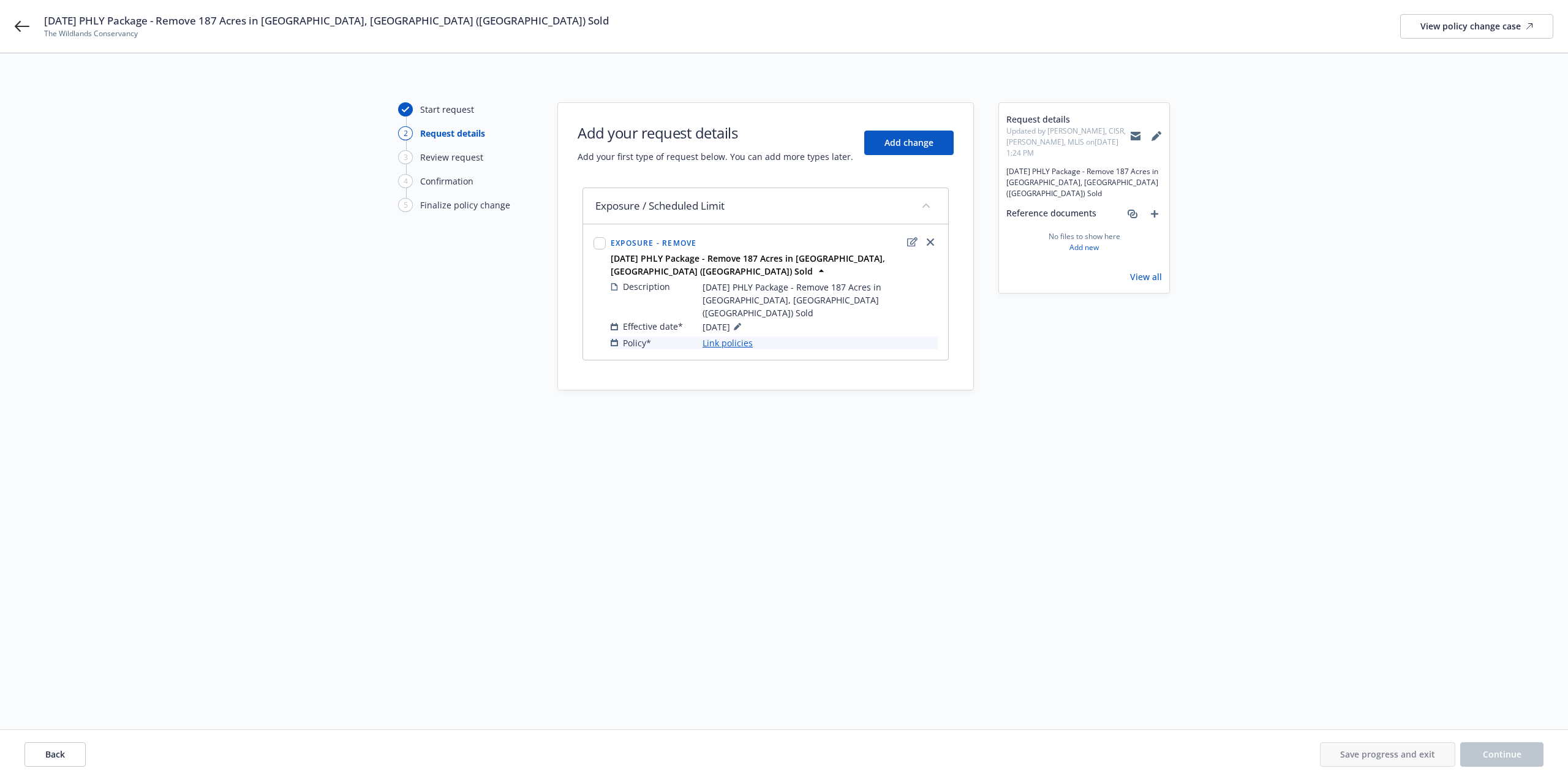
click at [738, 337] on link "Link policies" at bounding box center [727, 343] width 50 height 13
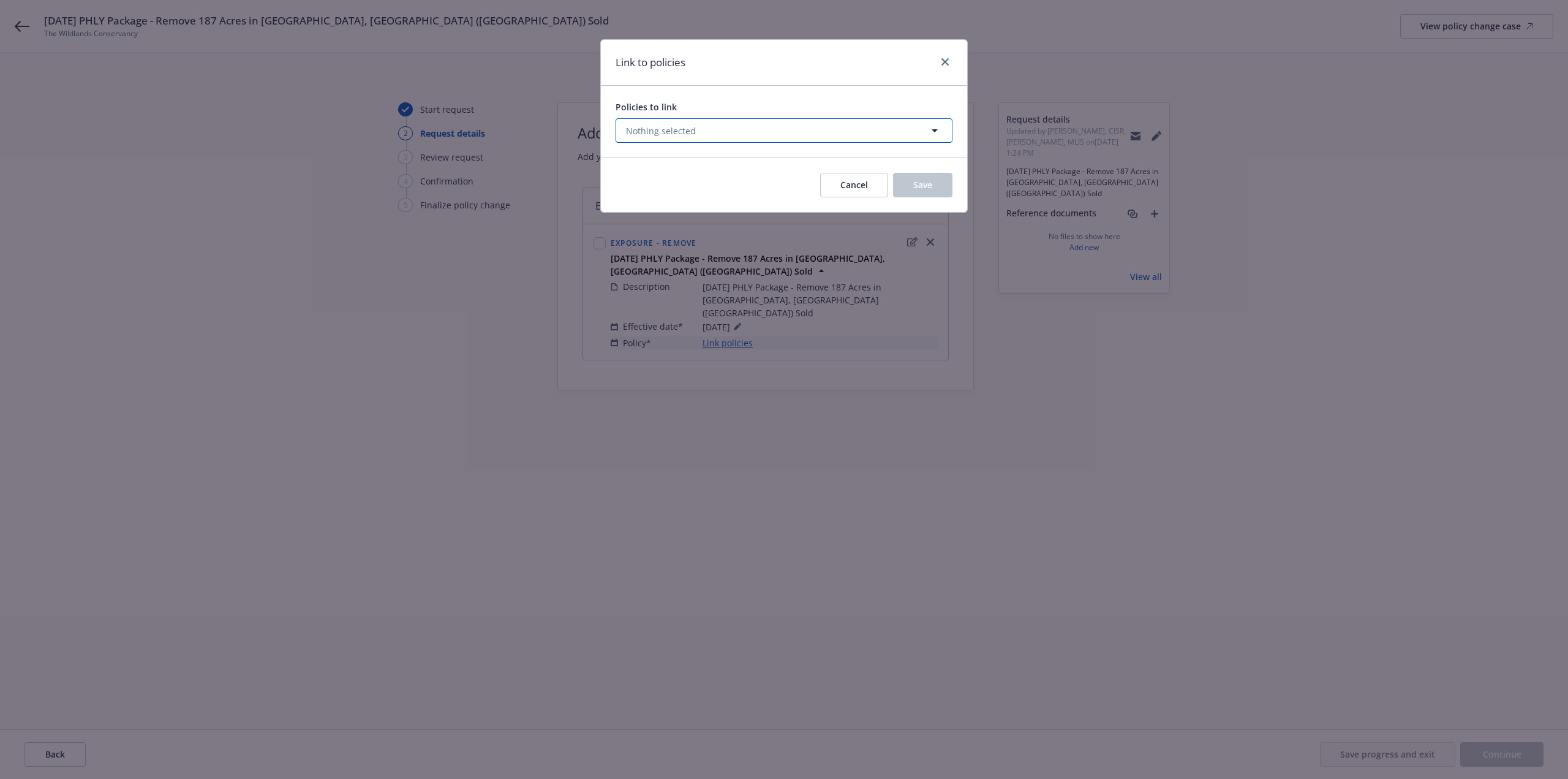
click at [682, 131] on span "Nothing selected" at bounding box center [660, 131] width 69 height 13
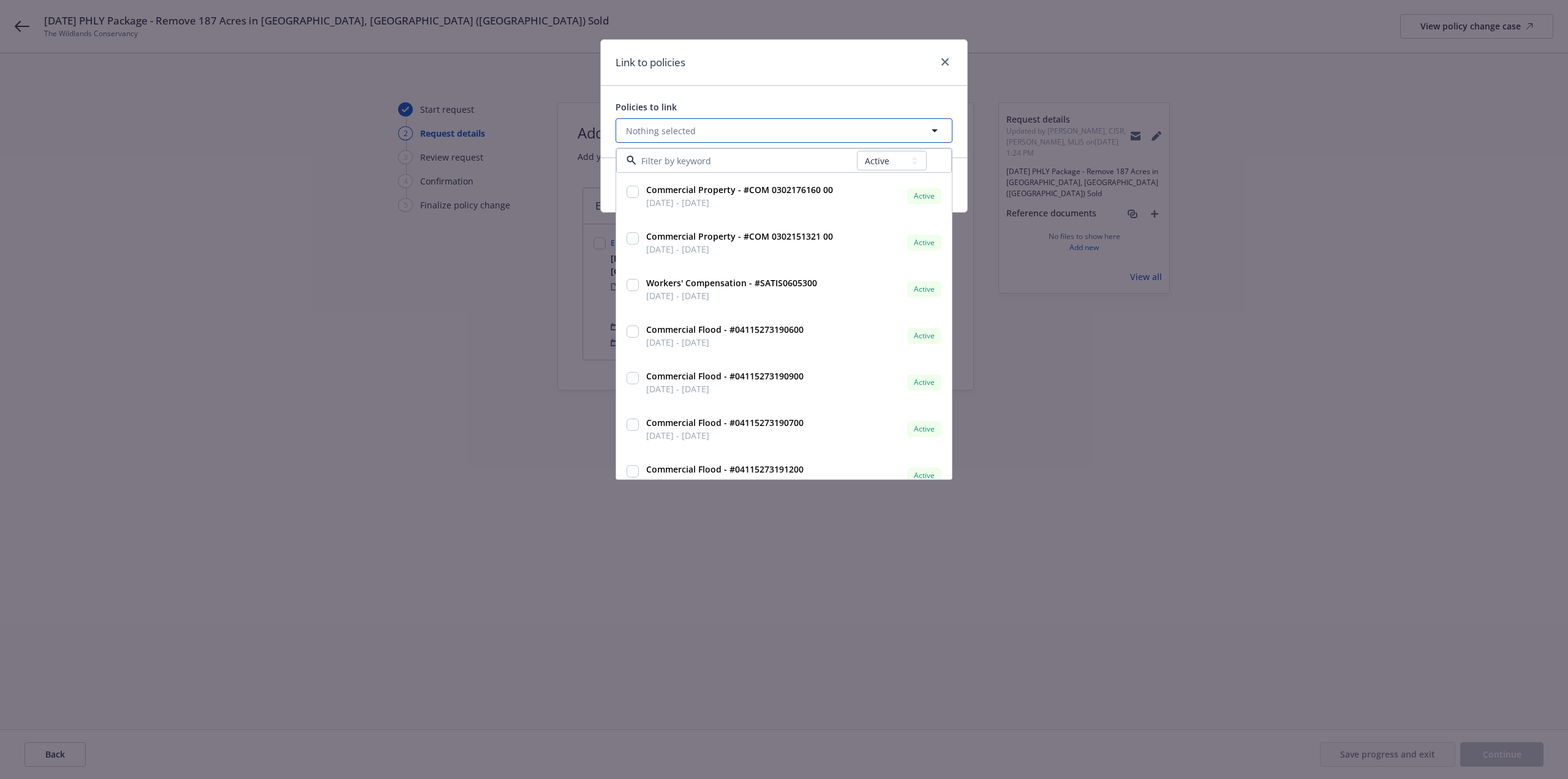
click at [682, 131] on span "Nothing selected" at bounding box center [660, 131] width 69 height 13
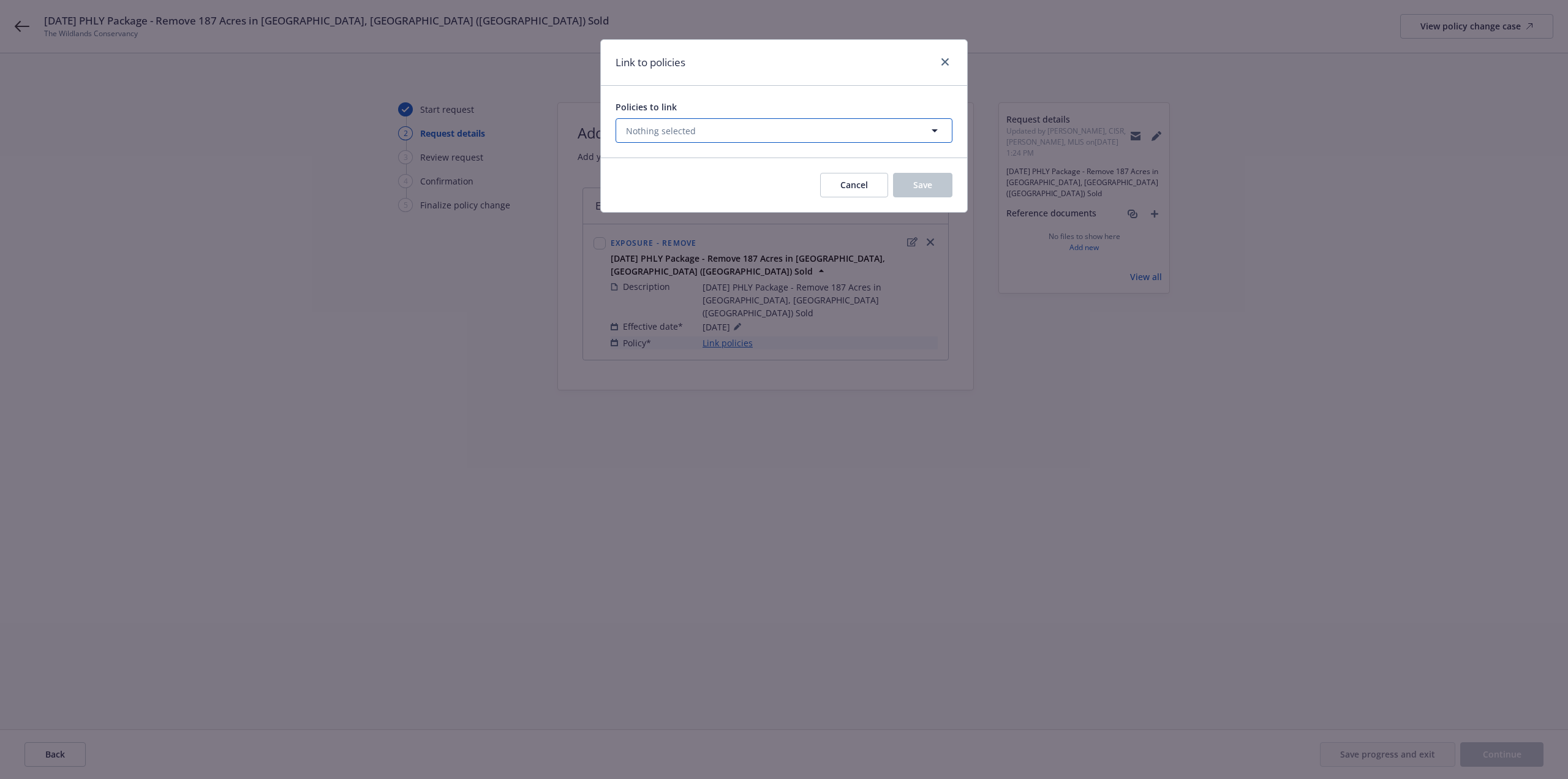
click at [682, 131] on span "Nothing selected" at bounding box center [660, 131] width 69 height 13
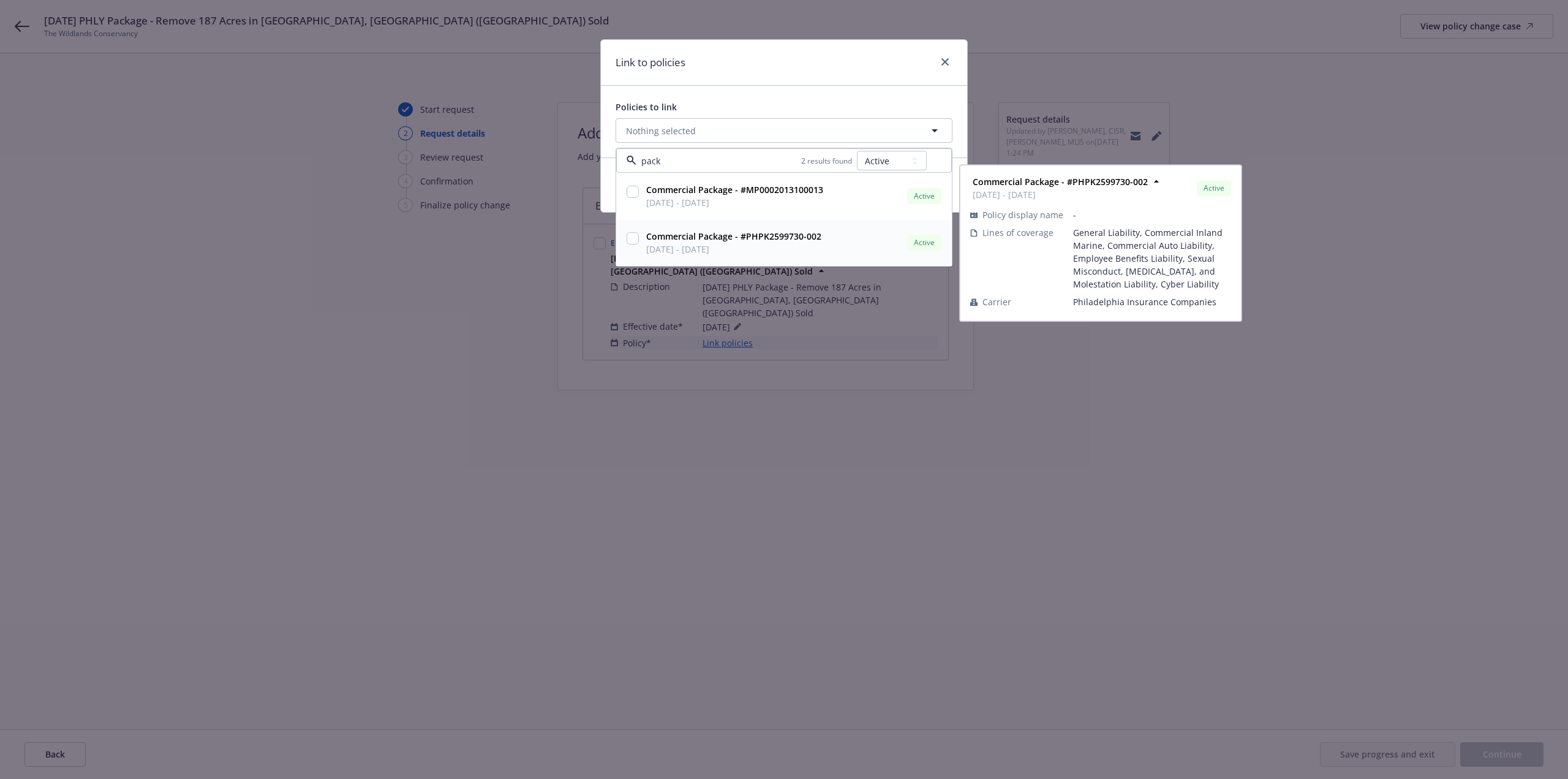
click at [638, 246] on div at bounding box center [632, 242] width 17 height 30
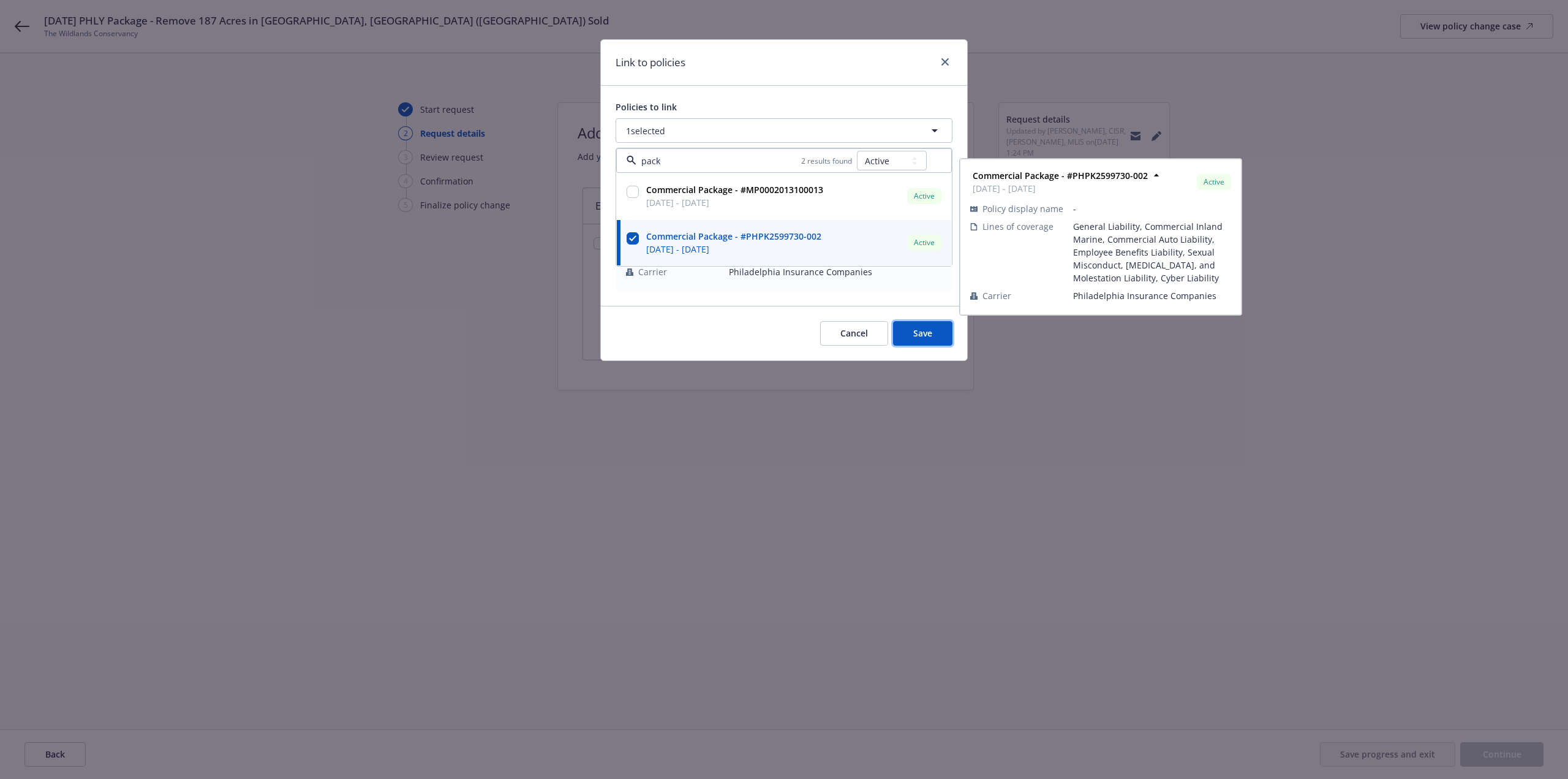
click at [922, 337] on span "Save" at bounding box center [922, 333] width 19 height 11
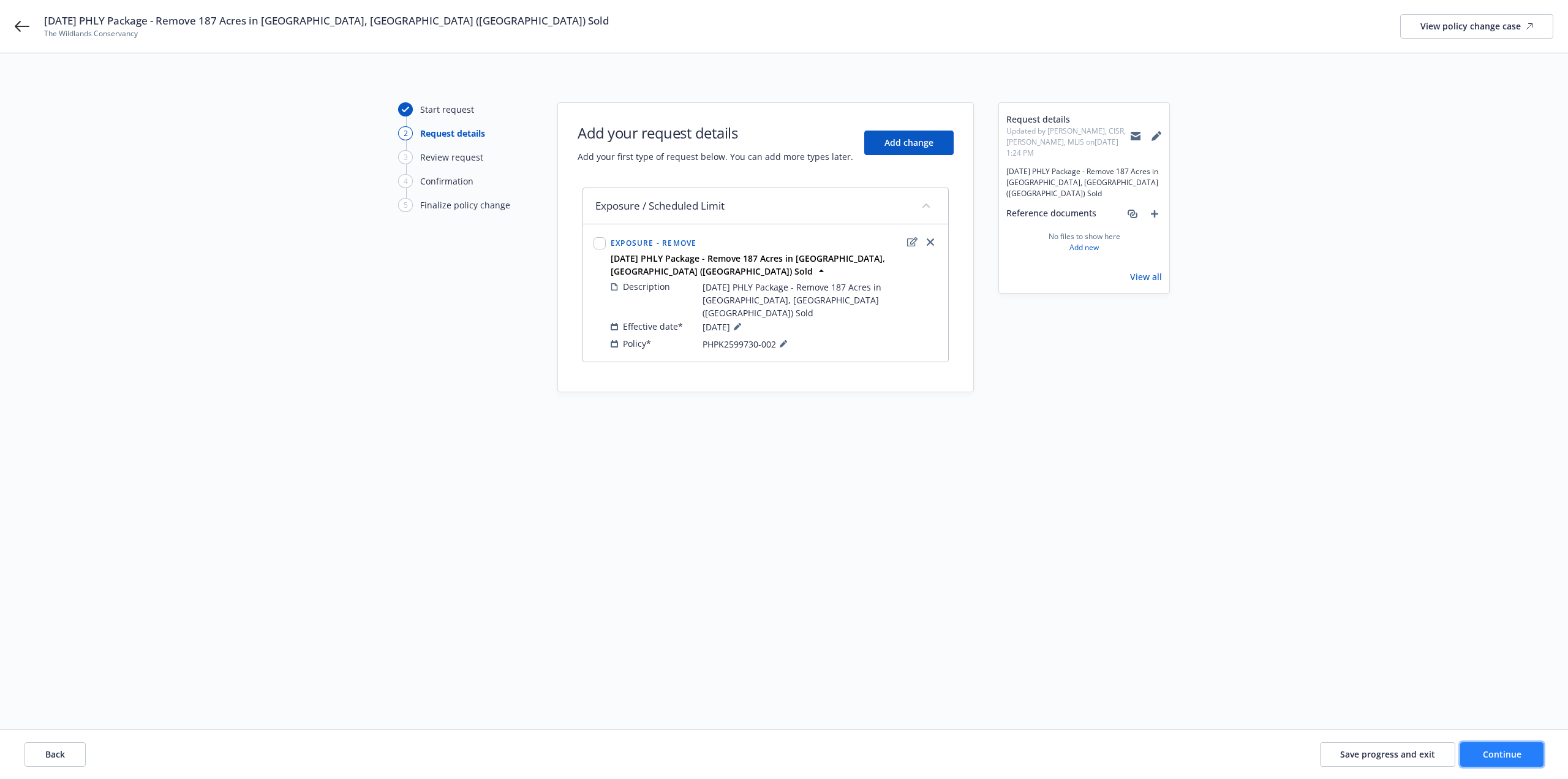
click at [1477, 758] on button "Continue" at bounding box center [1502, 754] width 83 height 25
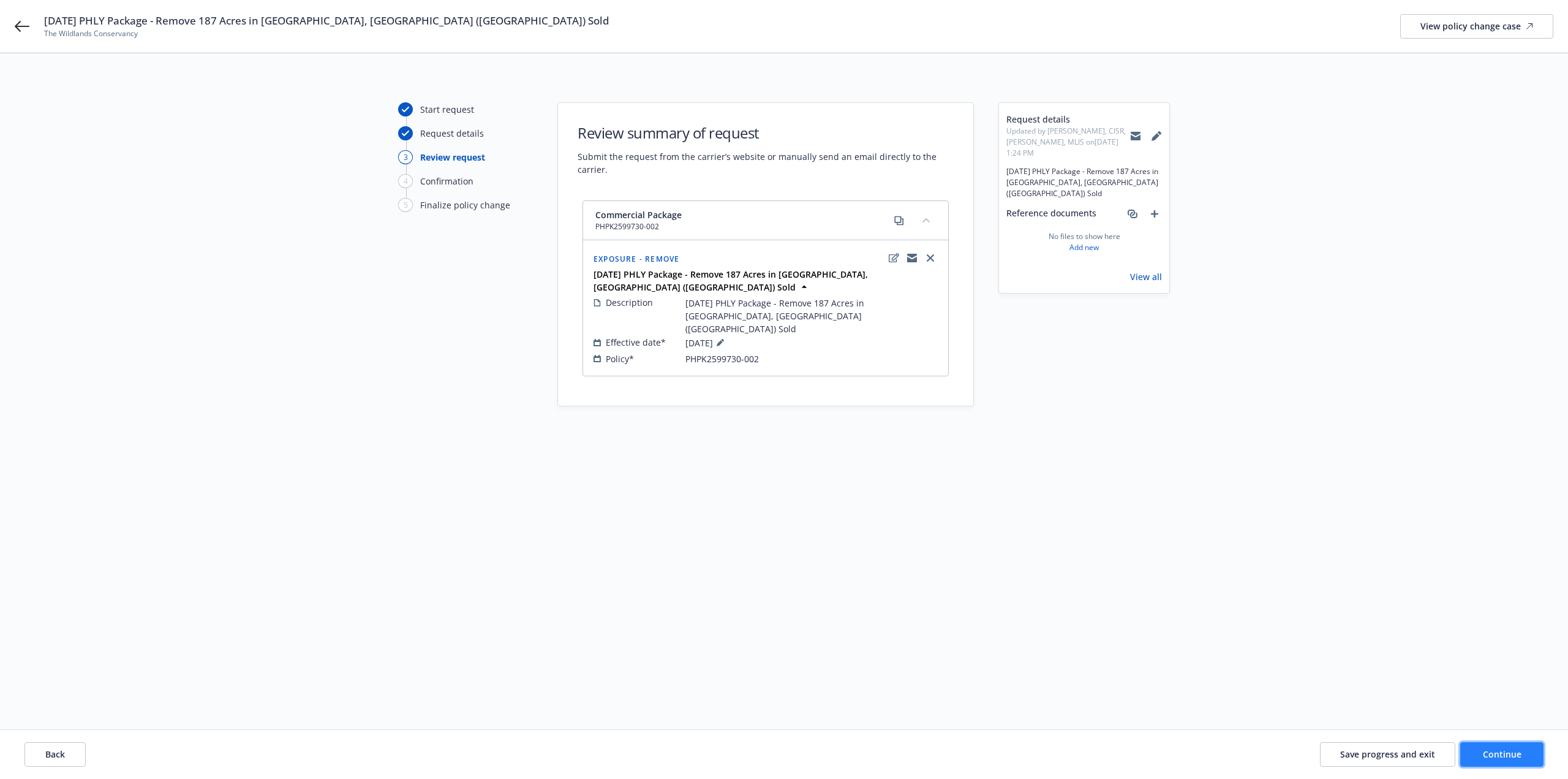
click at [1477, 758] on button "Continue" at bounding box center [1502, 754] width 83 height 25
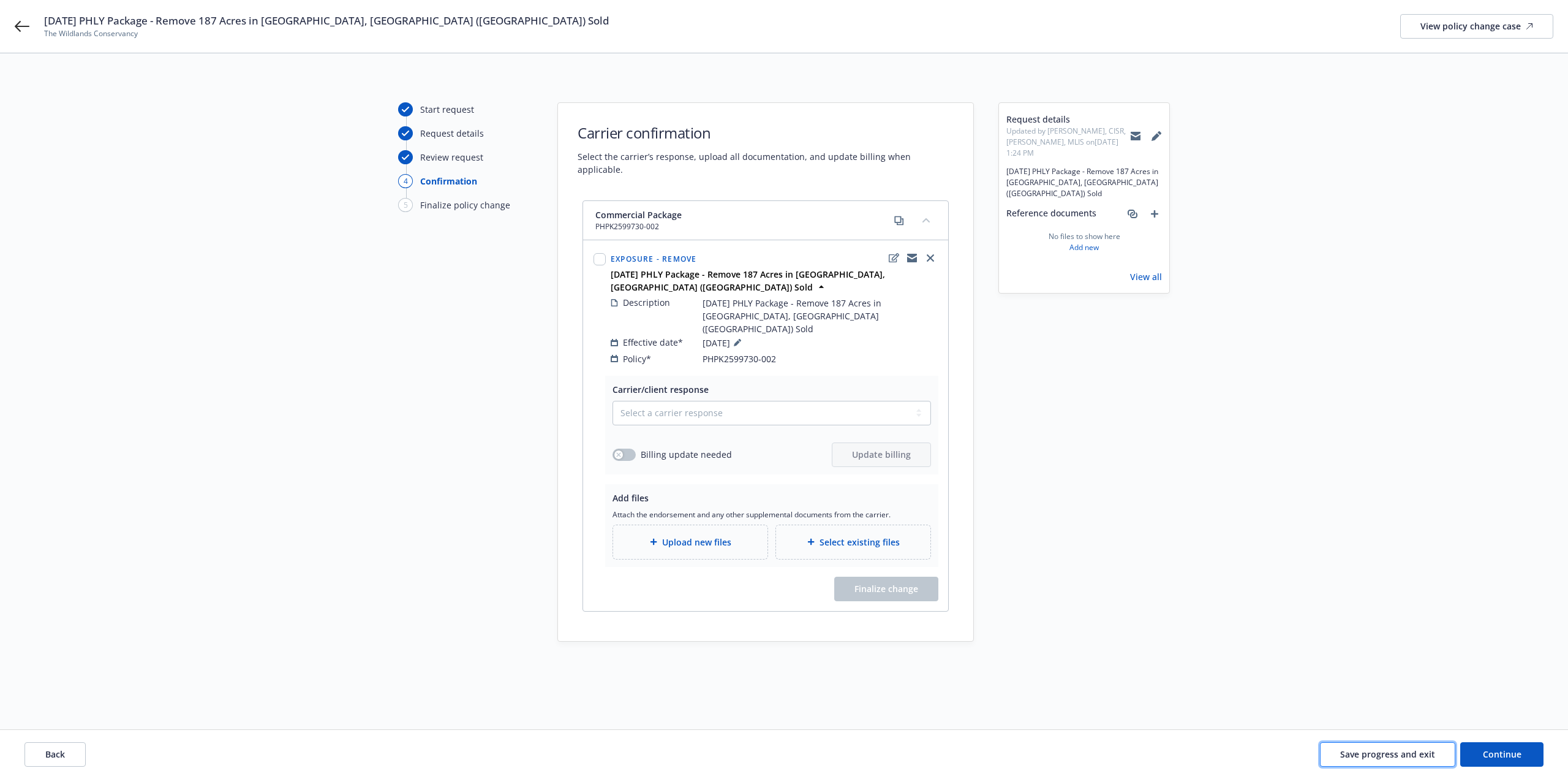
click at [1377, 760] on button "Save progress and exit" at bounding box center [1388, 754] width 136 height 25
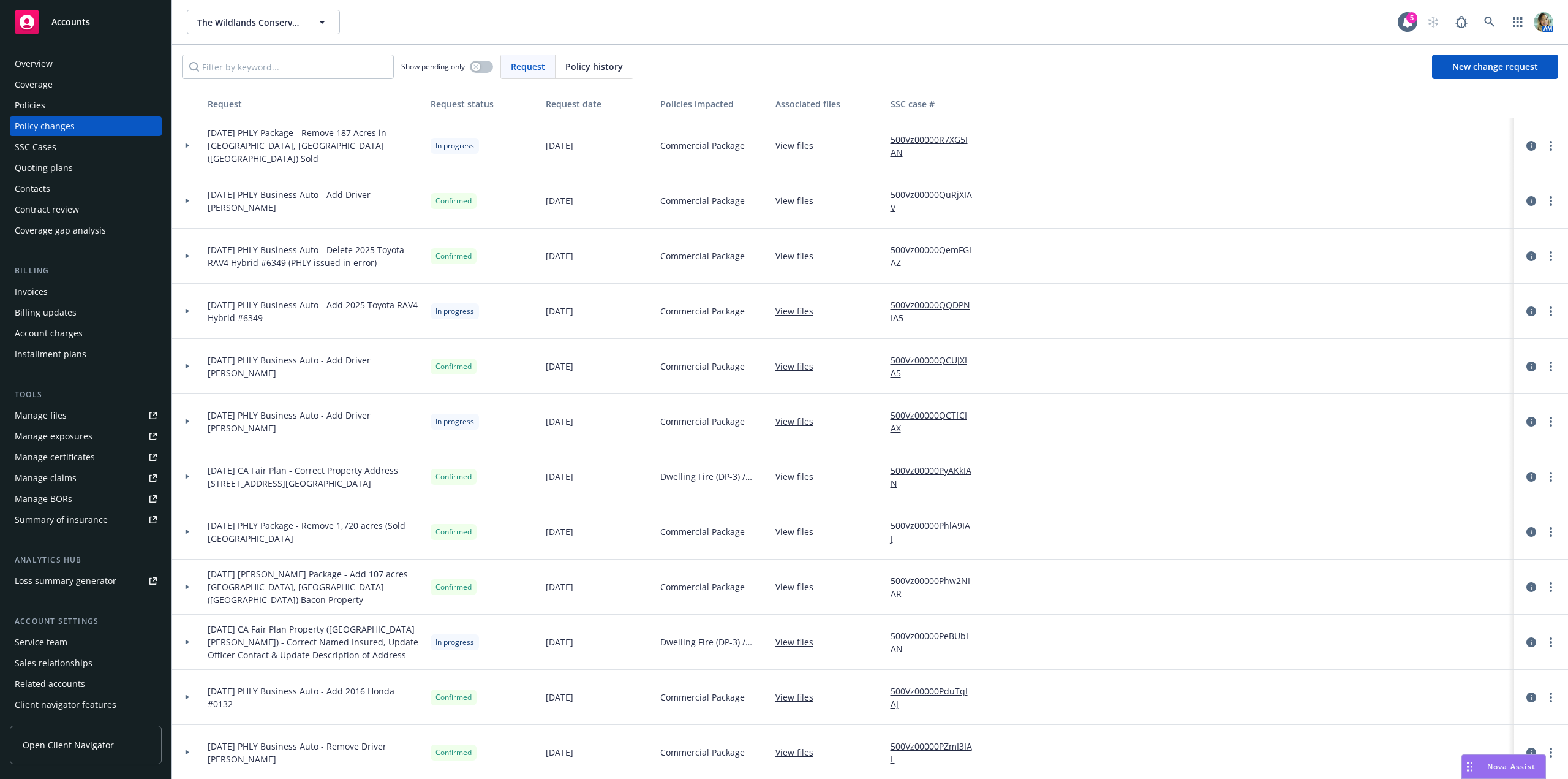
click at [60, 100] on div "Policies" at bounding box center [86, 105] width 142 height 20
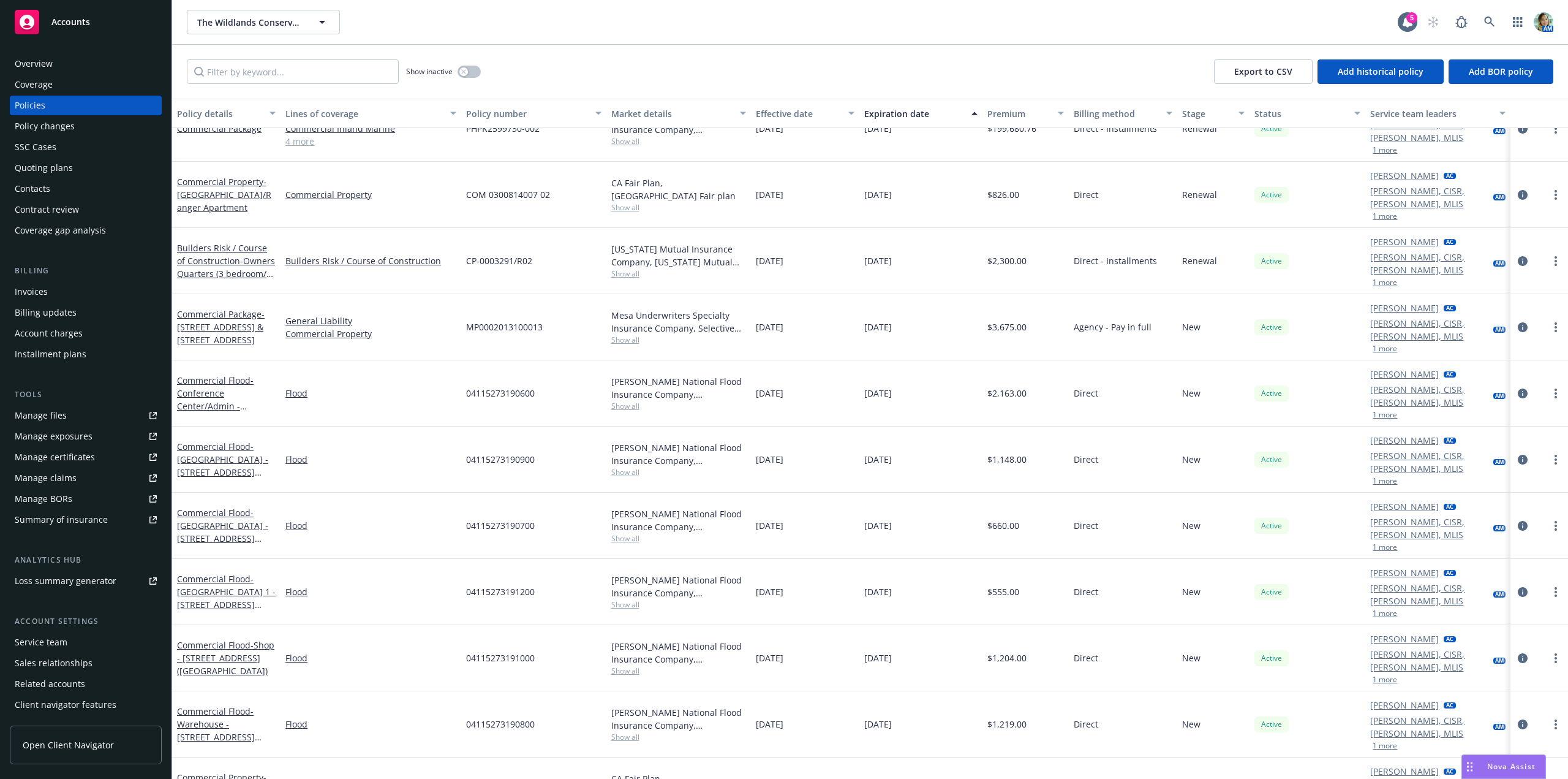
scroll to position [772, 0]
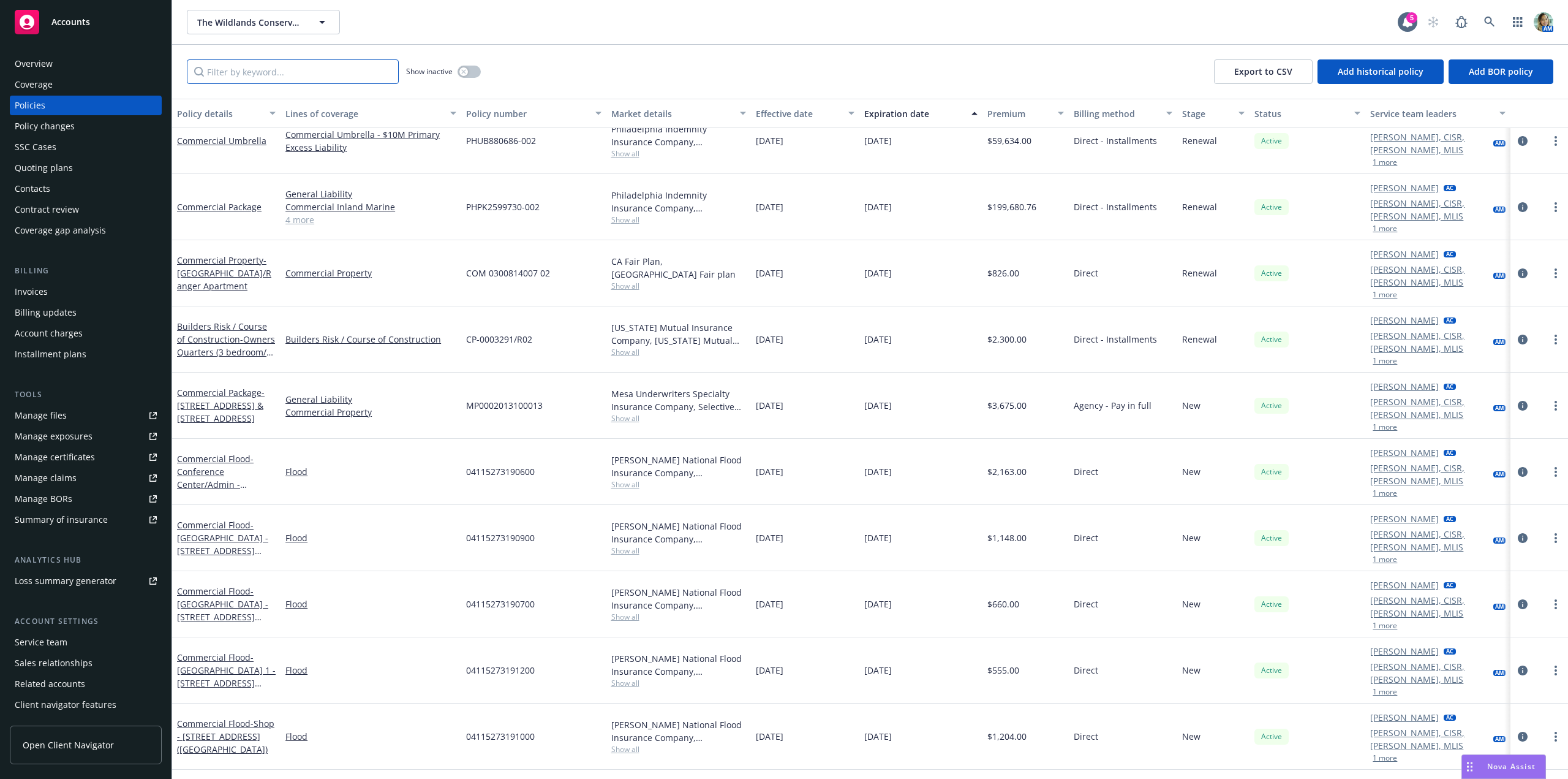
click at [300, 74] on input "Filter by keyword..." at bounding box center [293, 72] width 212 height 25
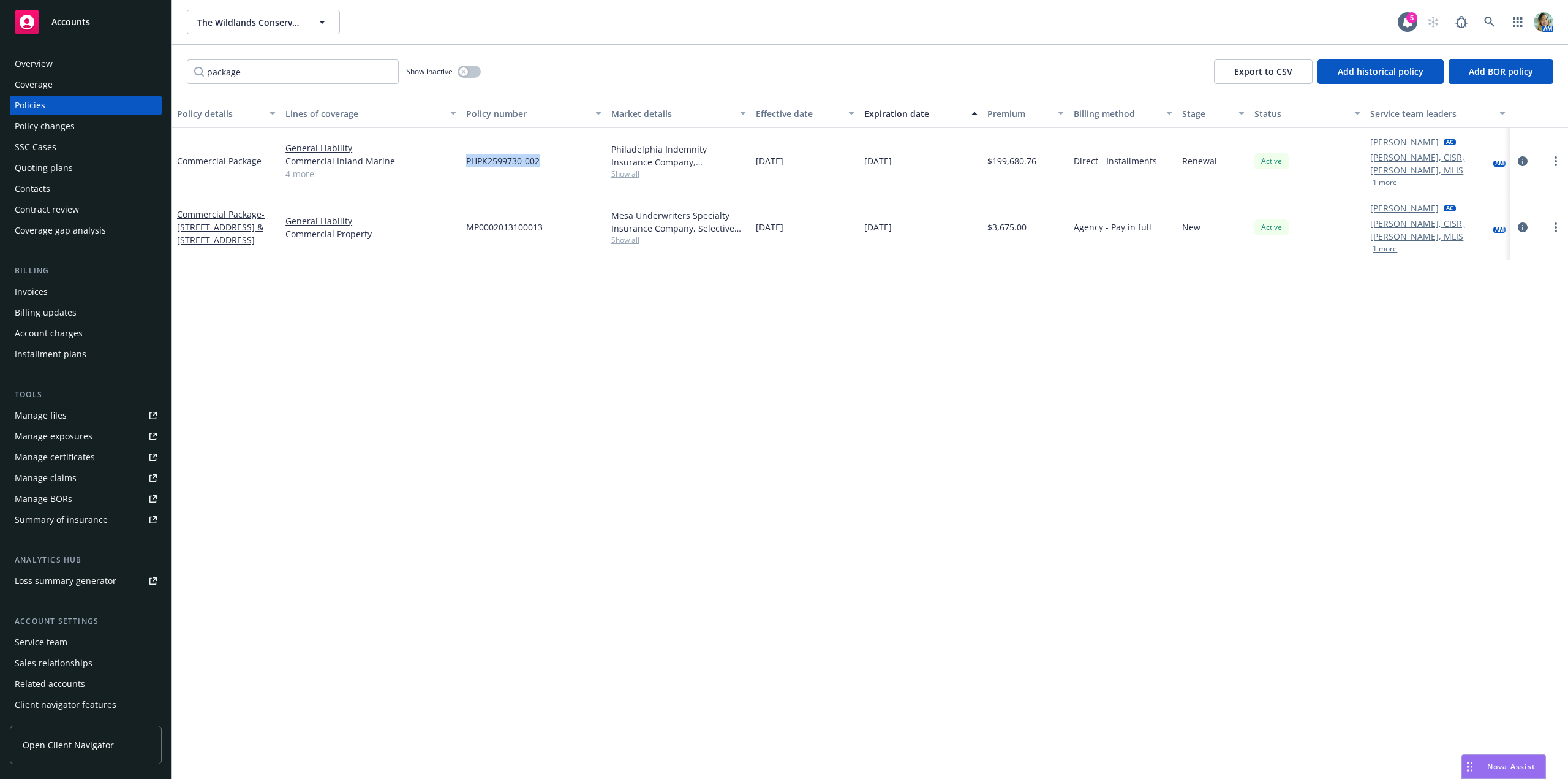
drag, startPoint x: 474, startPoint y: 155, endPoint x: 538, endPoint y: 151, distance: 64.1
click at [538, 151] on div "PHPK2599730-002" at bounding box center [534, 161] width 145 height 66
copy span "PHPK2599730-002"
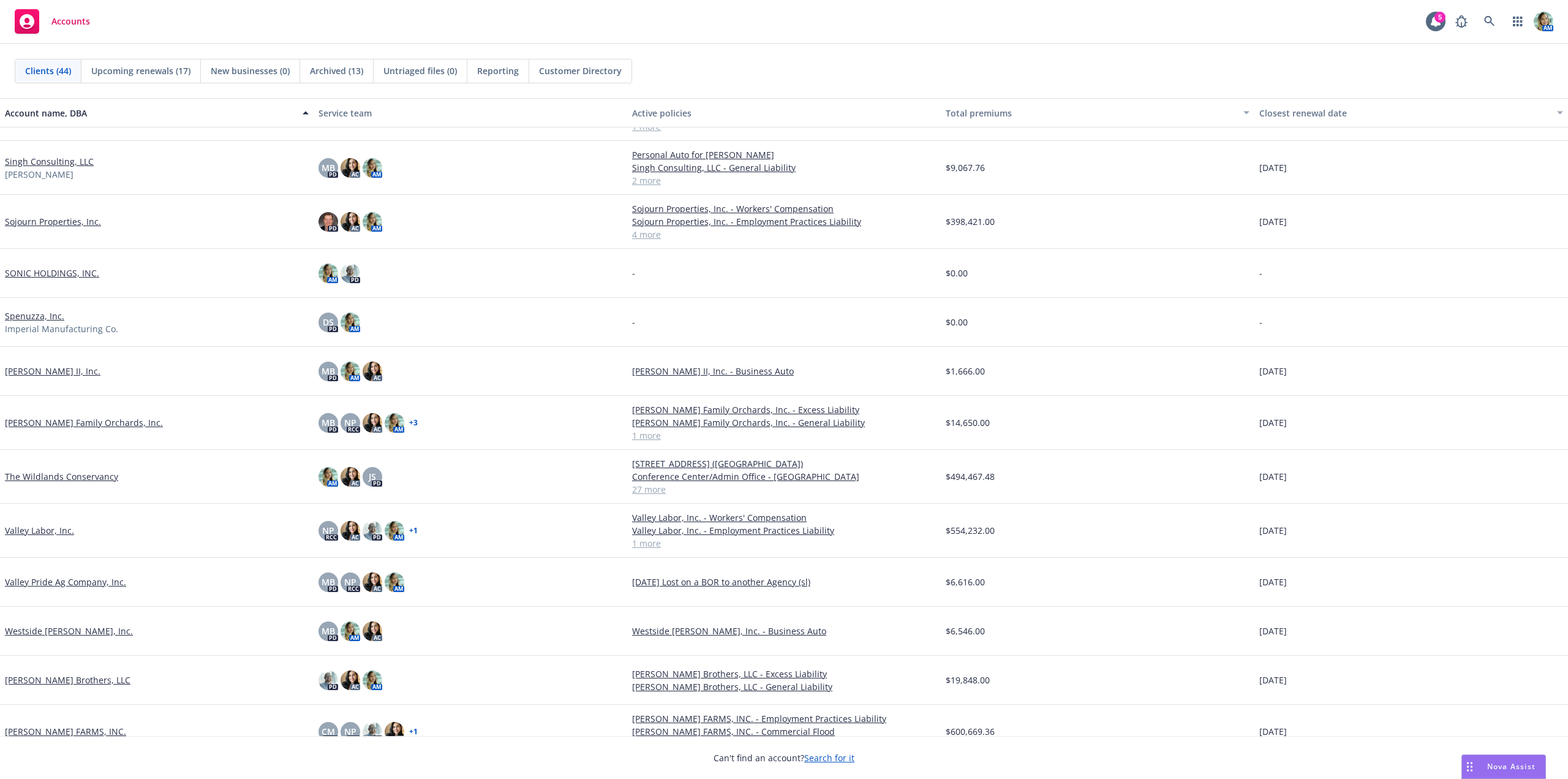
scroll to position [1583, 0]
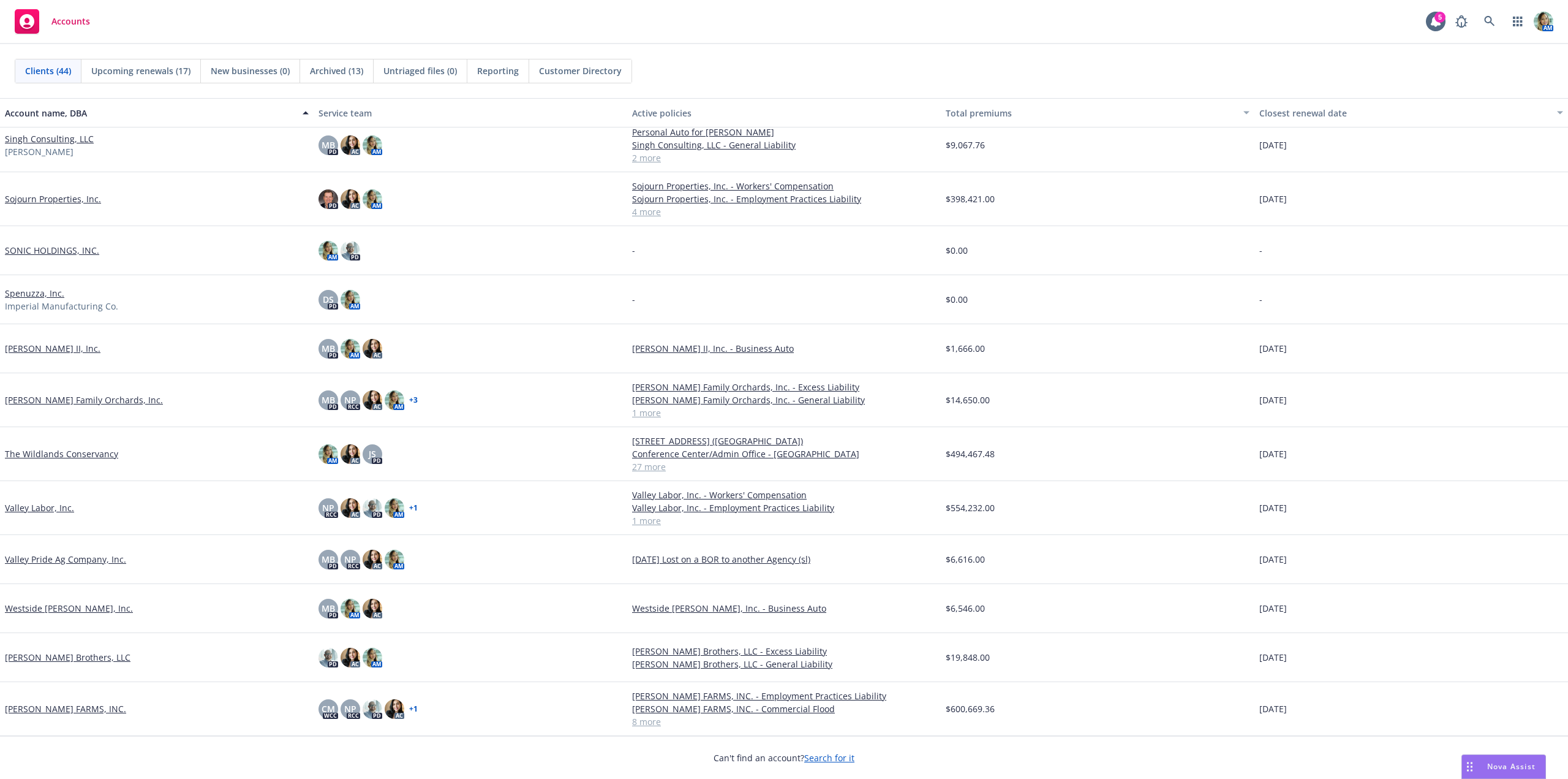
click at [102, 457] on link "The Wildlands Conservancy" at bounding box center [61, 454] width 114 height 13
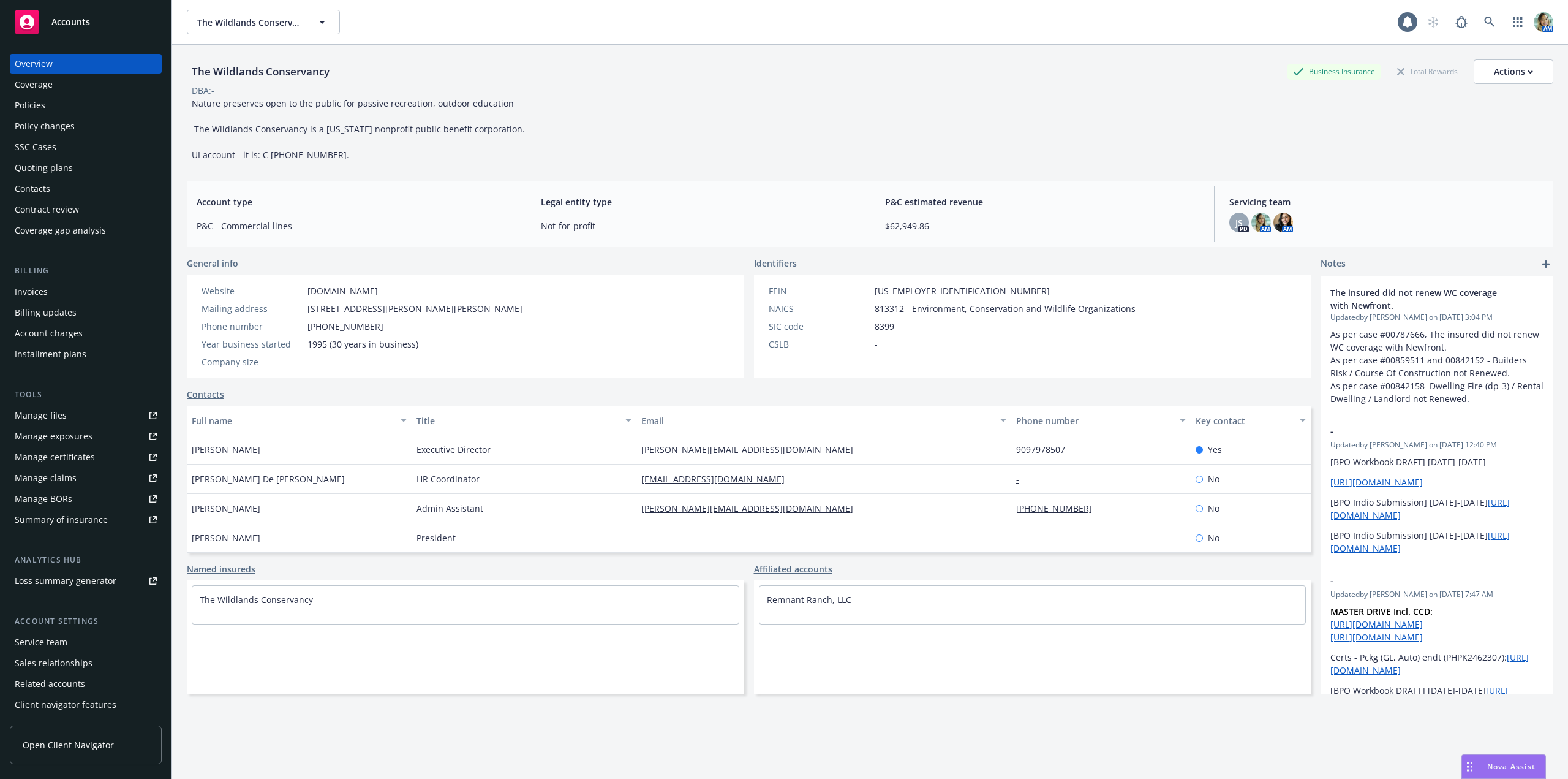
click at [62, 167] on div "Quoting plans" at bounding box center [43, 168] width 58 height 20
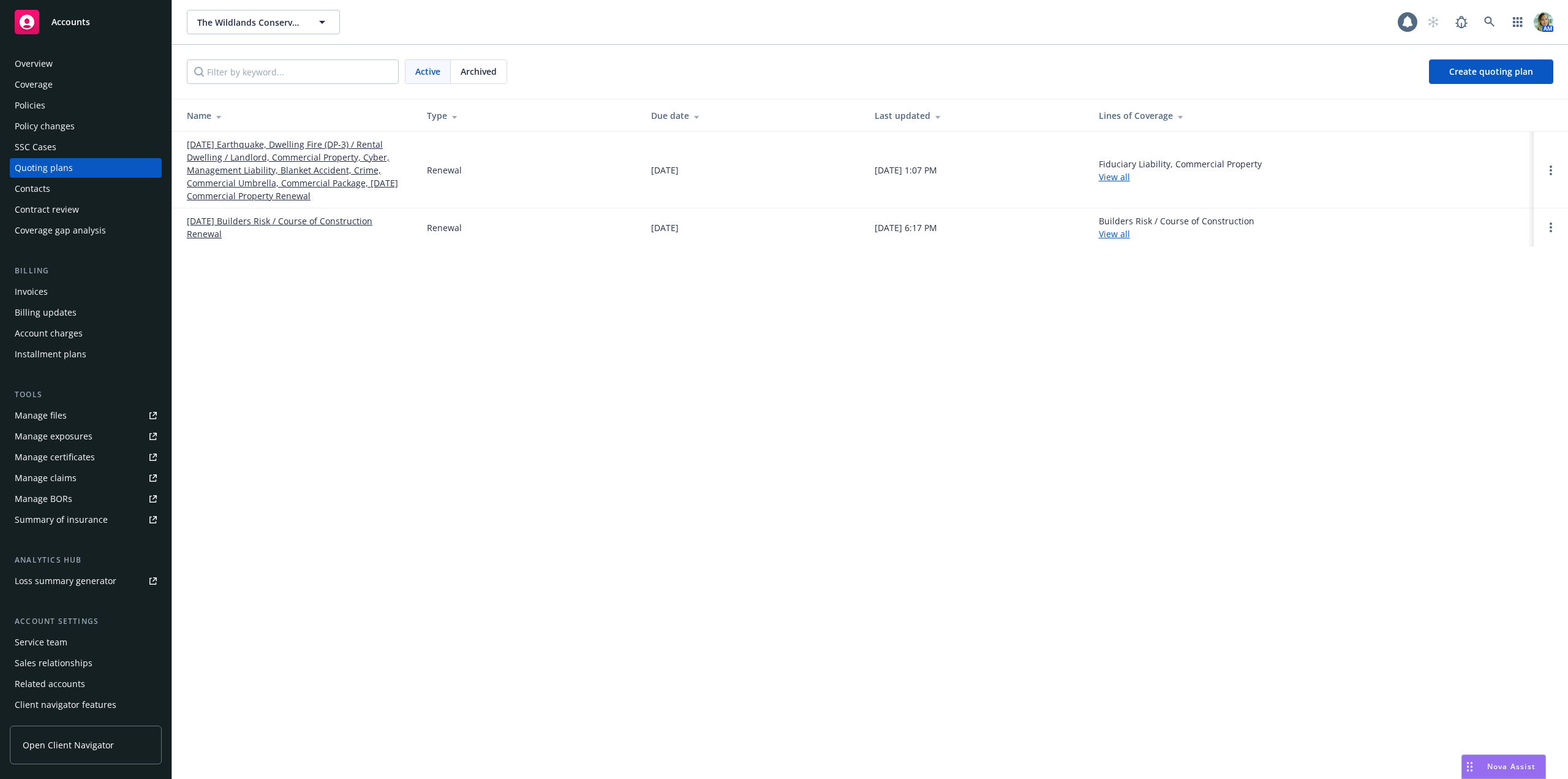
click at [239, 181] on link "[DATE] Earthquake, Dwelling Fire (DP-3) / Rental Dwelling / Landlord, Commercia…" at bounding box center [297, 170] width 221 height 65
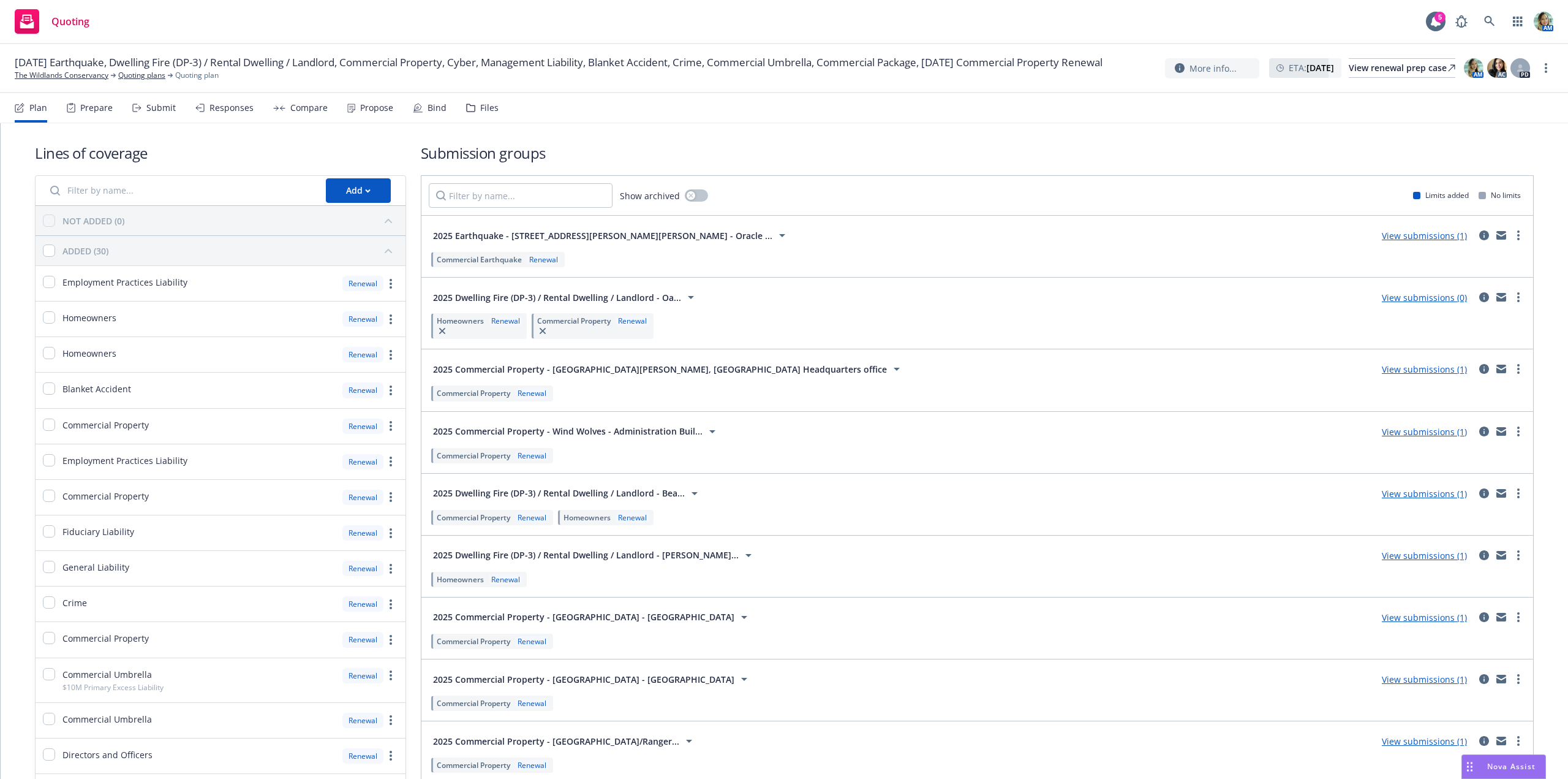
click at [480, 108] on div "Files" at bounding box center [489, 108] width 18 height 10
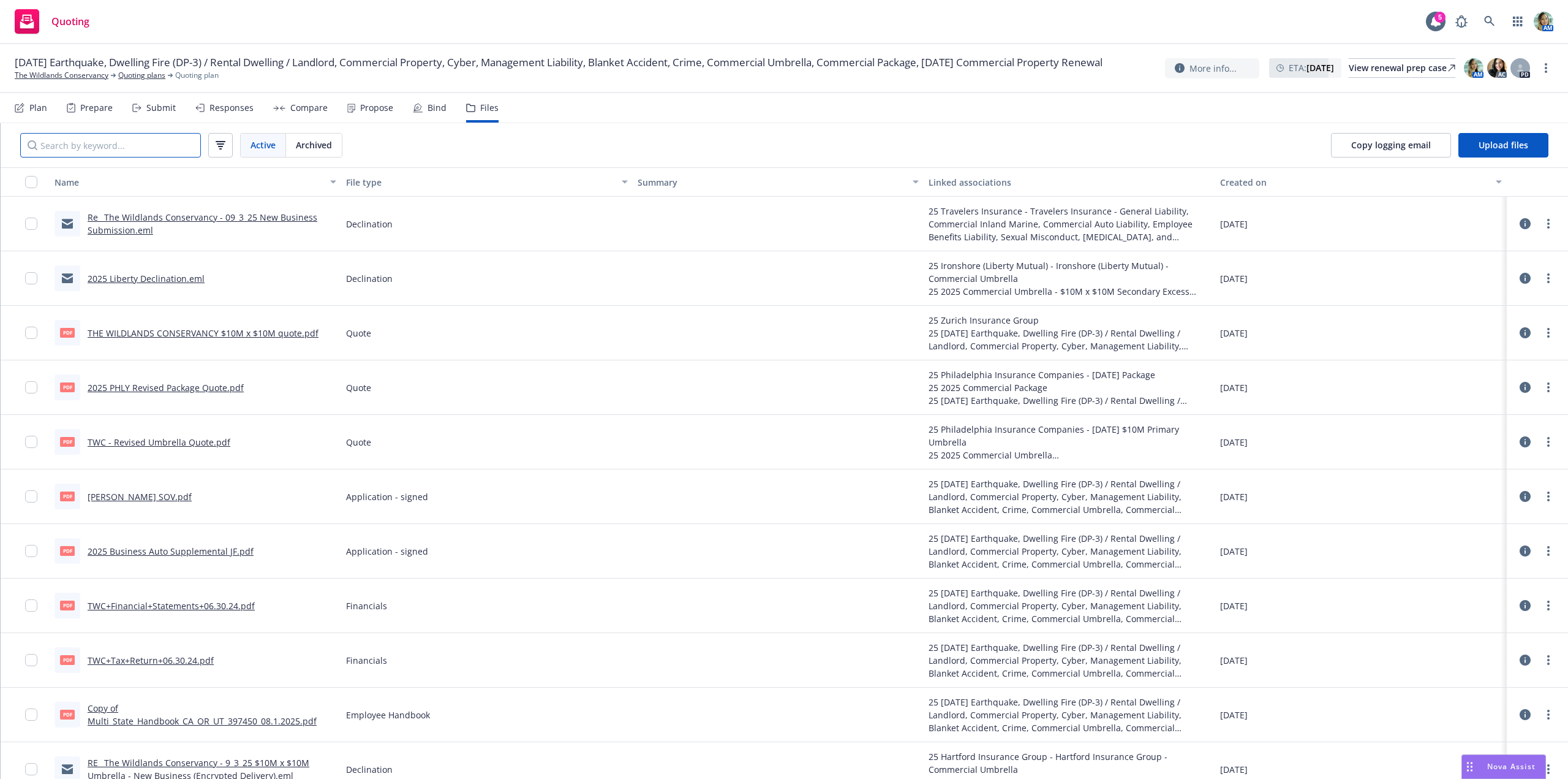
click at [149, 150] on input "Search by keyword..." at bounding box center [110, 146] width 181 height 25
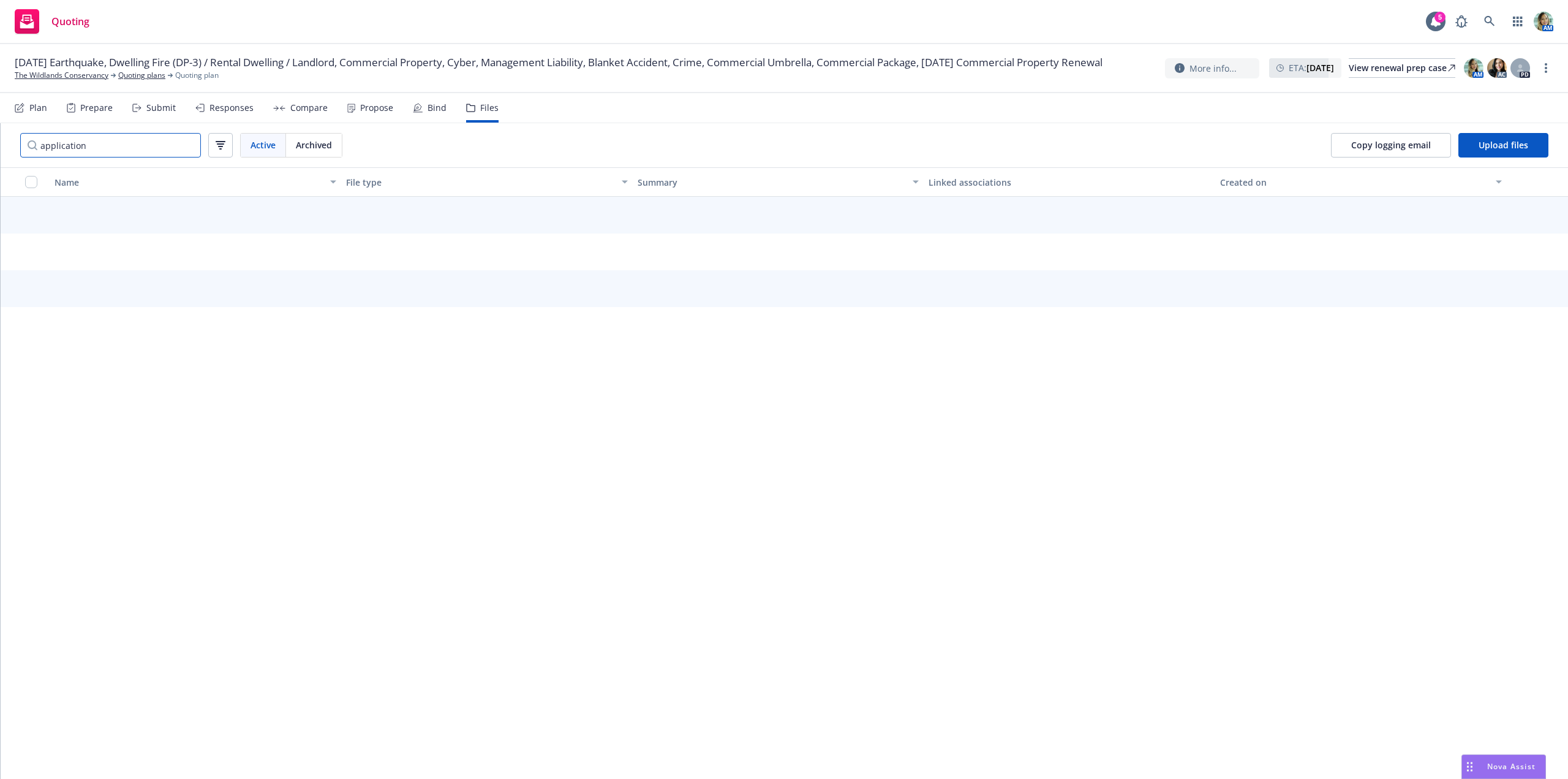
type input "application"
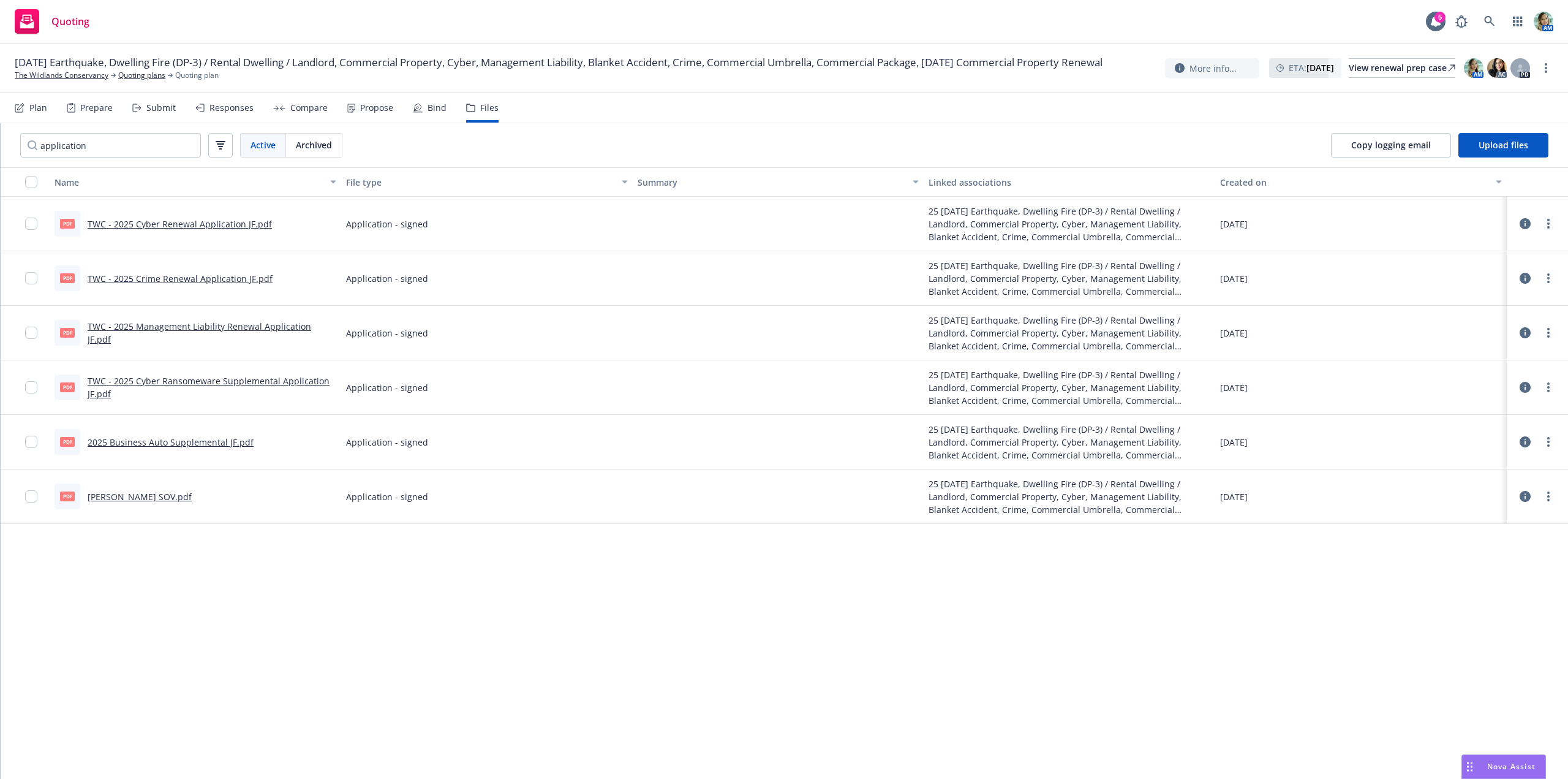
click at [231, 443] on link "2025 Business Auto Supplemental JF.pdf" at bounding box center [170, 442] width 166 height 11
click at [286, 383] on link "TWC - 2025 Cyber Ransomeware Supplemental Application JF.pdf" at bounding box center [208, 387] width 242 height 25
click at [225, 335] on link "TWC - 2025 Management Liability Renewal Application JF.pdf" at bounding box center [199, 333] width 224 height 25
click at [211, 275] on link "TWC - 2025 Crime Renewal Application JF.pdf" at bounding box center [180, 279] width 185 height 11
click at [92, 81] on link "The Wildlands Conservancy" at bounding box center [61, 74] width 94 height 11
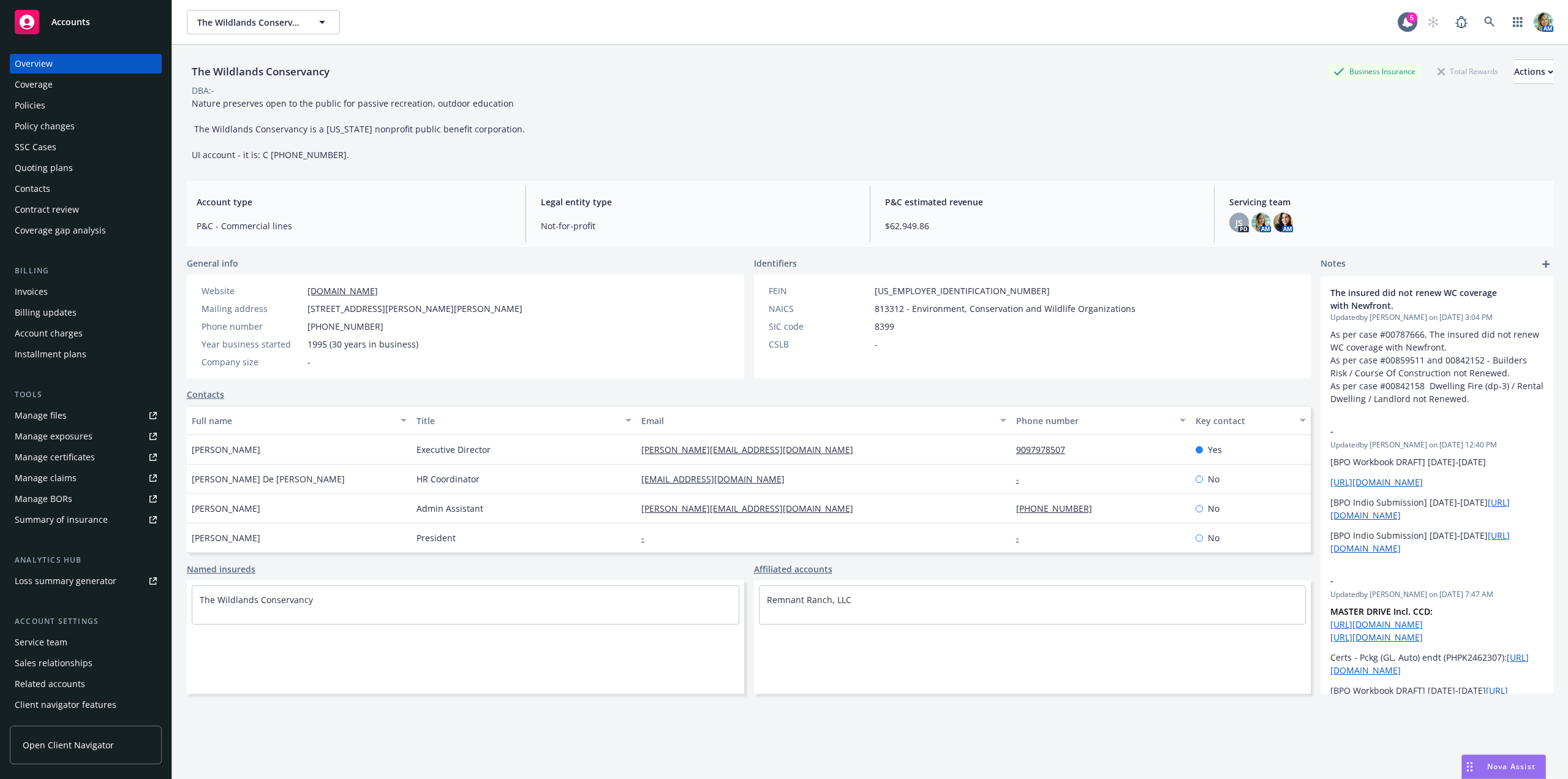
click at [74, 412] on link "Manage files" at bounding box center [86, 415] width 152 height 20
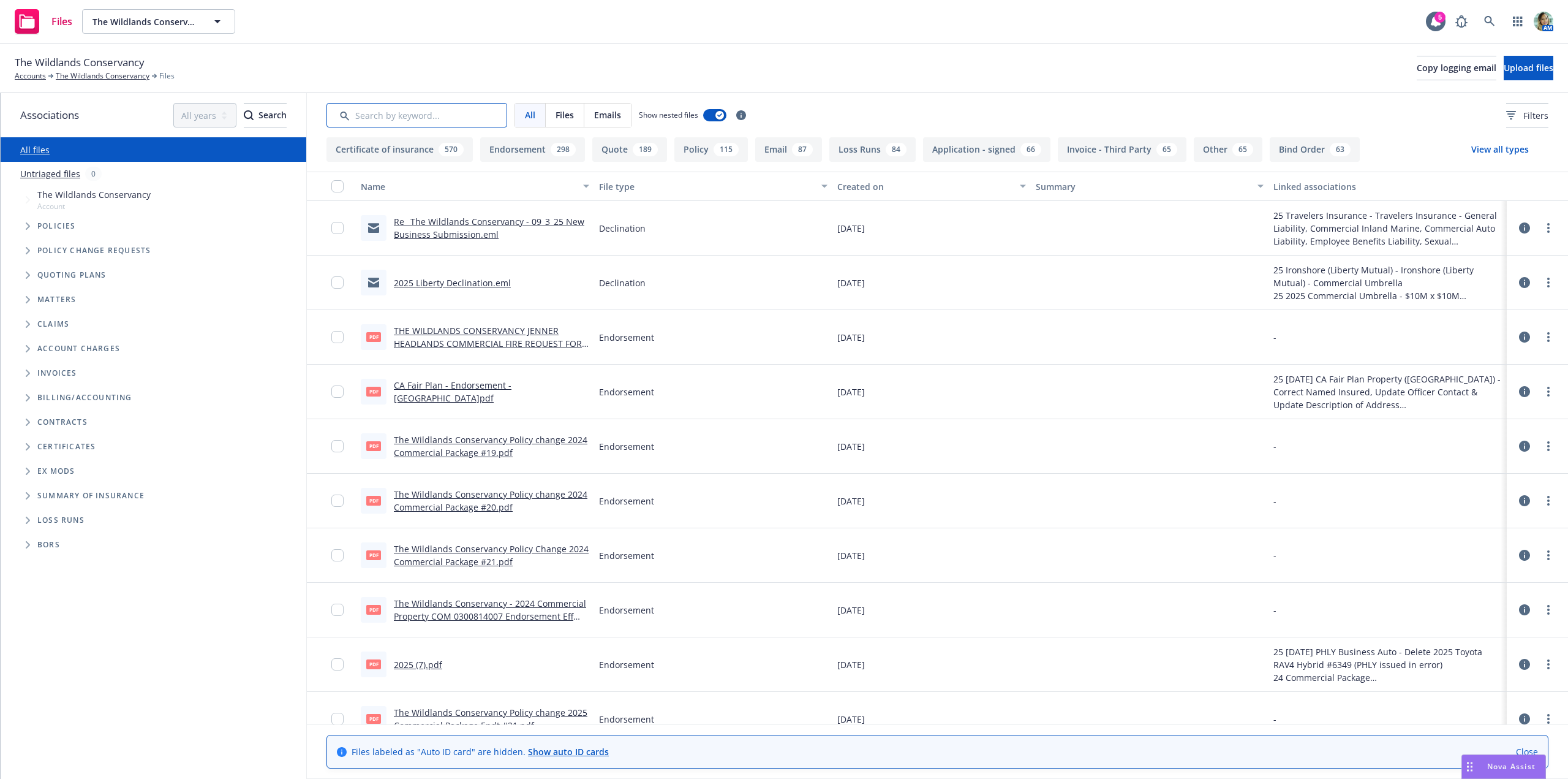
click at [412, 114] on input "Search by keyword..." at bounding box center [417, 115] width 181 height 25
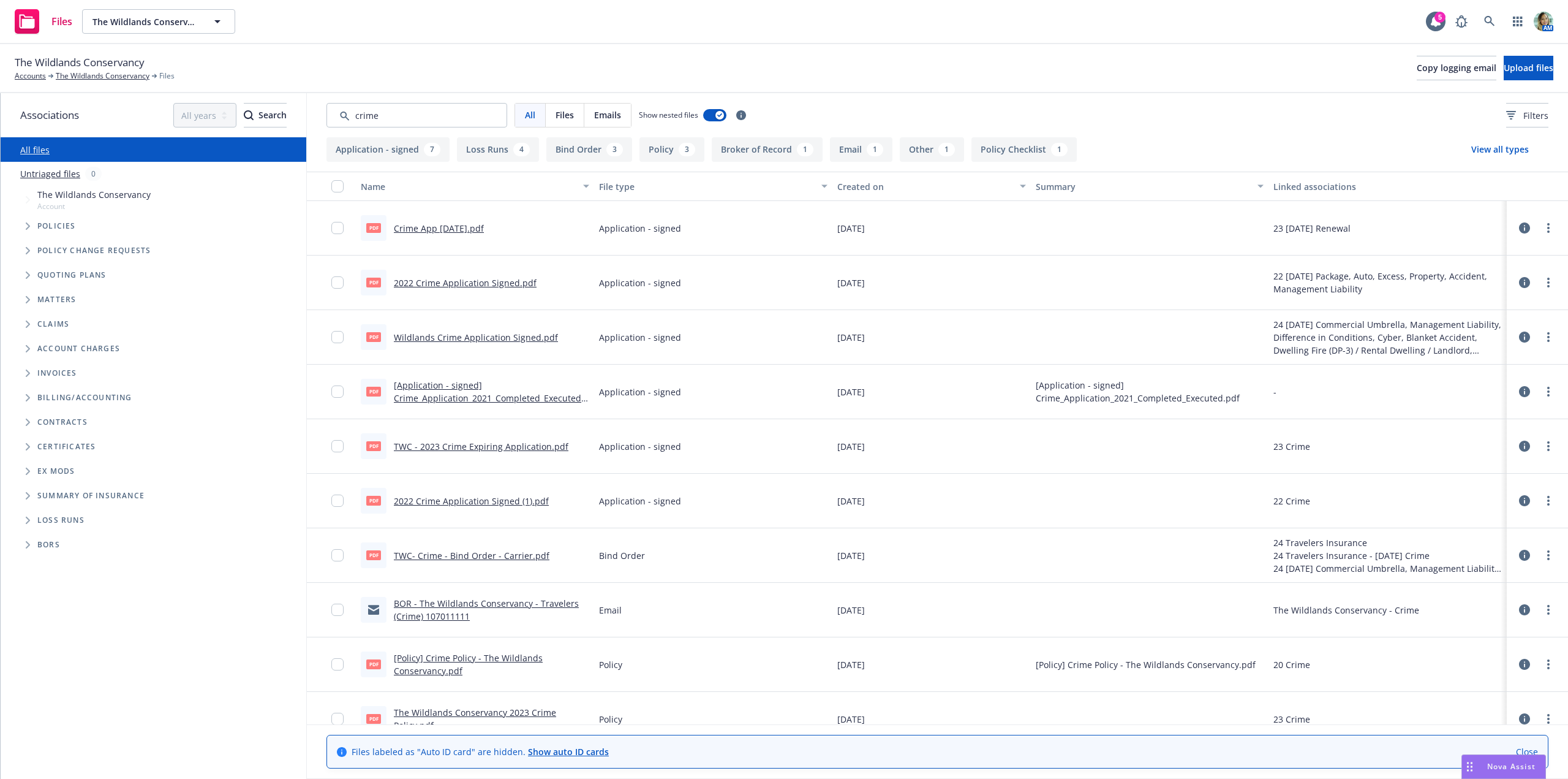
click at [391, 147] on button "Application - signed 7" at bounding box center [388, 150] width 123 height 25
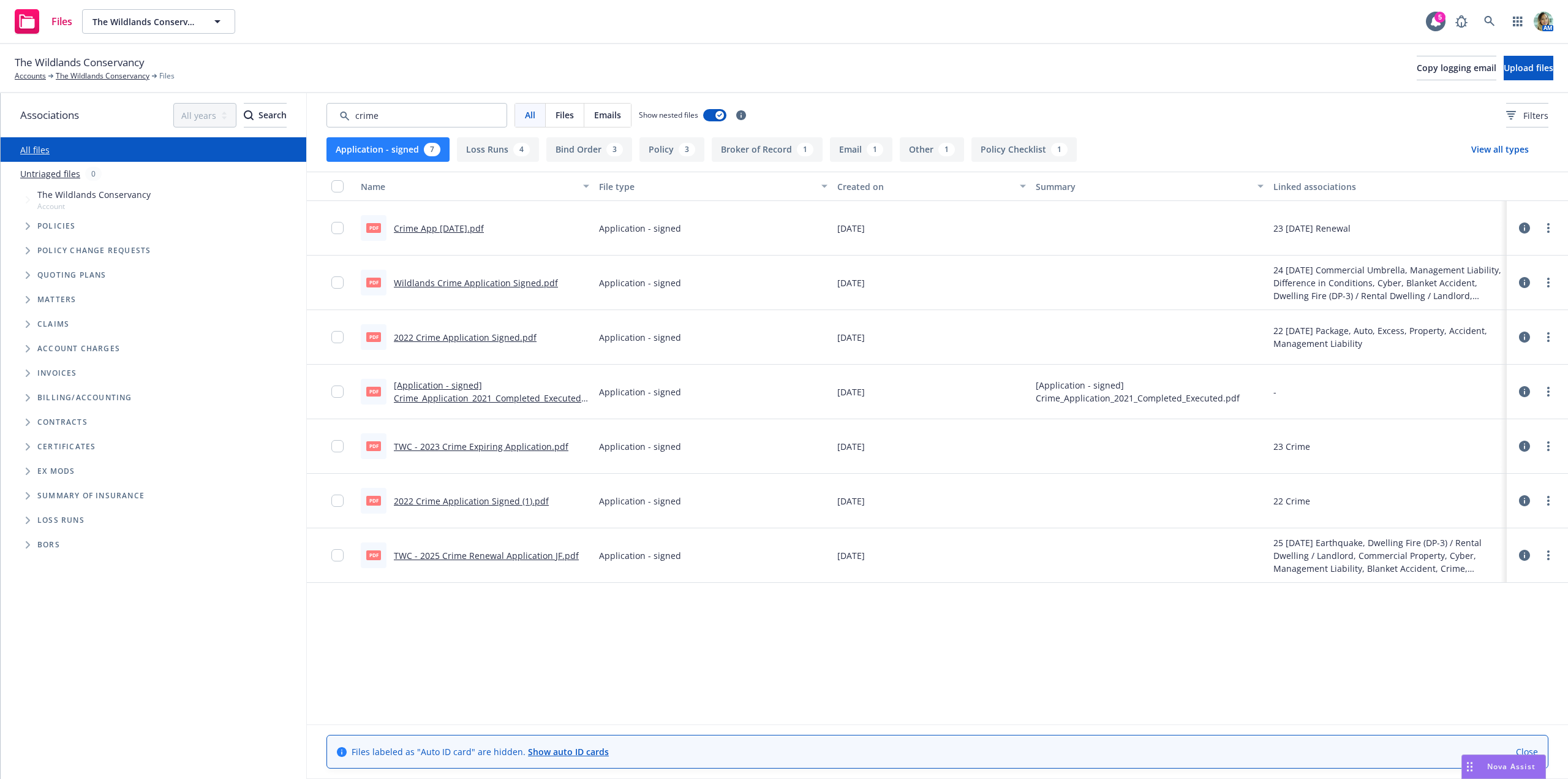
click at [530, 285] on link "Wildlands Crime Application Signed.pdf" at bounding box center [476, 283] width 164 height 11
drag, startPoint x: 391, startPoint y: 123, endPoint x: 342, endPoint y: 118, distance: 49.3
click at [342, 118] on input "Search by keyword..." at bounding box center [417, 115] width 181 height 25
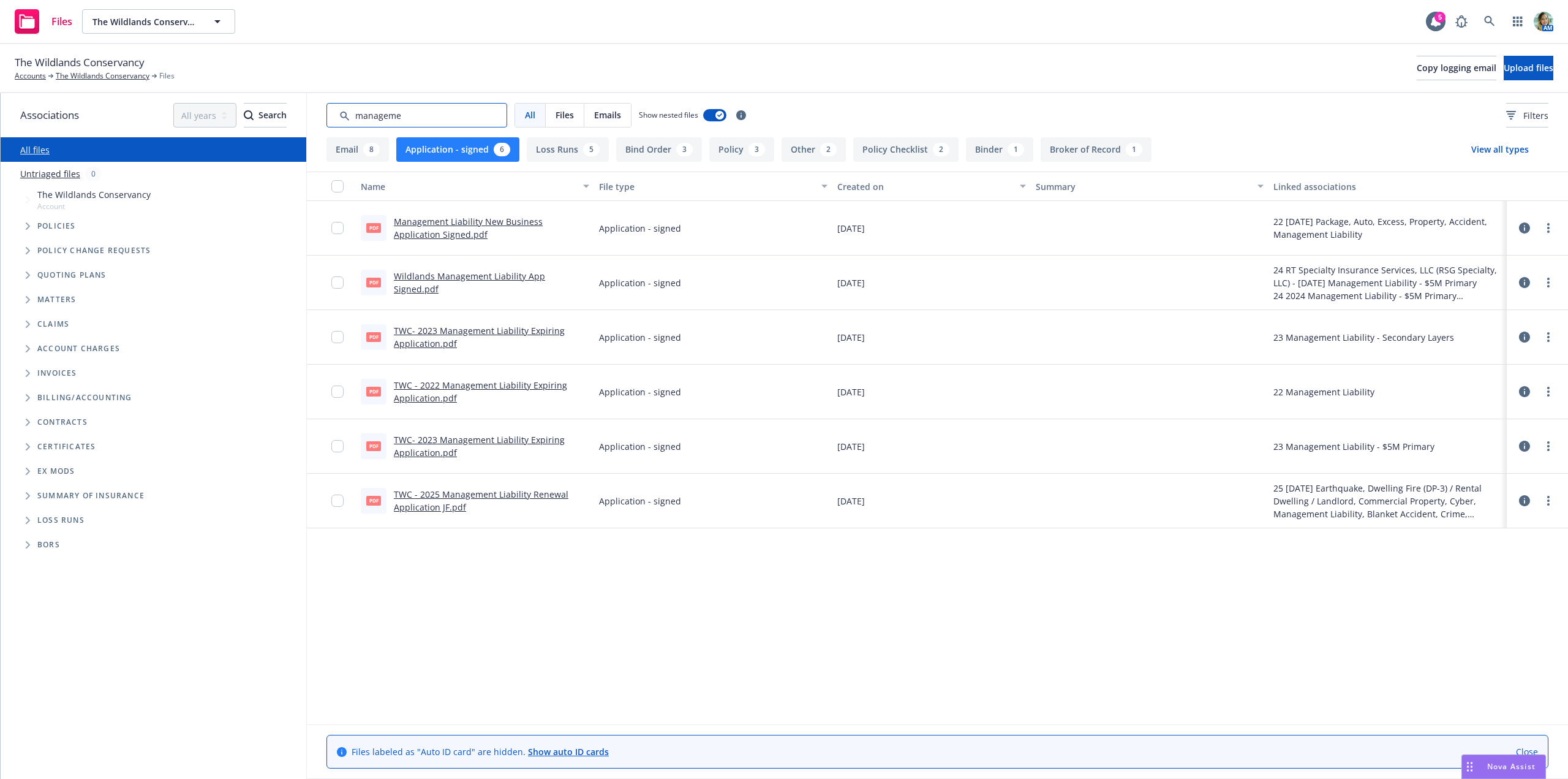
type input "manageme"
click at [545, 285] on link "Wildlands Management Liability App Signed.pdf" at bounding box center [469, 283] width 151 height 25
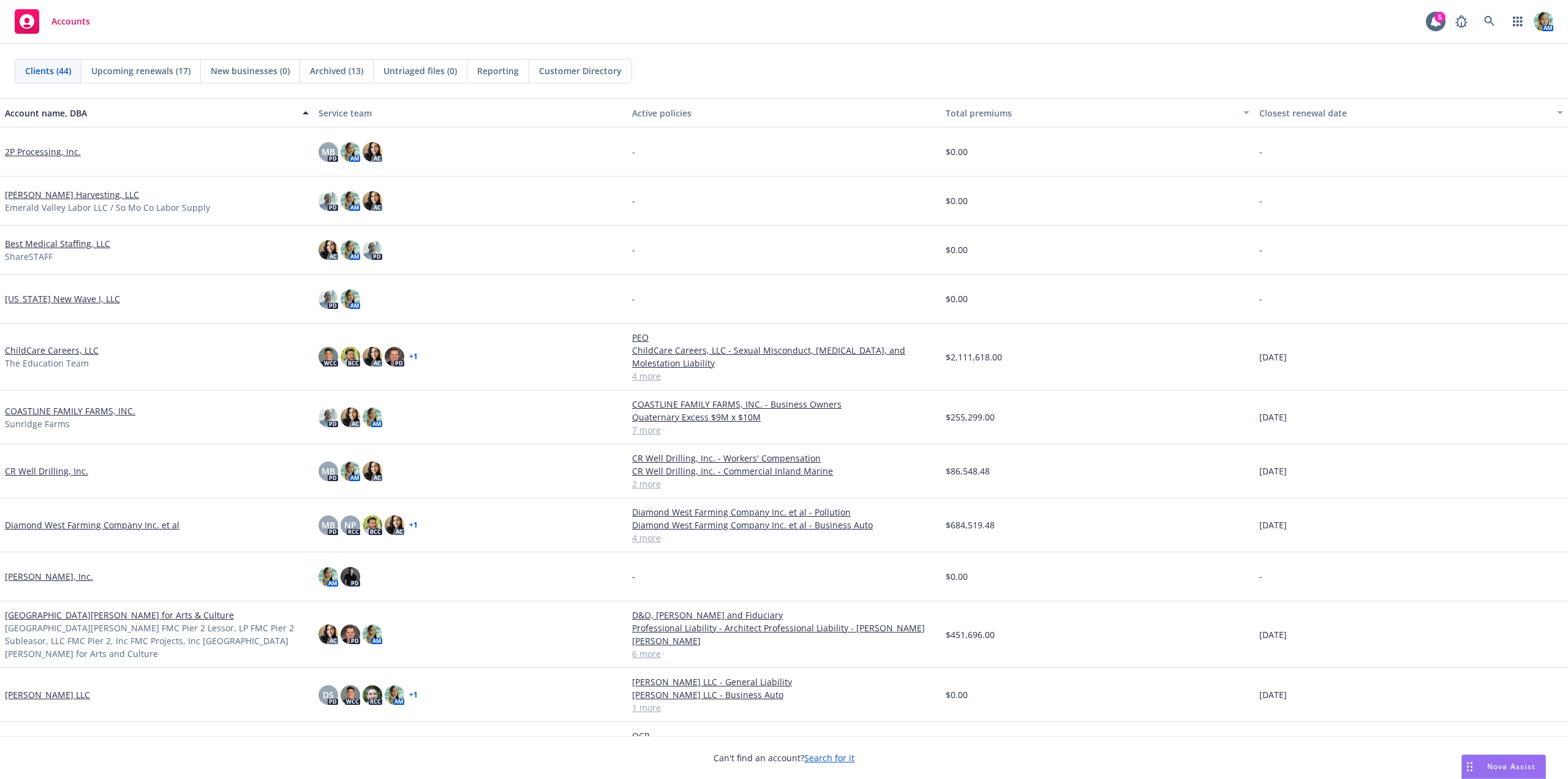
click at [765, 55] on div "Clients (44) Upcoming renewals (17) New businesses (0) Archived (13) Untriaged …" at bounding box center [784, 71] width 1568 height 54
